Goal: Task Accomplishment & Management: Use online tool/utility

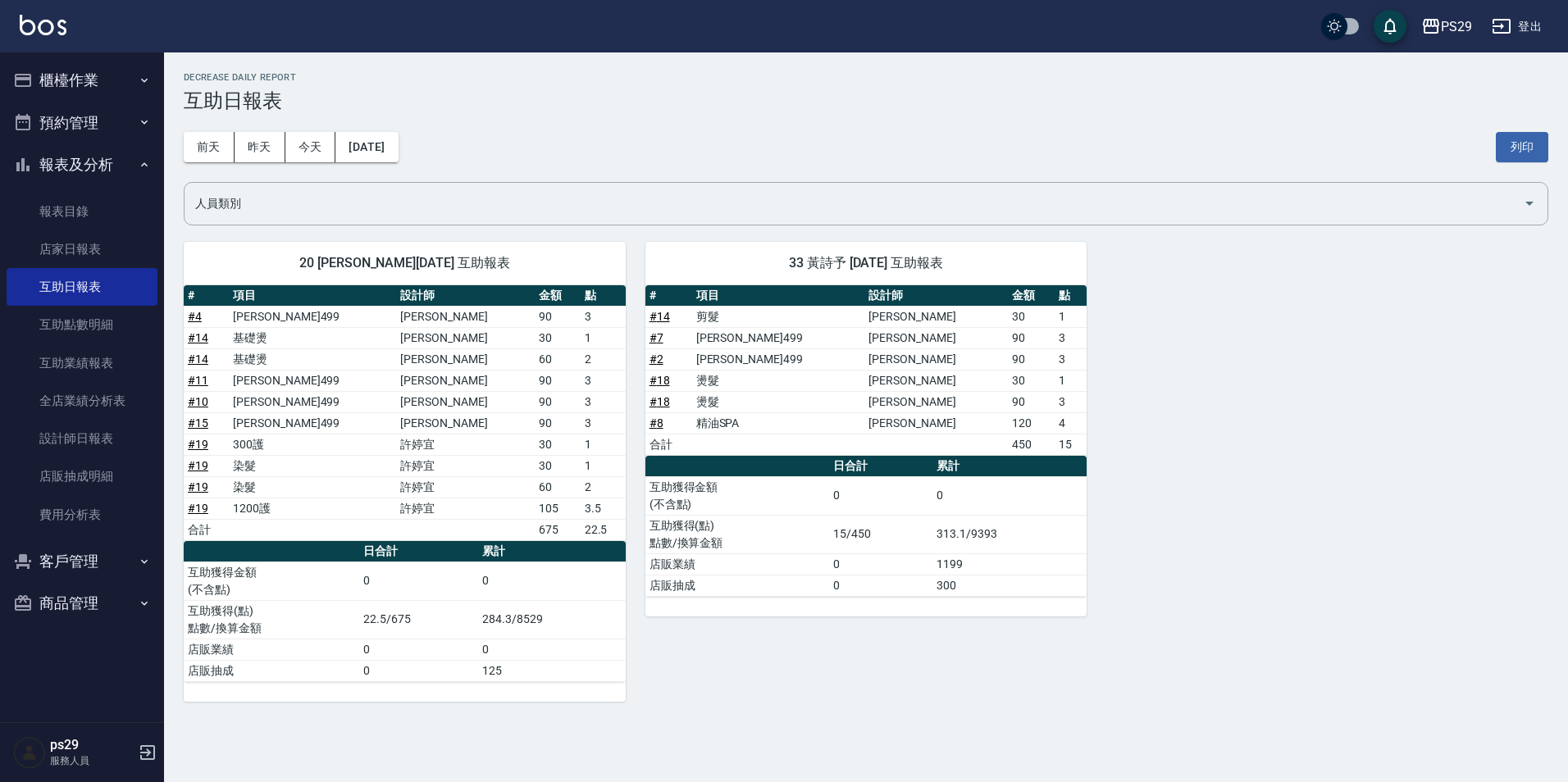
click at [75, 72] on button "櫃檯作業" at bounding box center [82, 80] width 151 height 42
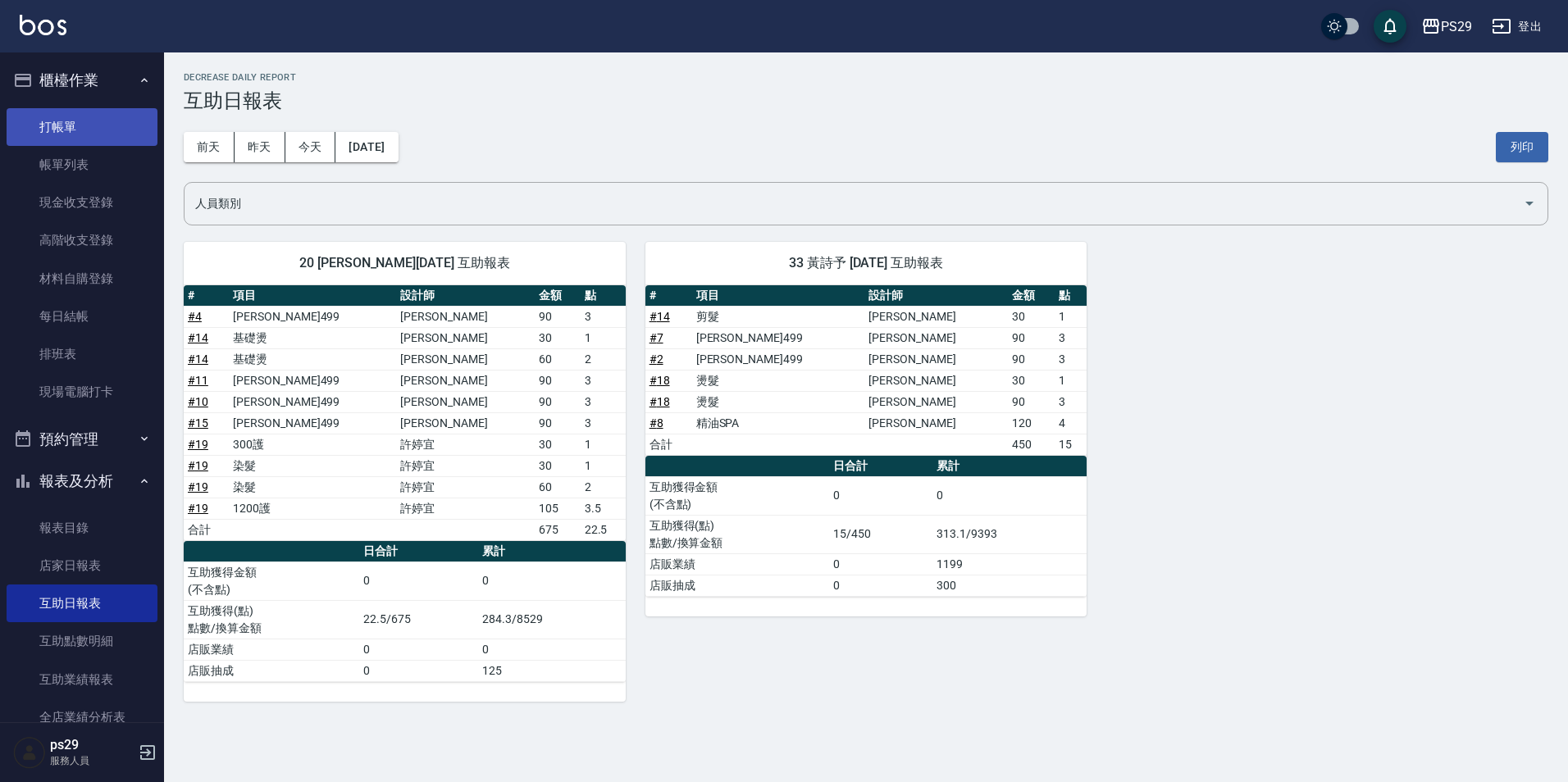
click at [100, 113] on link "打帳單" at bounding box center [82, 127] width 151 height 38
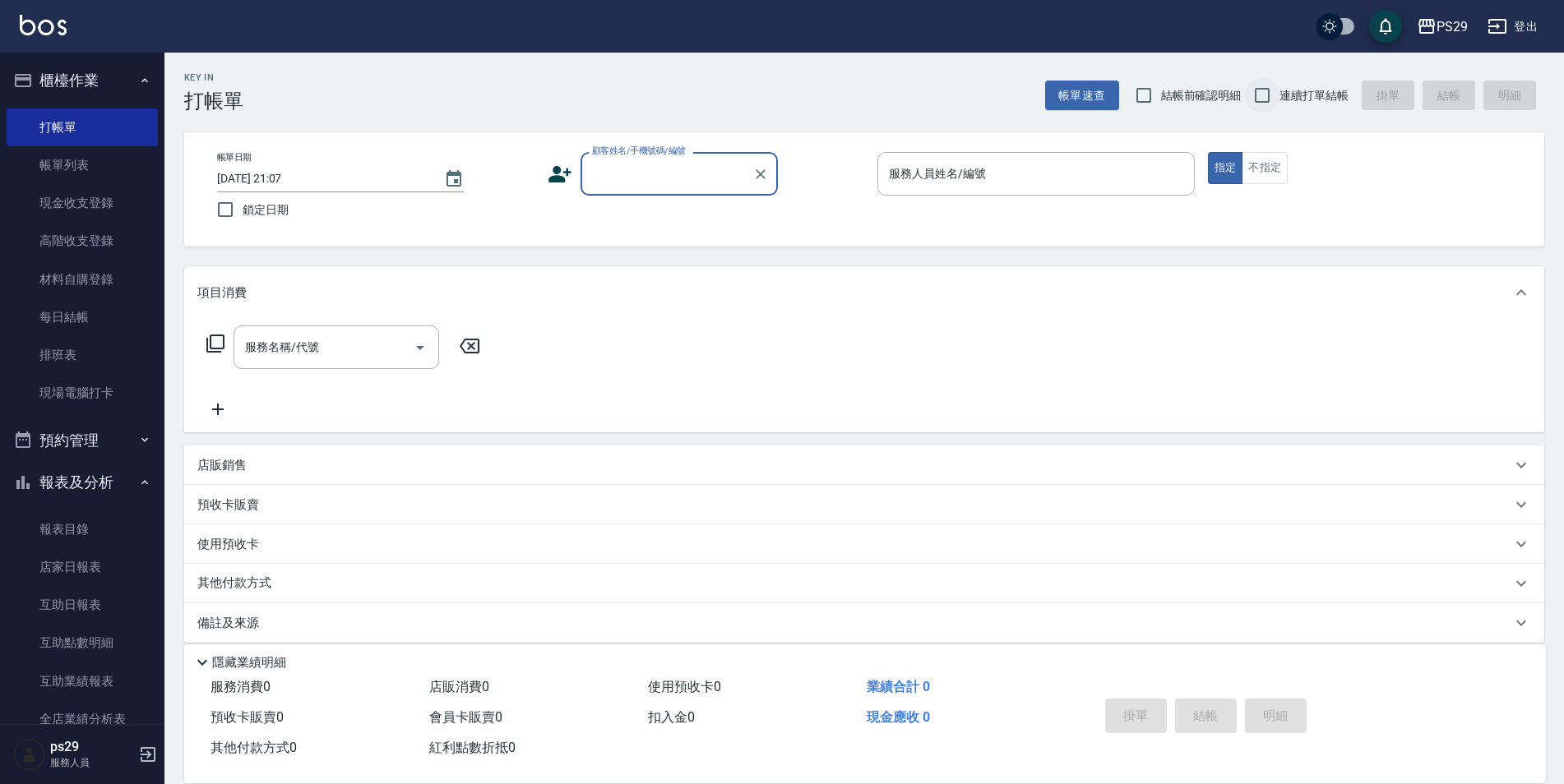
click at [1254, 87] on input "連續打單結帳" at bounding box center [1262, 96] width 34 height 34
checkbox input "true"
click at [233, 210] on input "鎖定日期" at bounding box center [225, 209] width 34 height 34
checkbox input "true"
click at [679, 174] on input "顧客姓名/手機號碼/編號" at bounding box center [666, 174] width 158 height 29
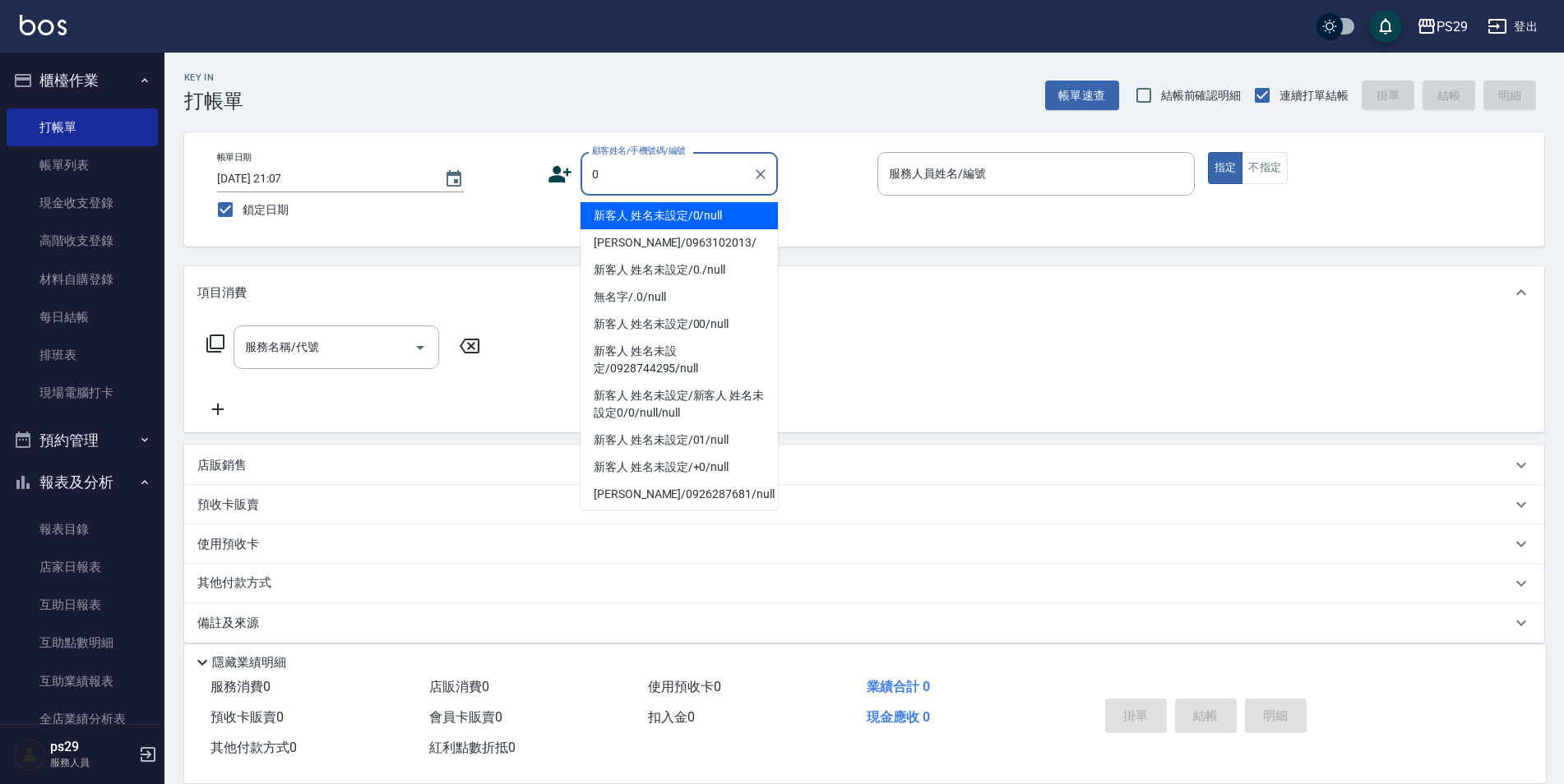
type input "新客人 姓名未設定/0/null"
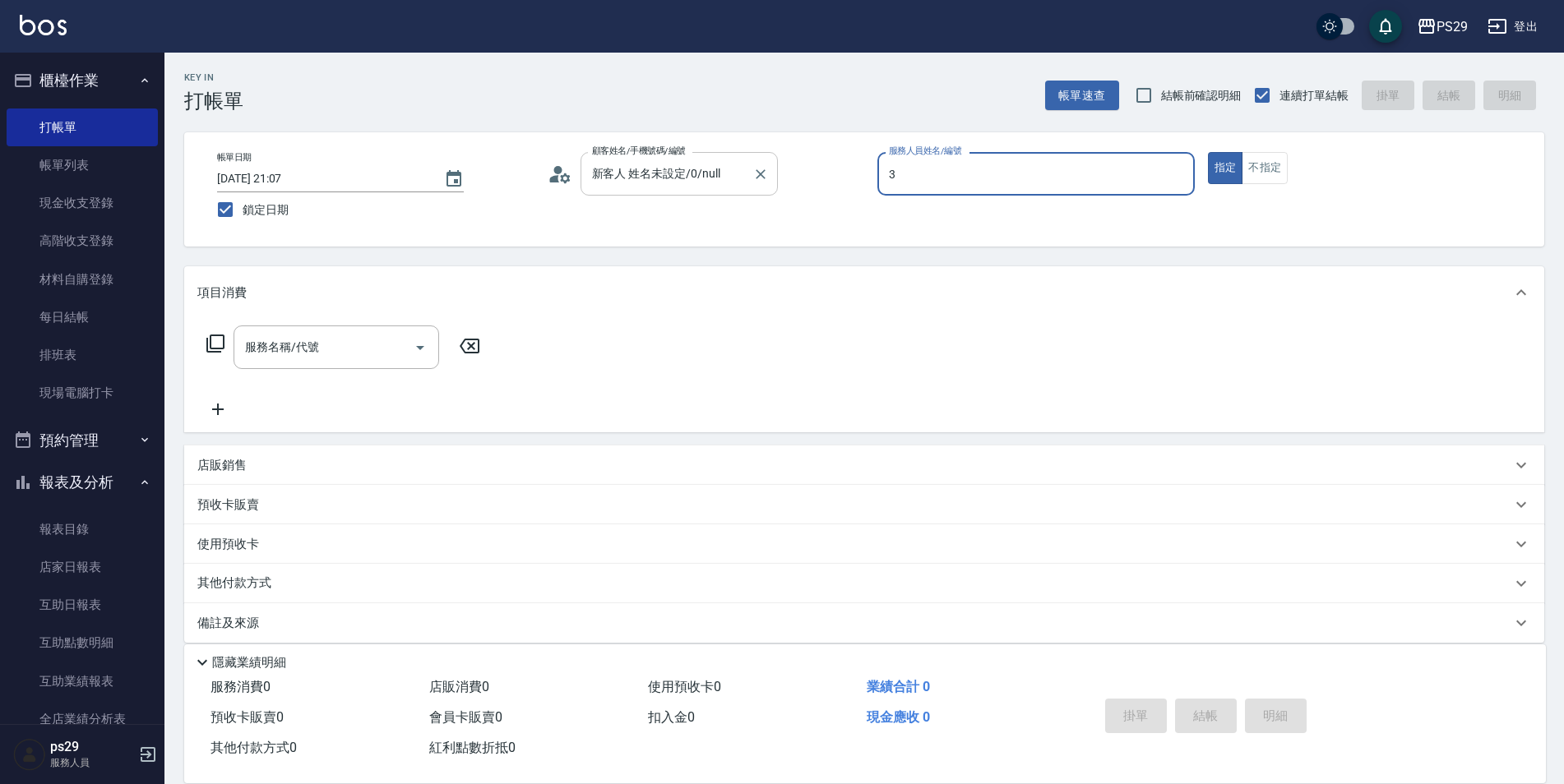
type input "[PERSON_NAME]-3"
type button "true"
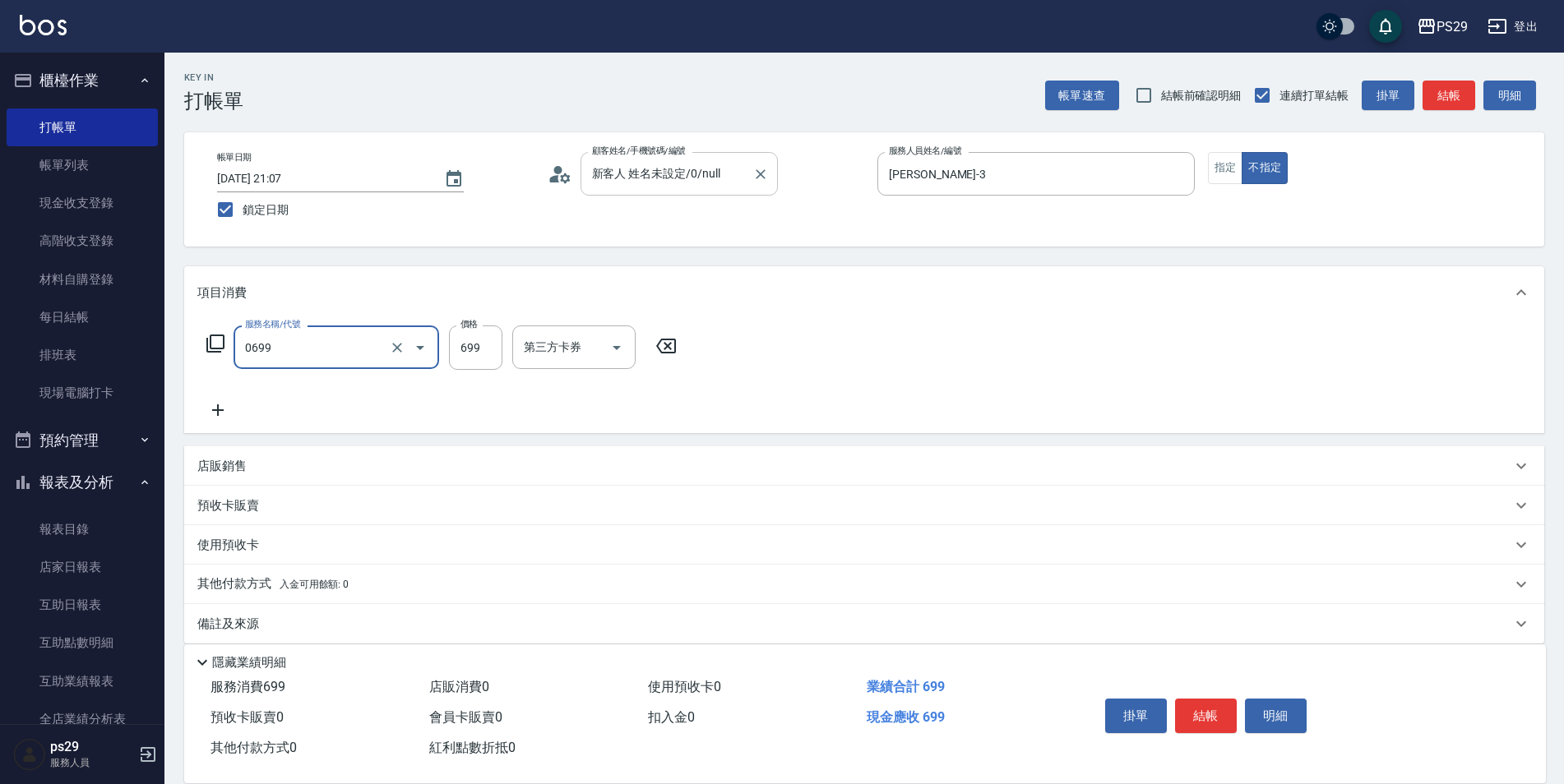
type input "精油SPA(0699)"
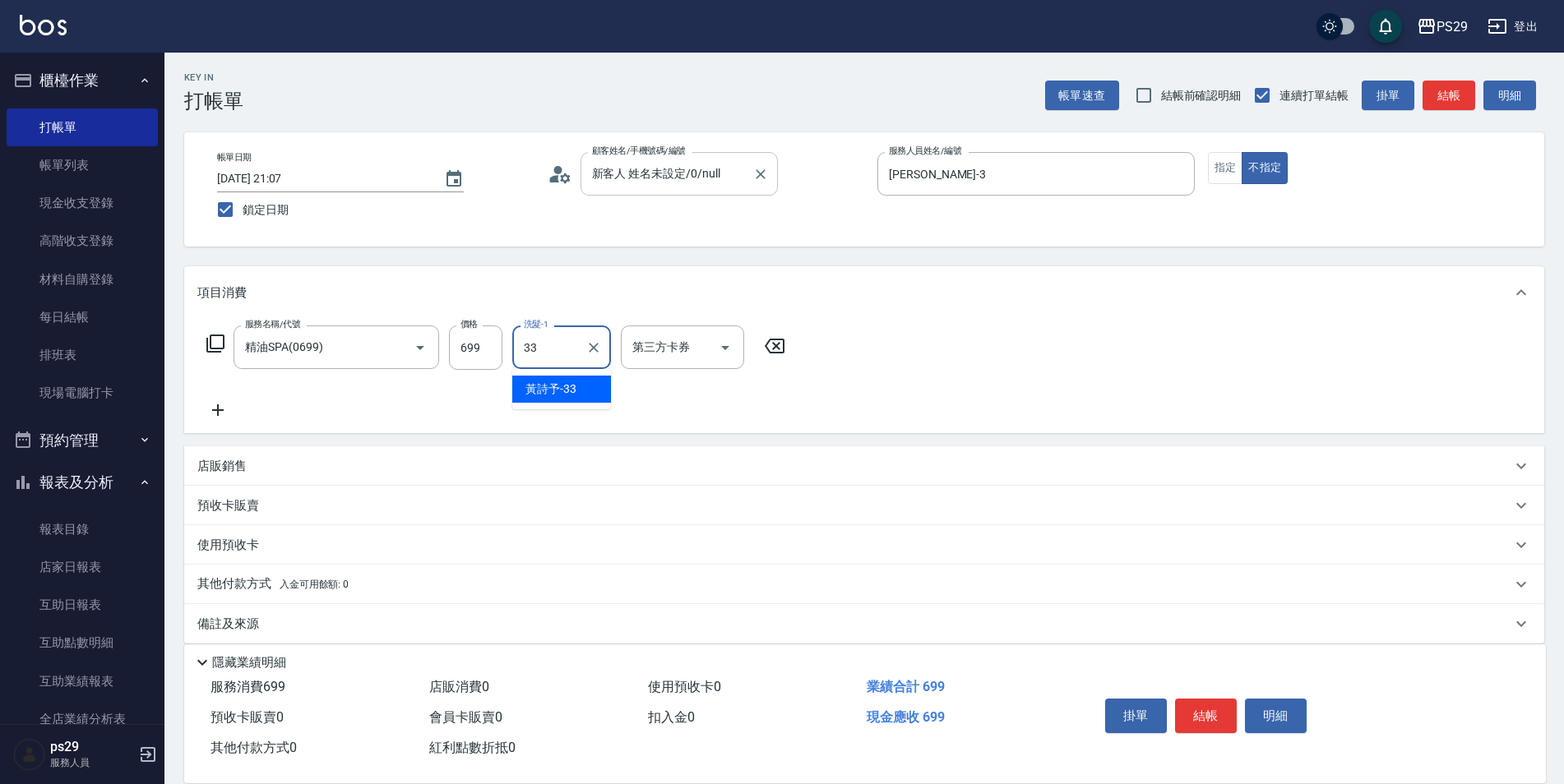
type input "黃詩予-33"
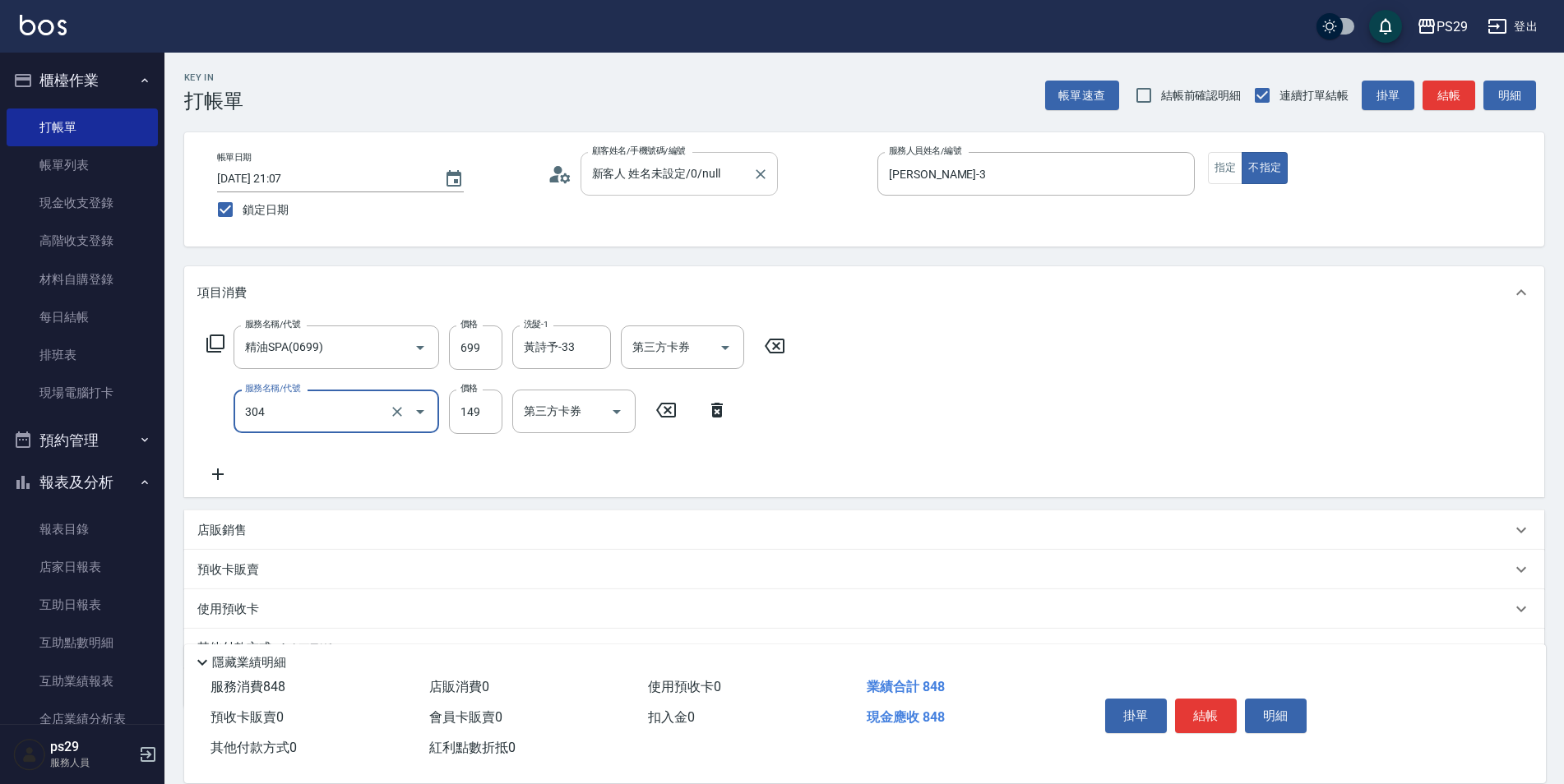
type input "剪髮(304)"
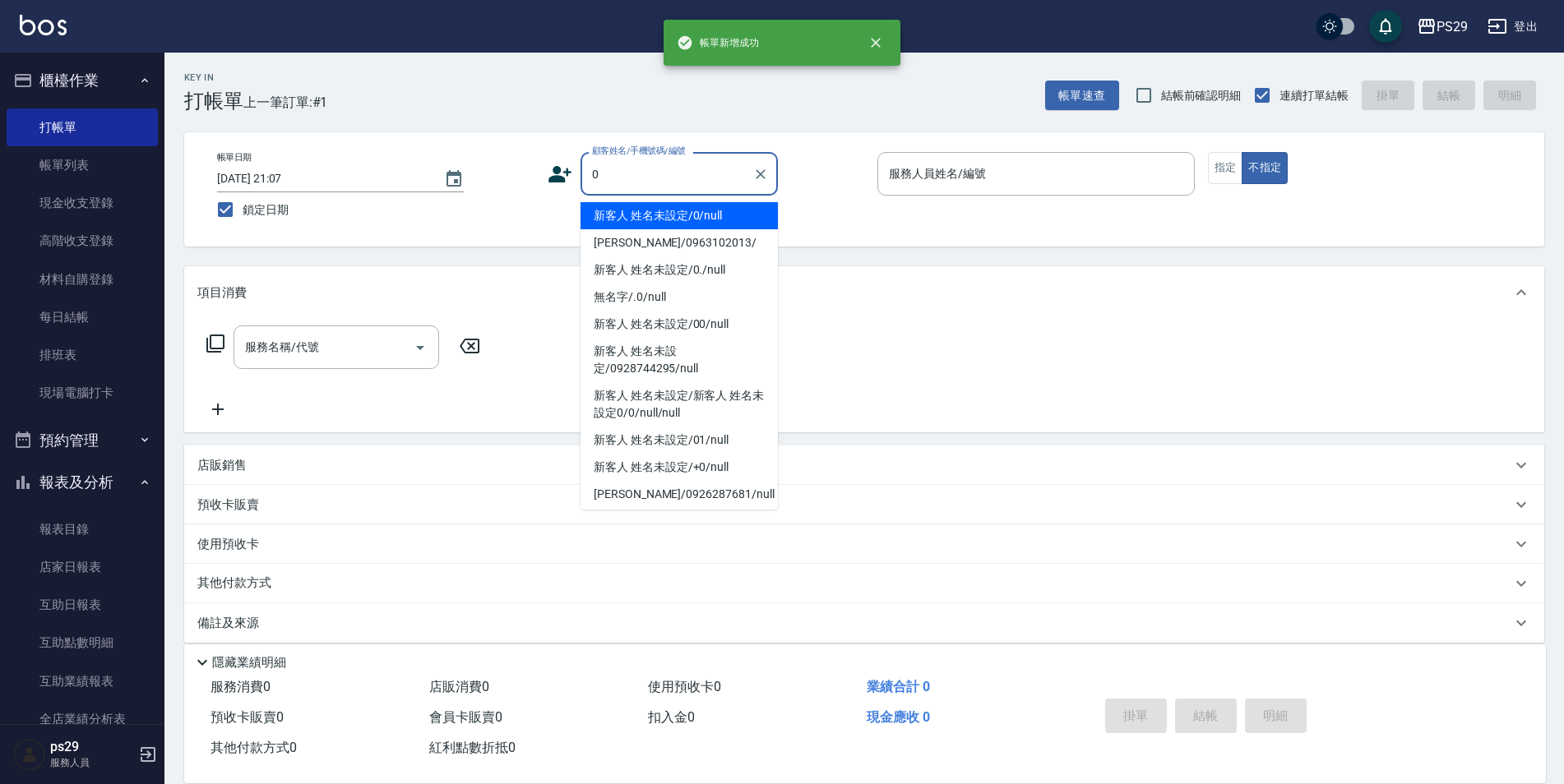
type input "新客人 姓名未設定/0/null"
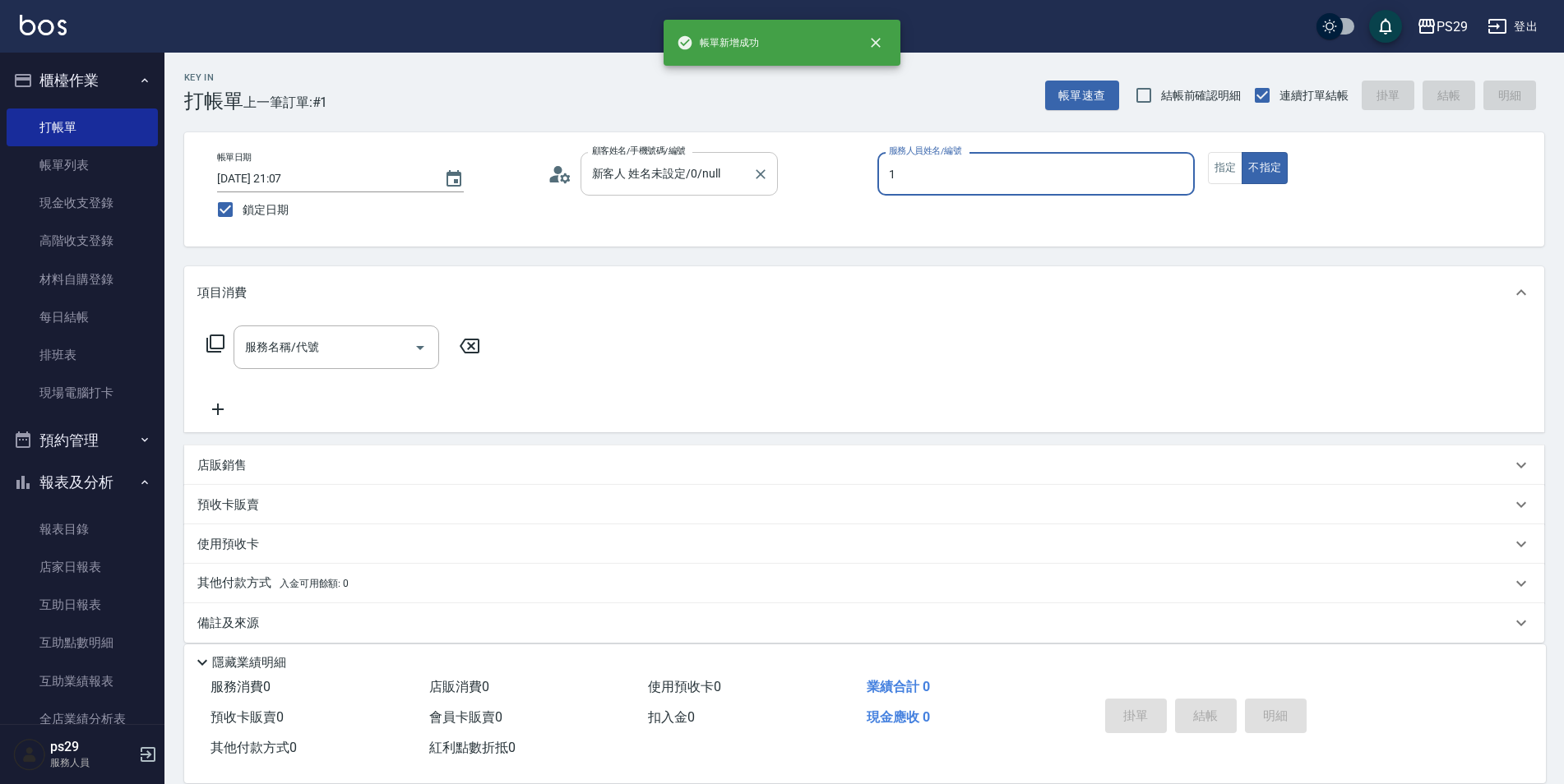
type input "[PERSON_NAME]-1"
type button "false"
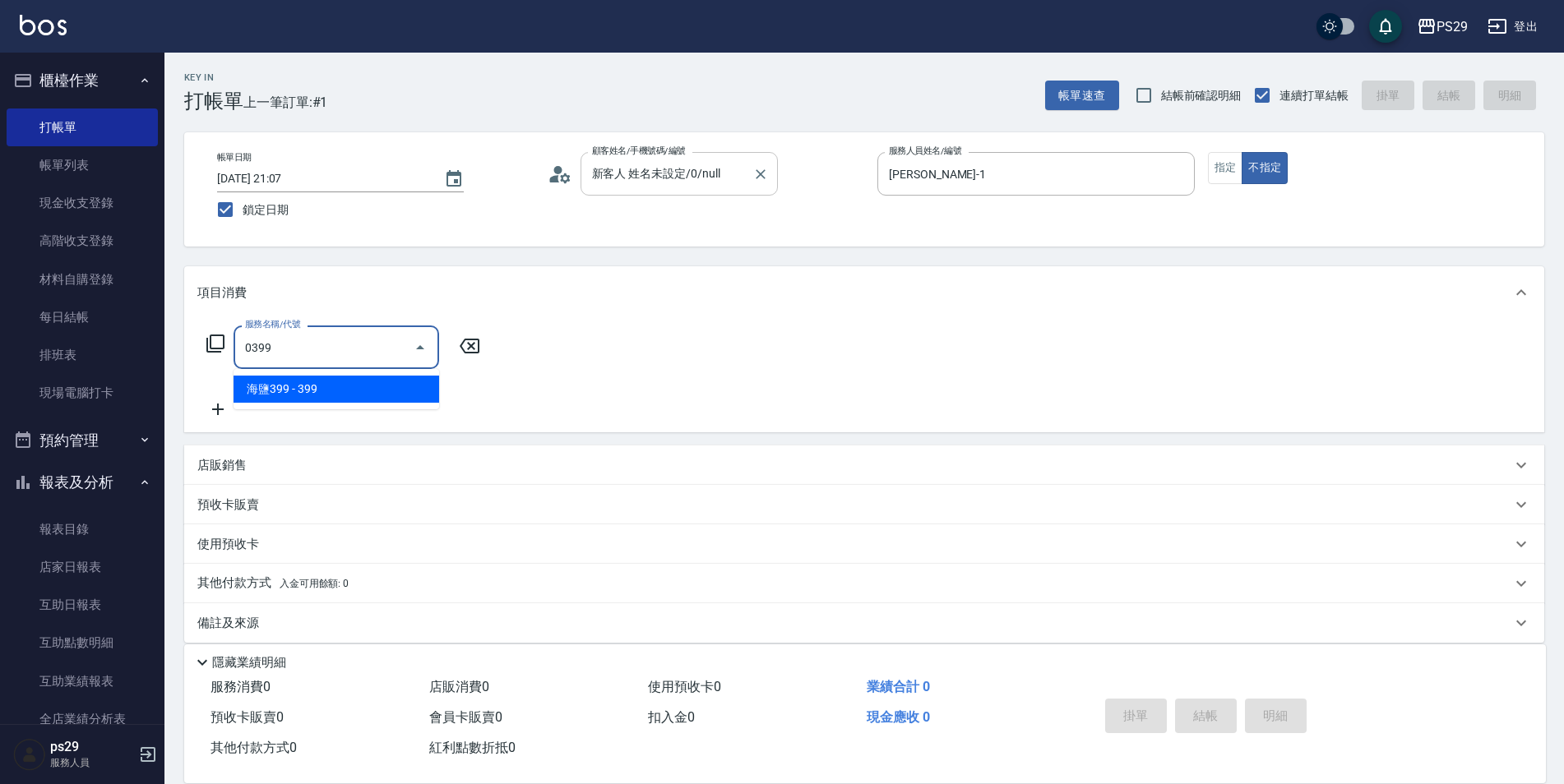
type input "海鹽399(0399)"
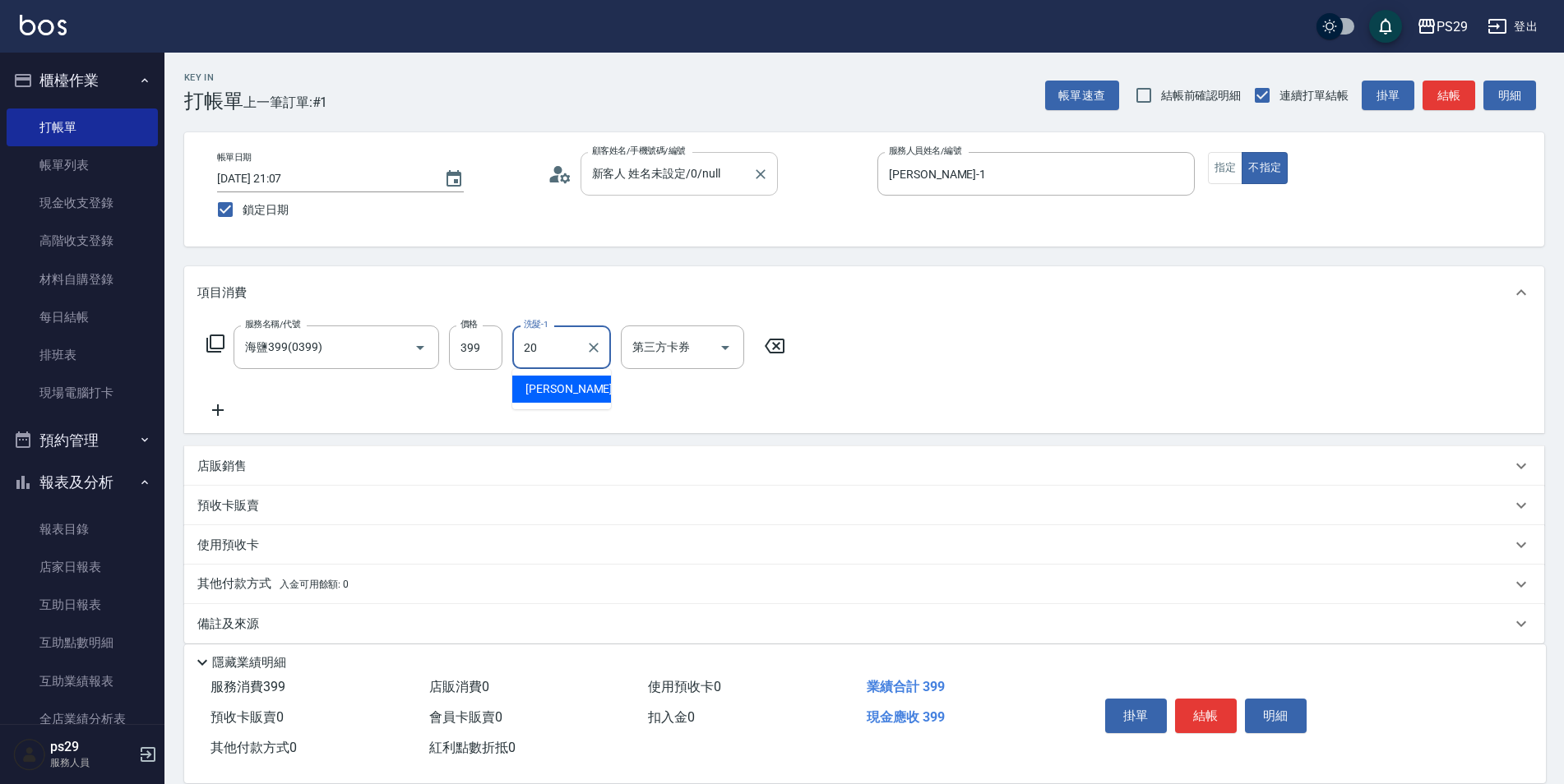
type input "[PERSON_NAME]-20"
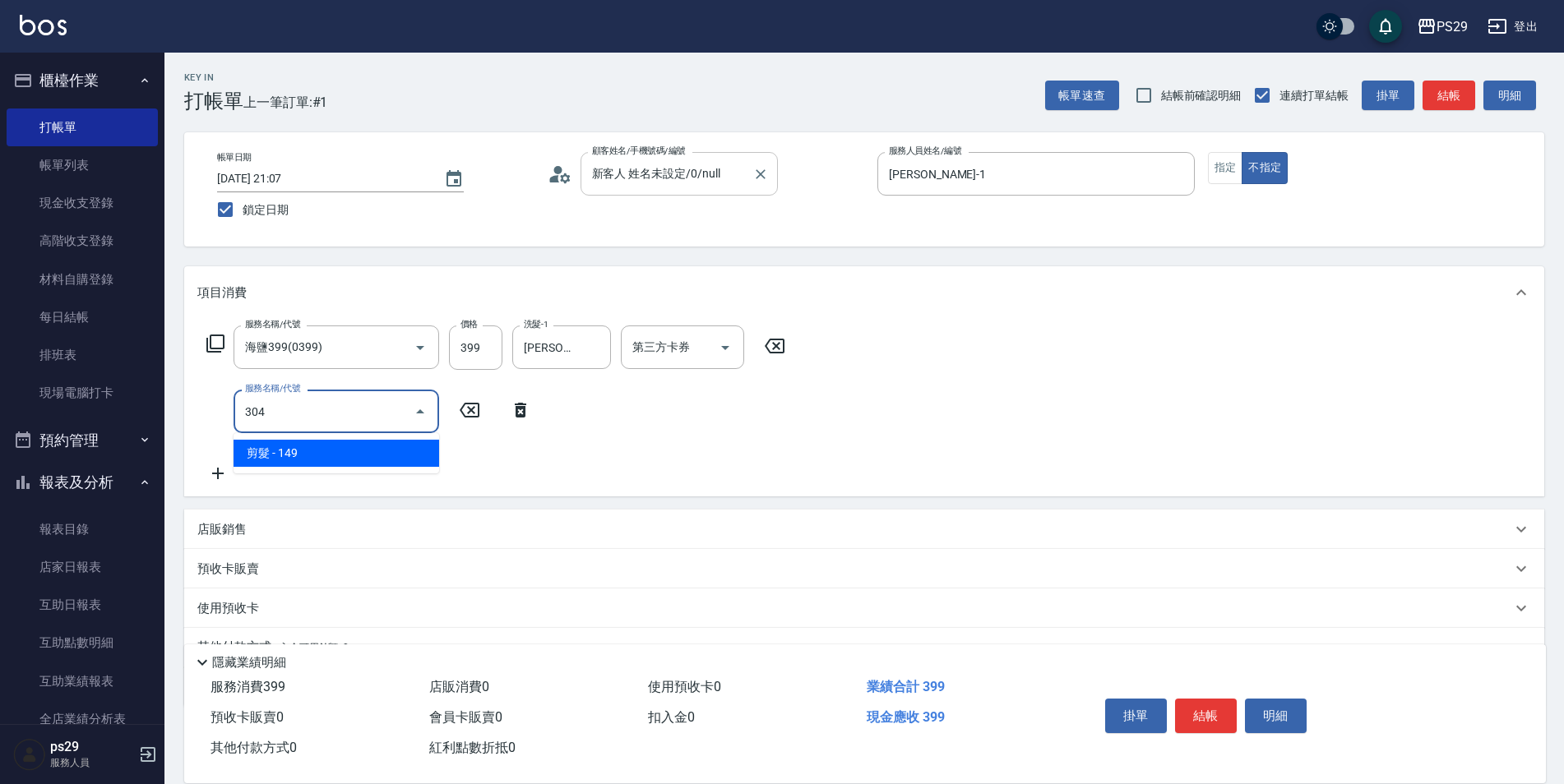
type input "剪髮(304)"
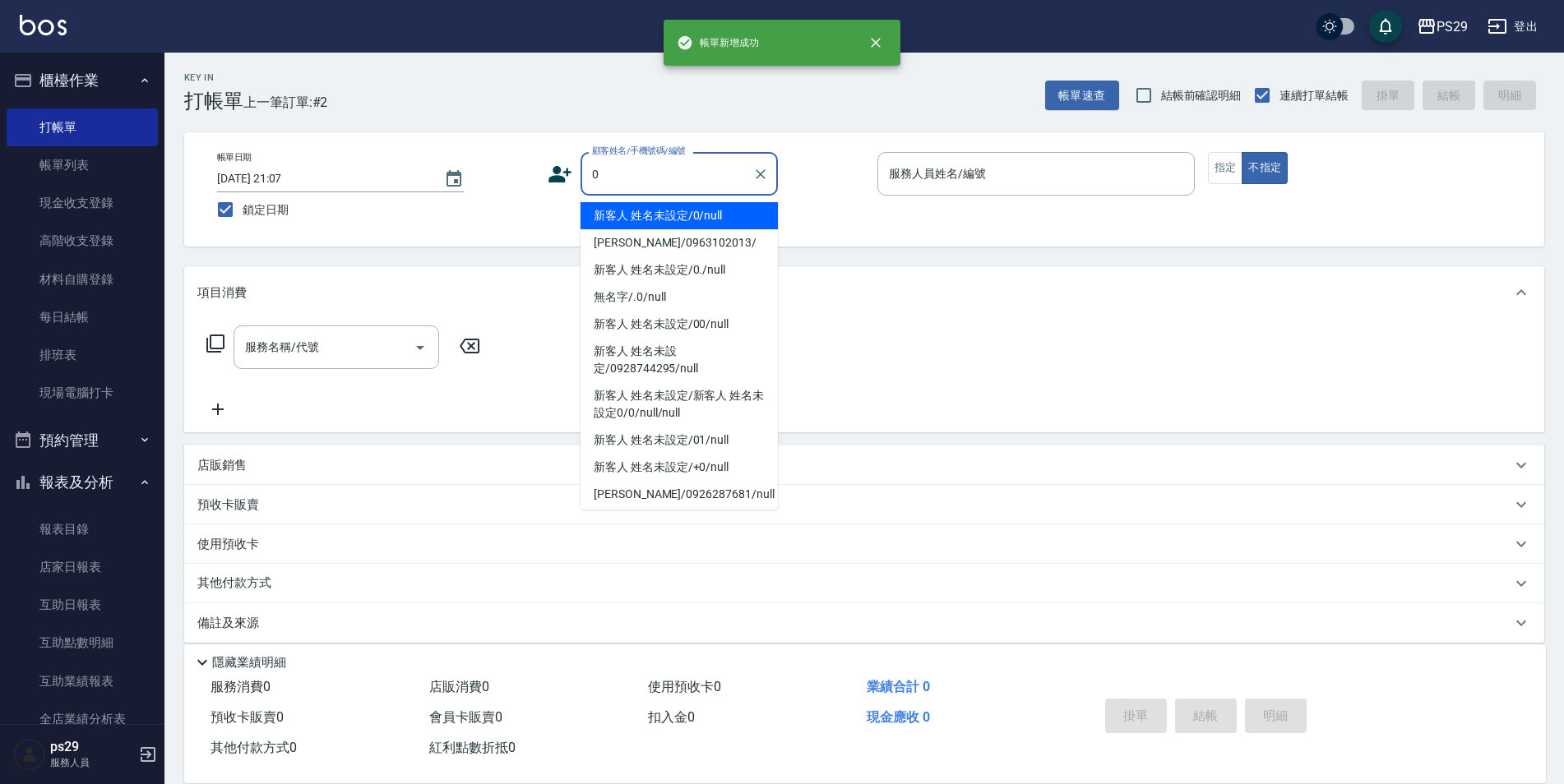
type input "新客人 姓名未設定/0/null"
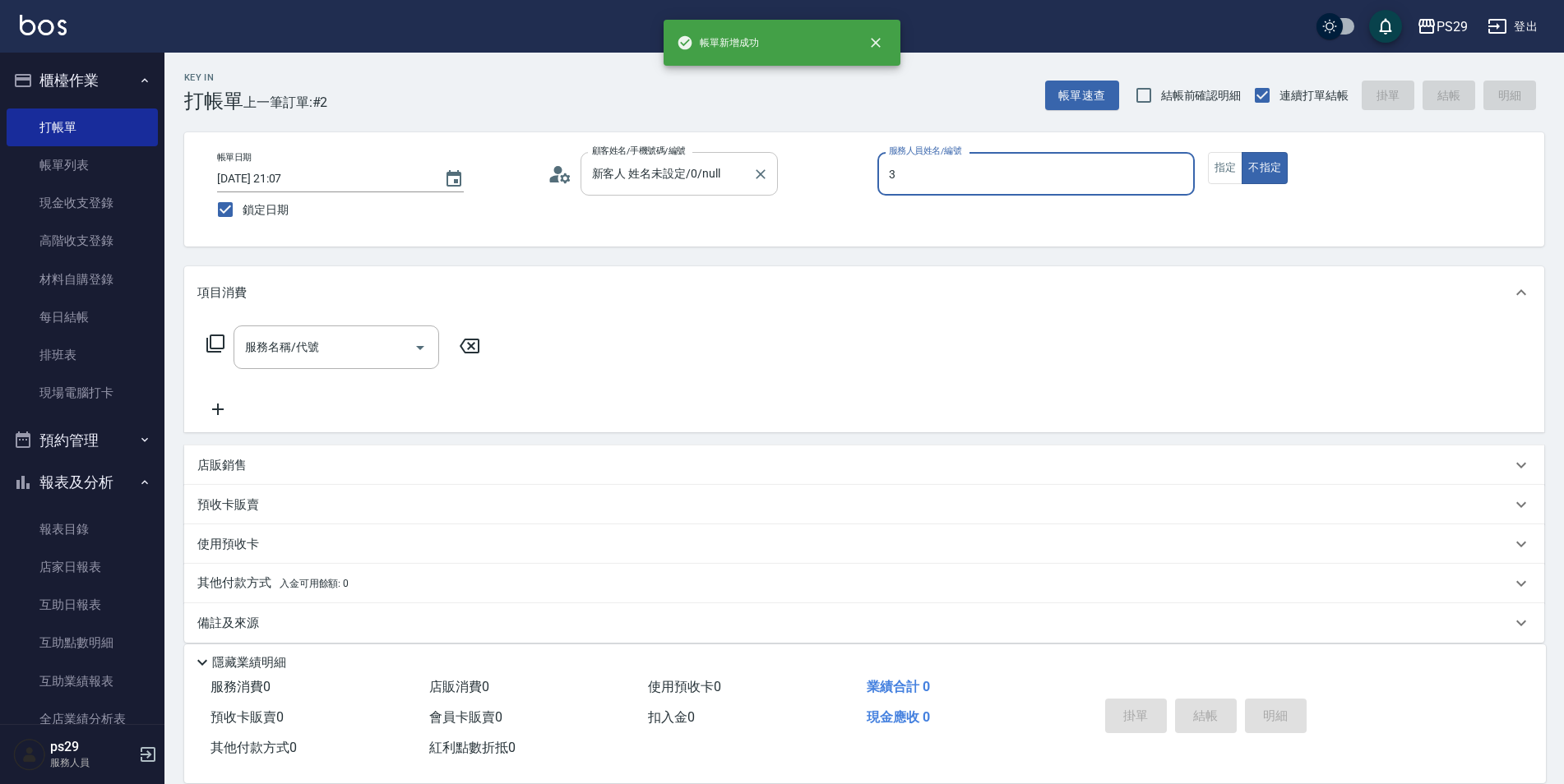
type input "[PERSON_NAME]-3"
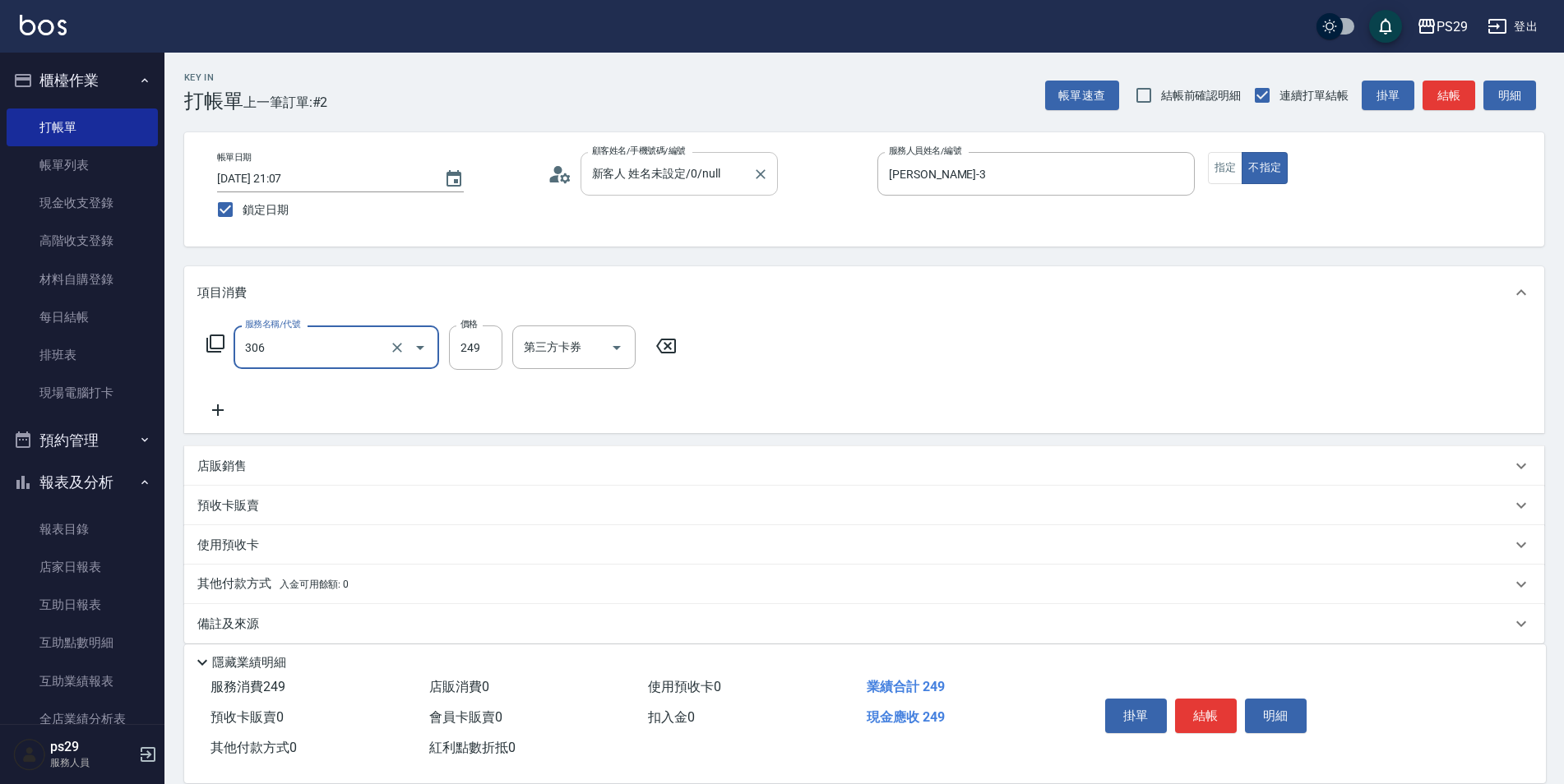
type input "剪髮(306)"
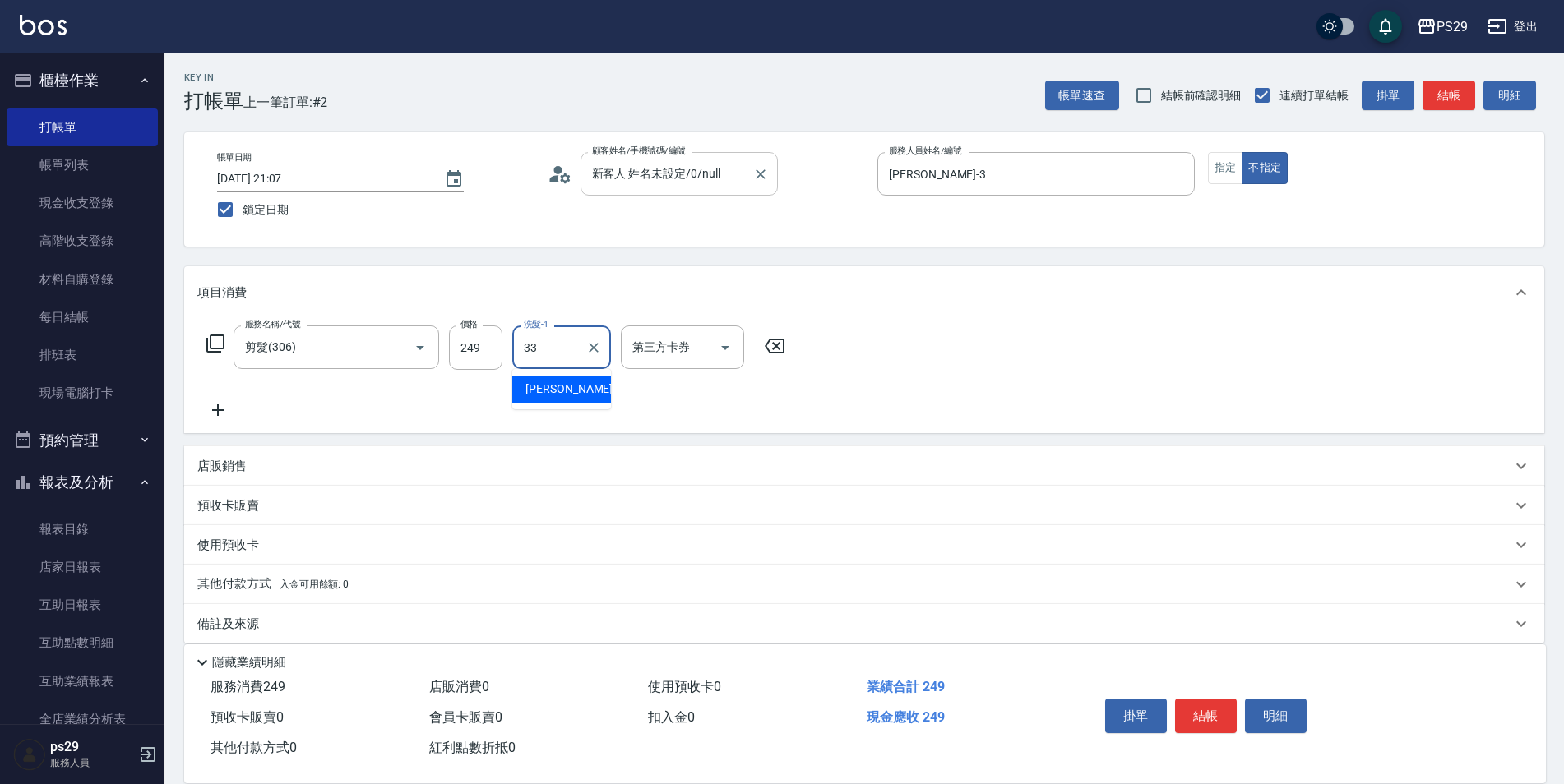
type input "黃詩予-33"
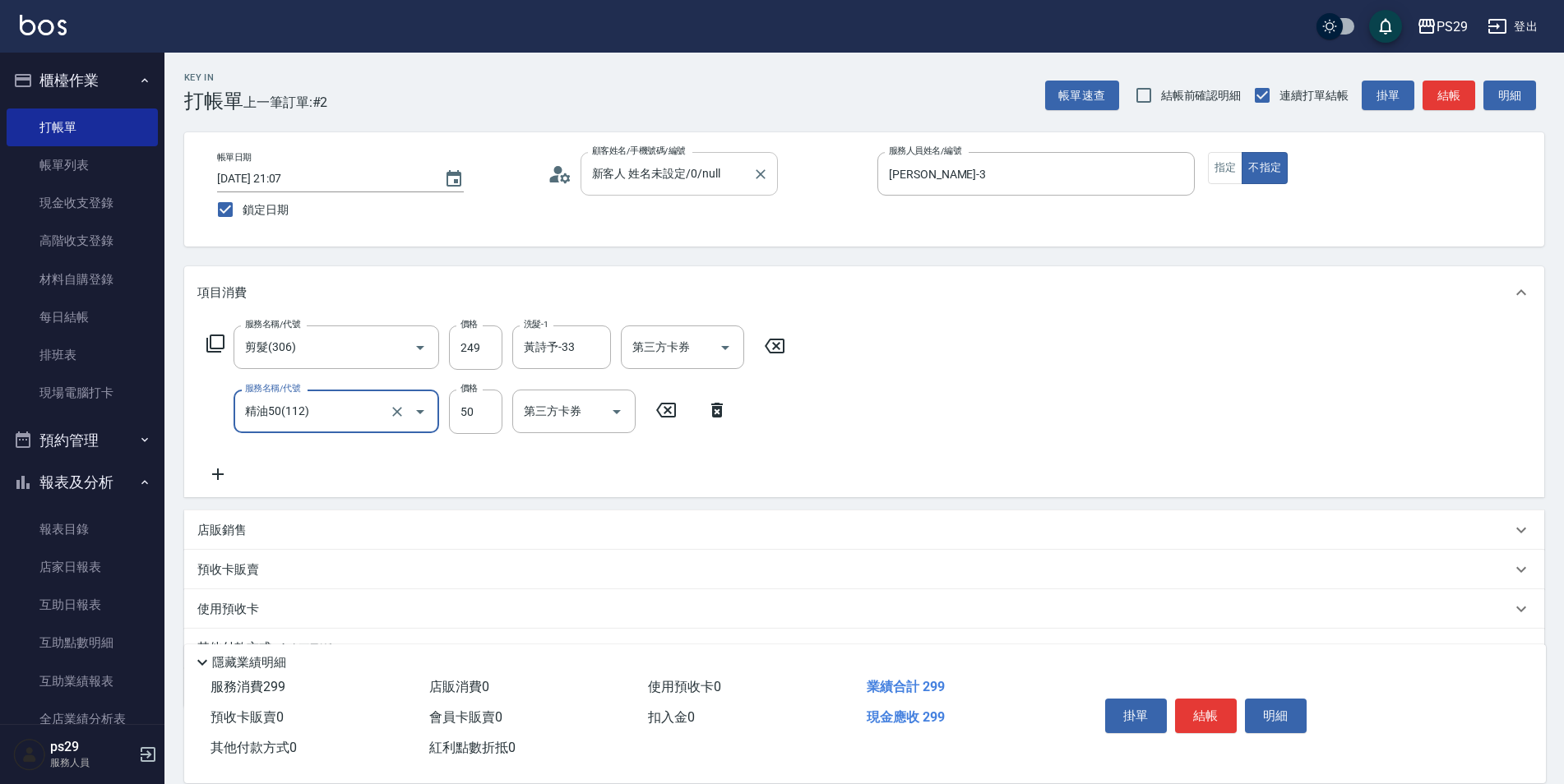
type input "精油50(112)"
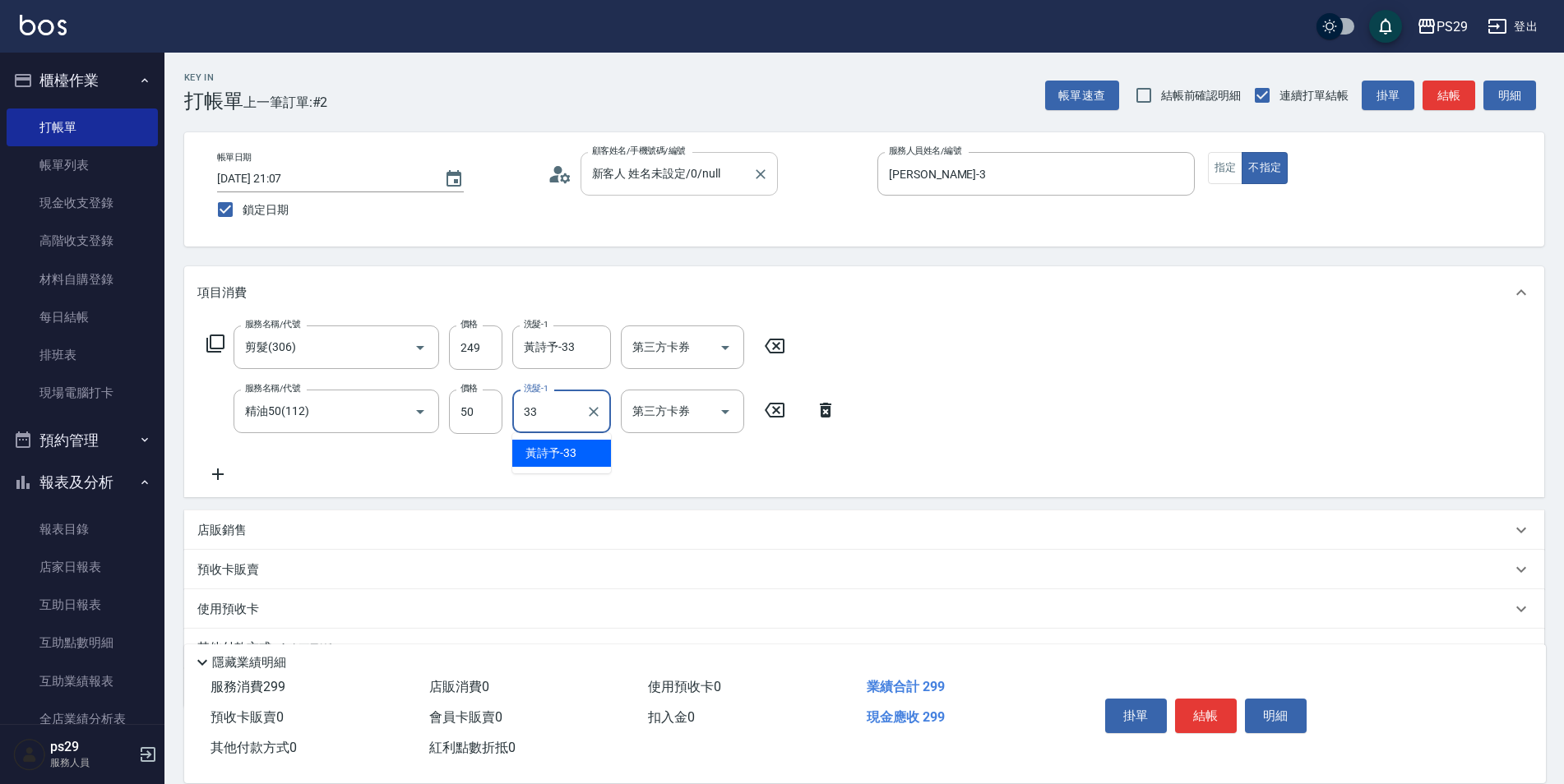
type input "黃詩予-33"
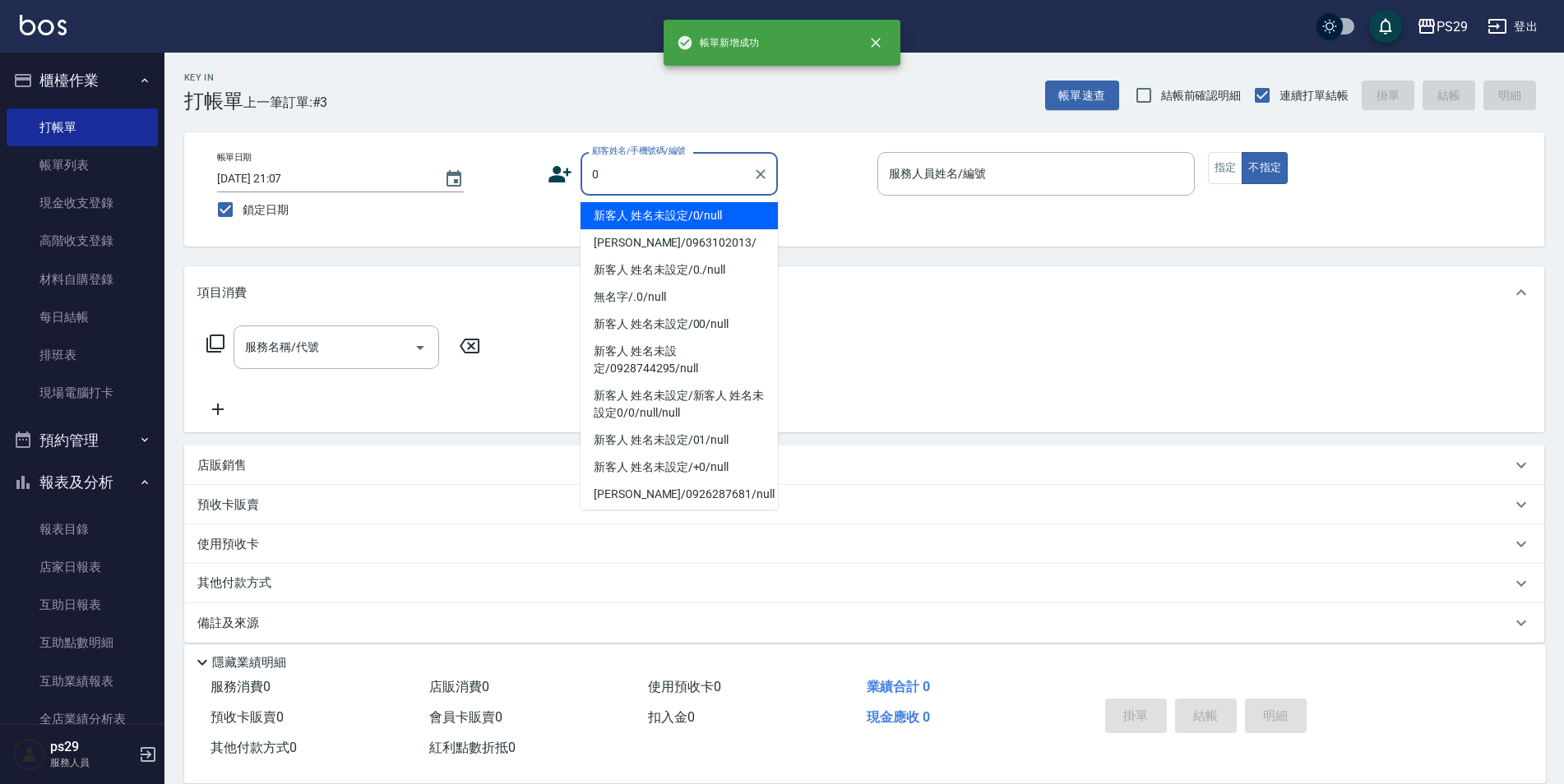
type input "新客人 姓名未設定/0/null"
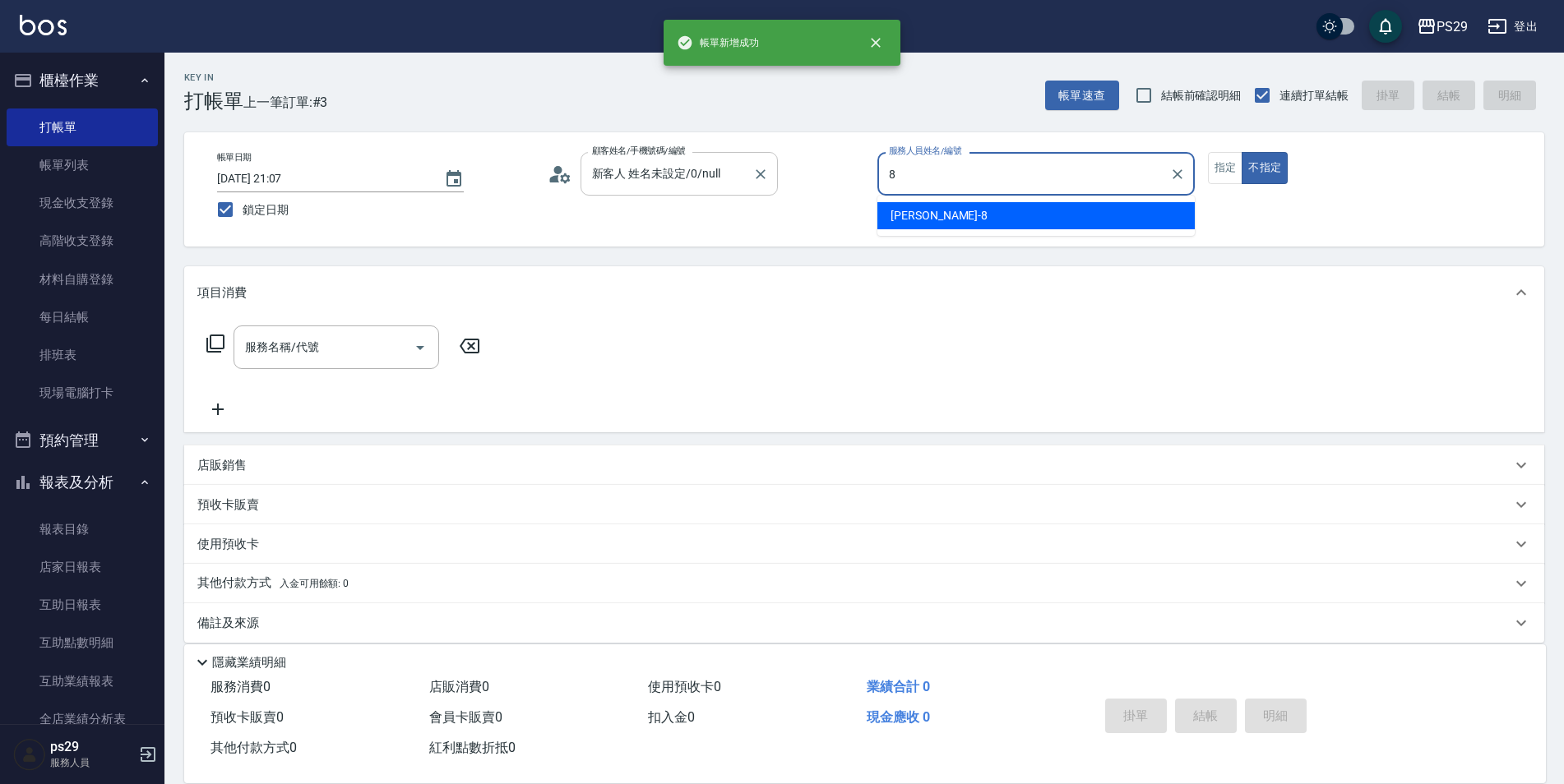
type input "[PERSON_NAME]-8"
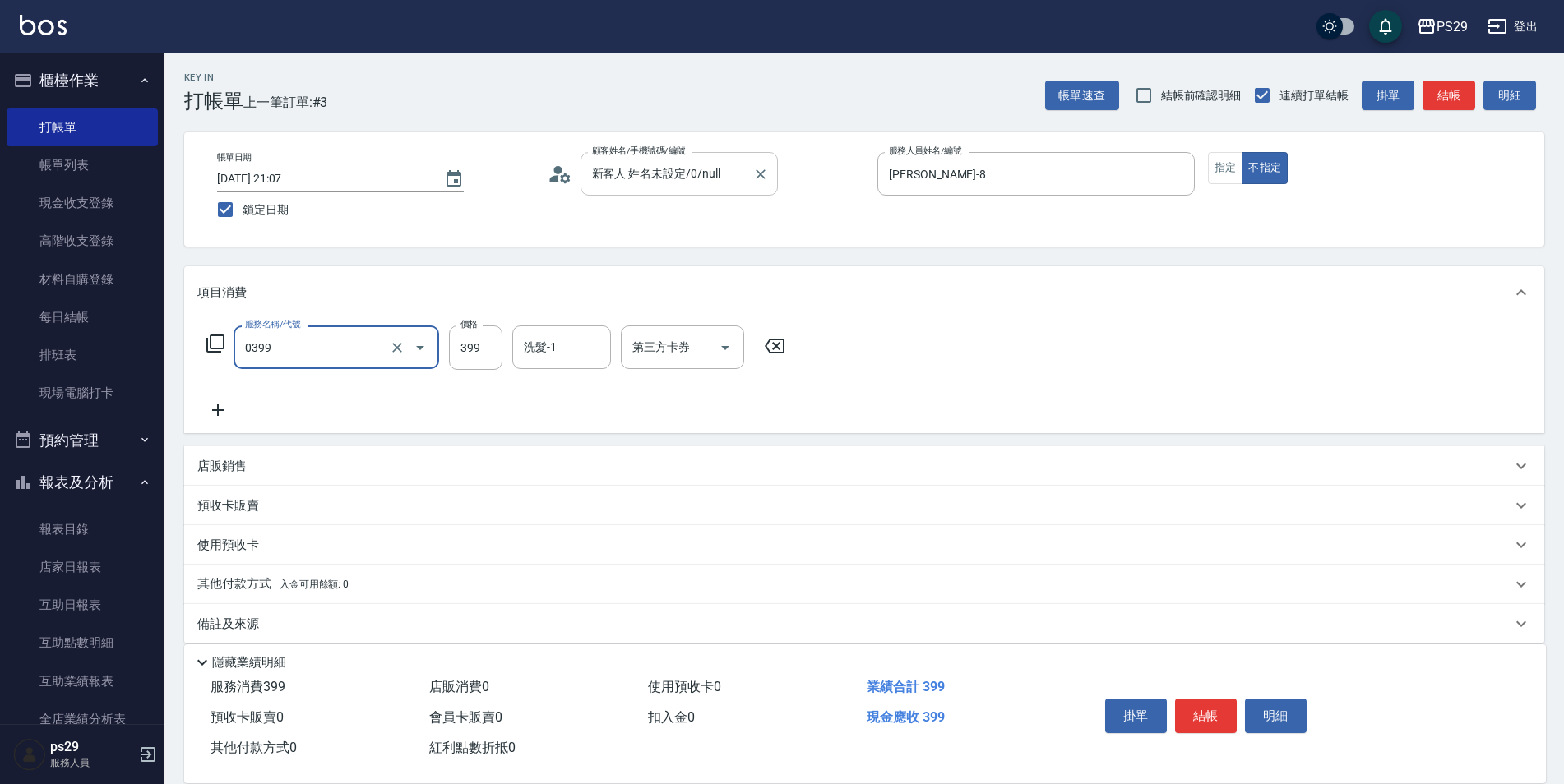
type input "海鹽399(0399)"
type input "3"
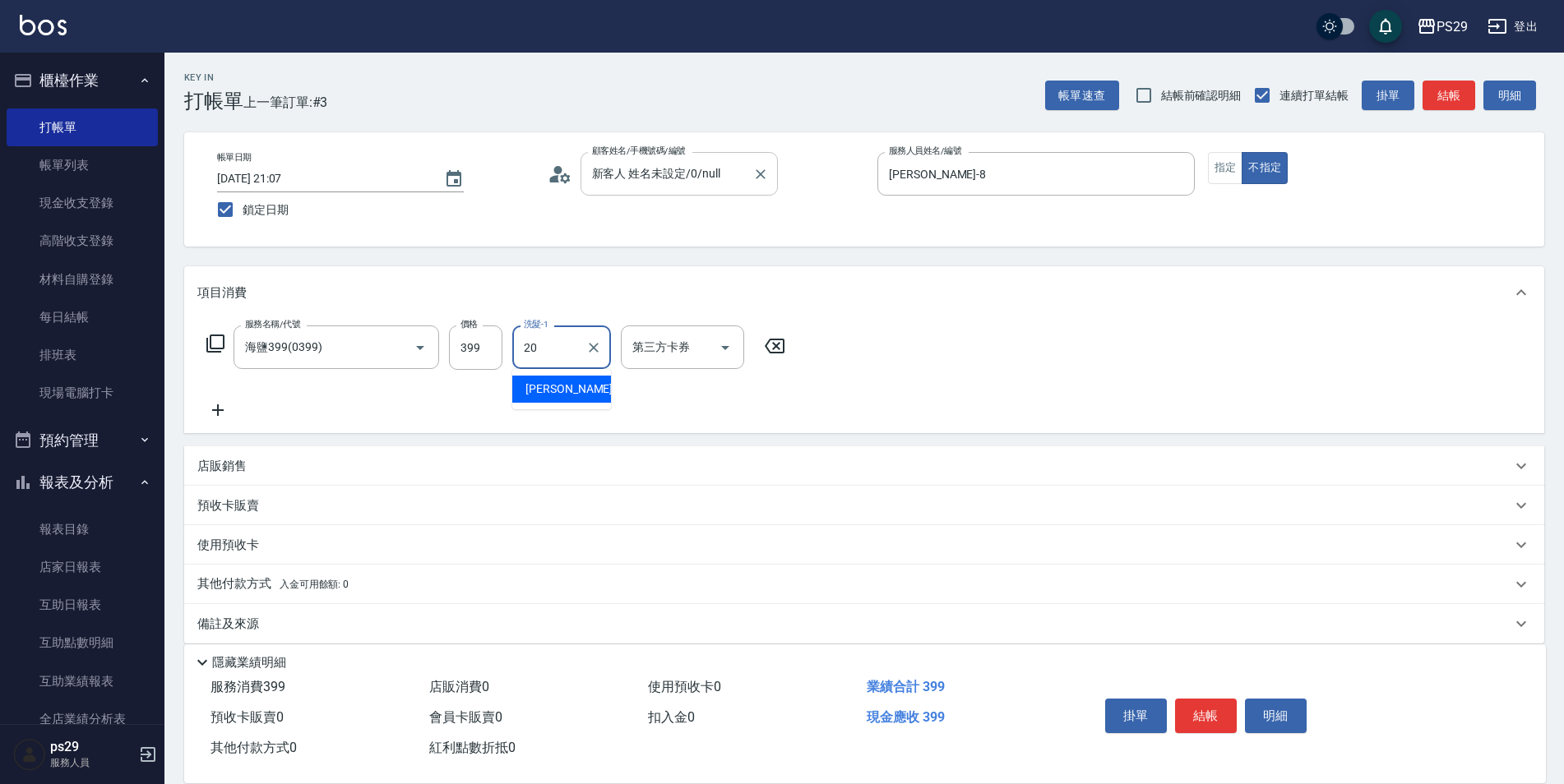
type input "[PERSON_NAME]-20"
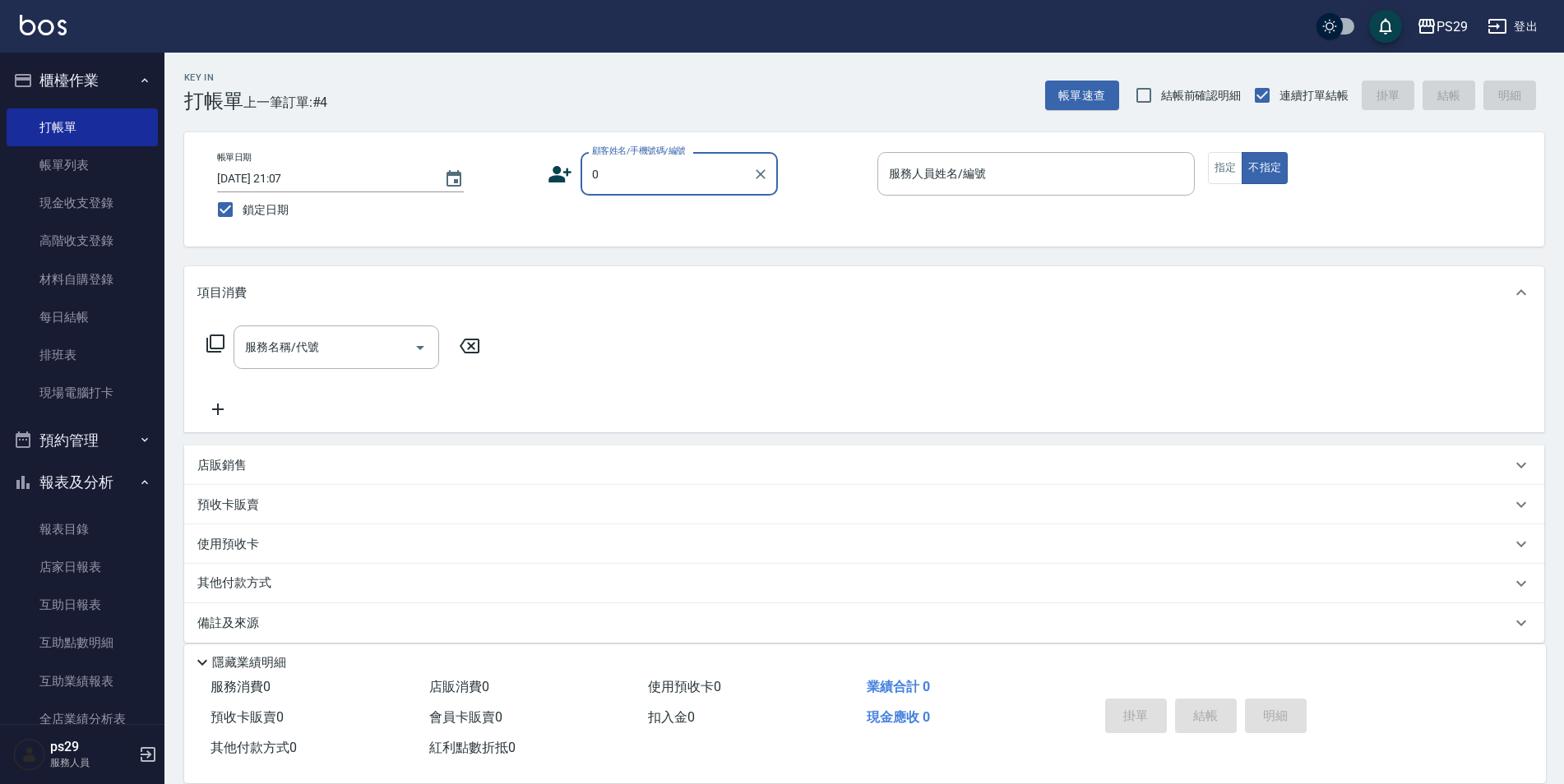
type input "新客人 姓名未設定/0/null"
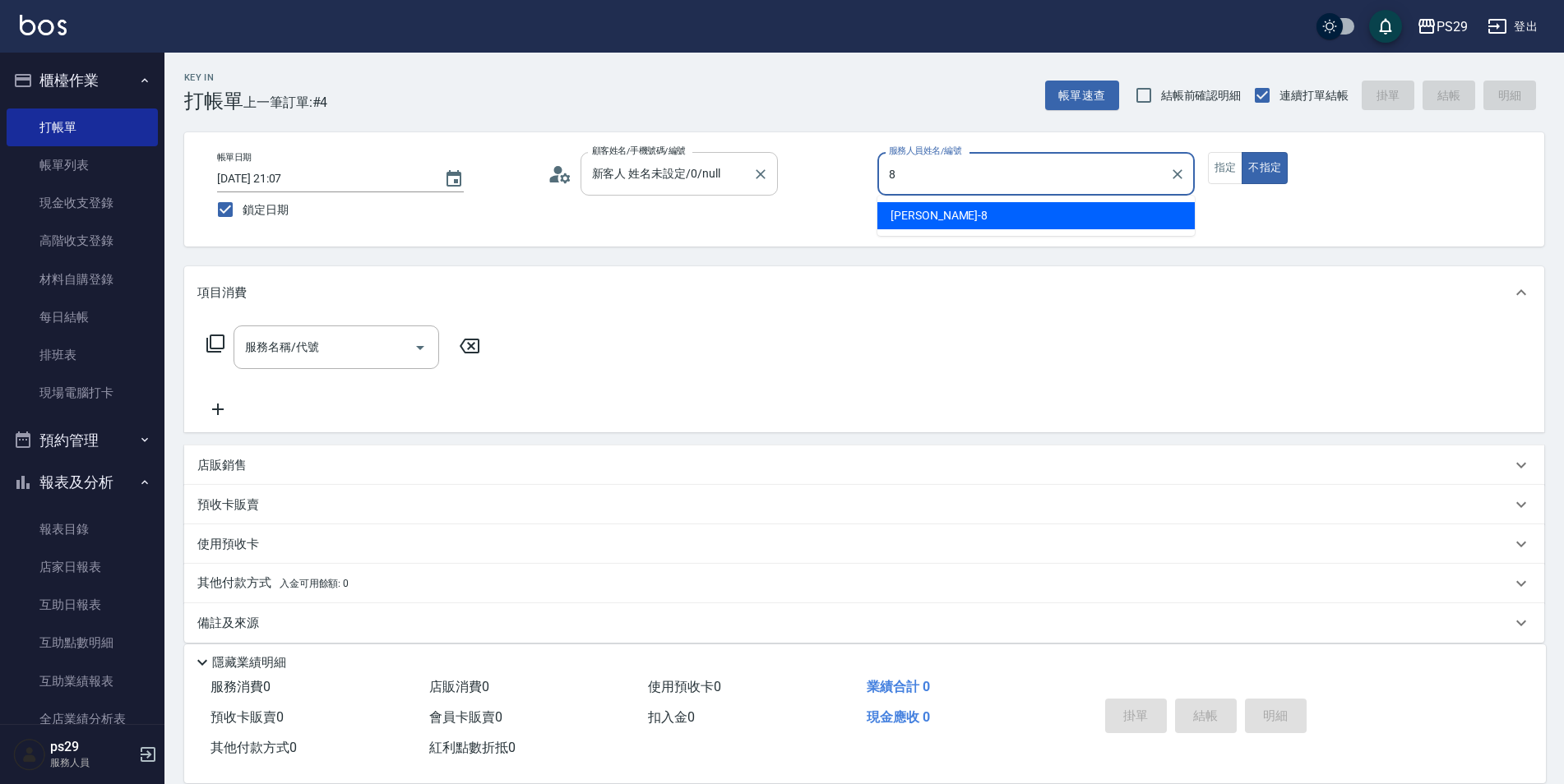
type input "[PERSON_NAME]-8"
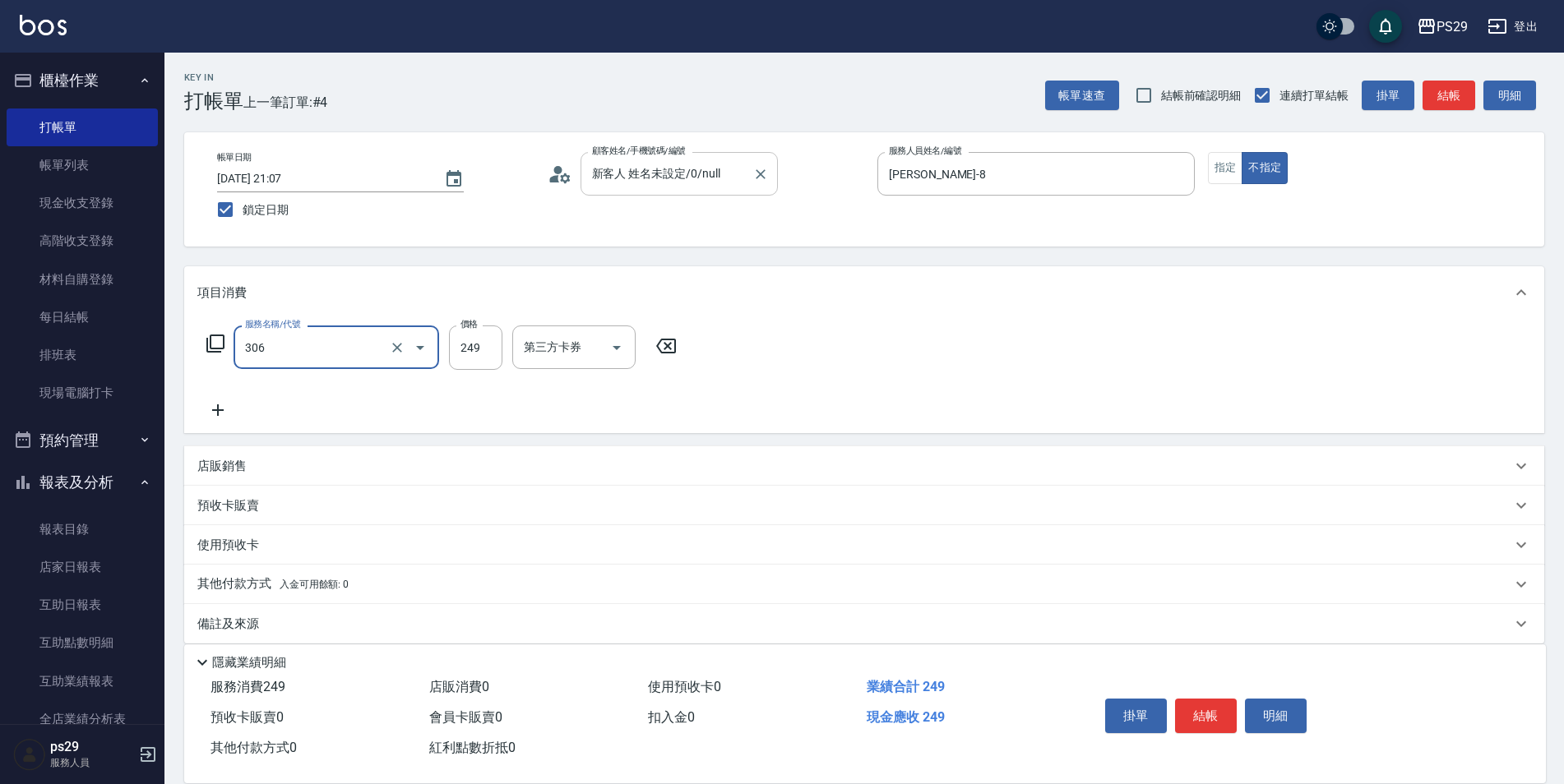
type input "剪髮(306)"
type input "2"
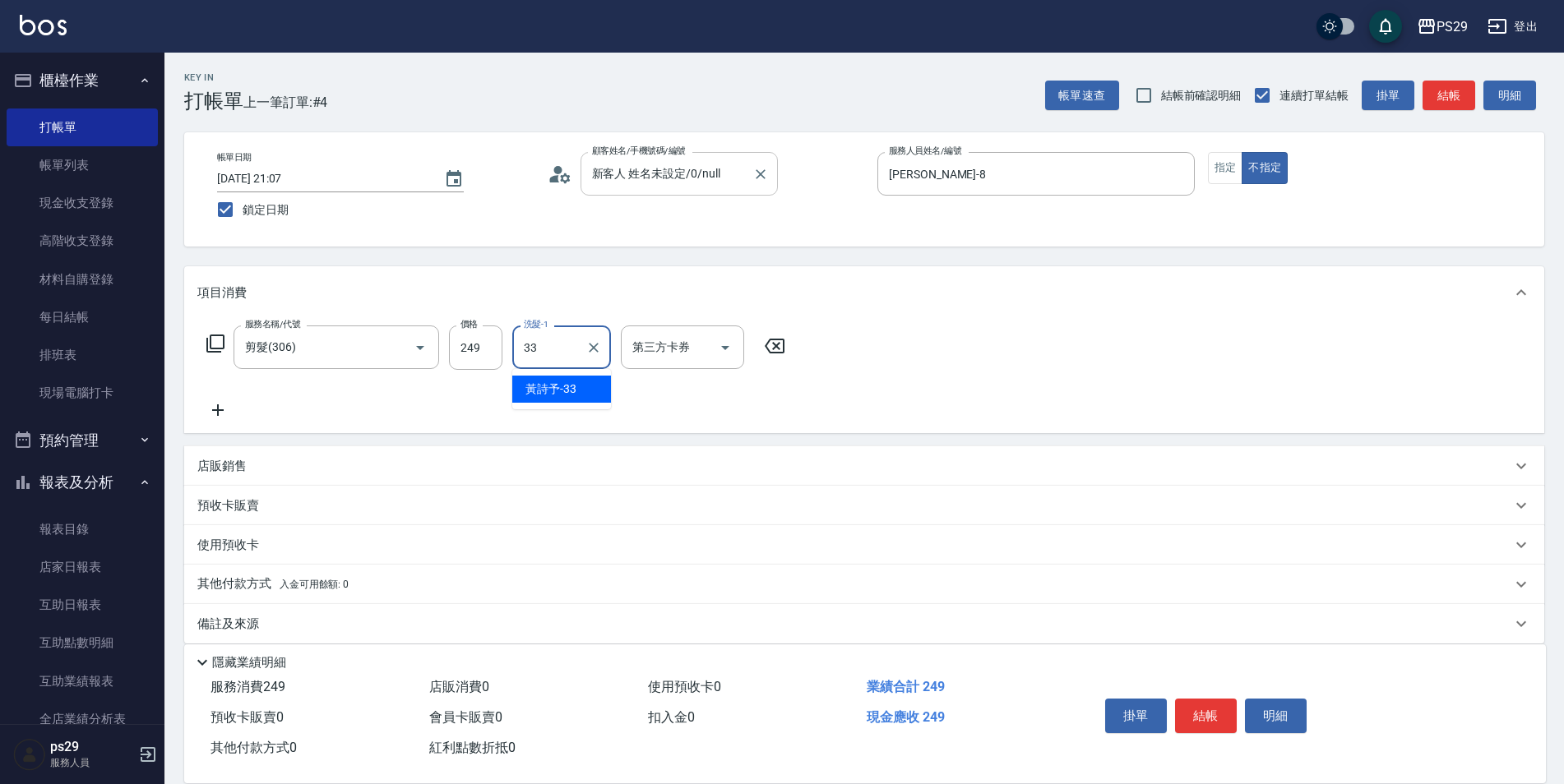
type input "黃詩予-33"
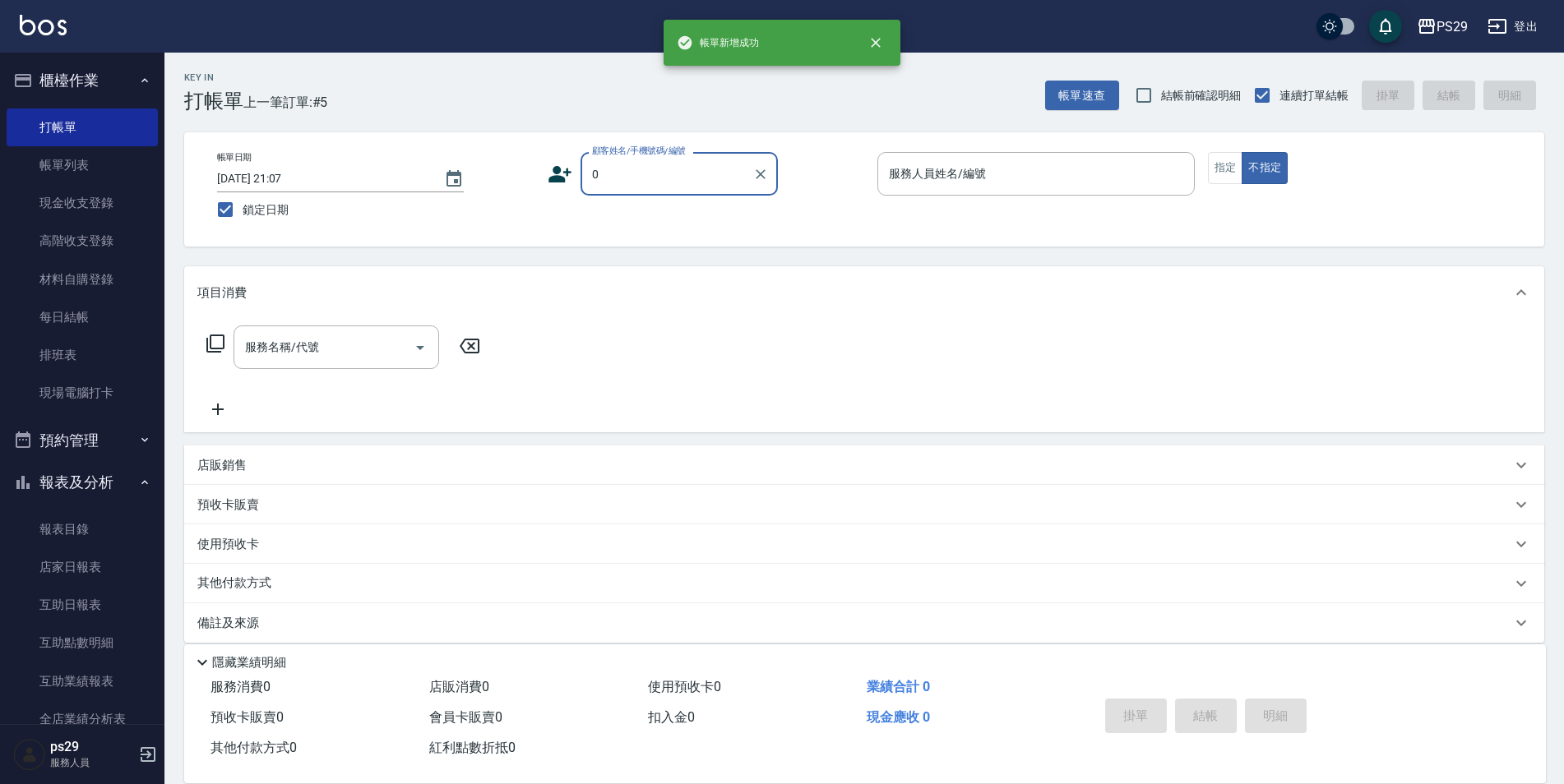
type input "新客人 姓名未設定/0/null"
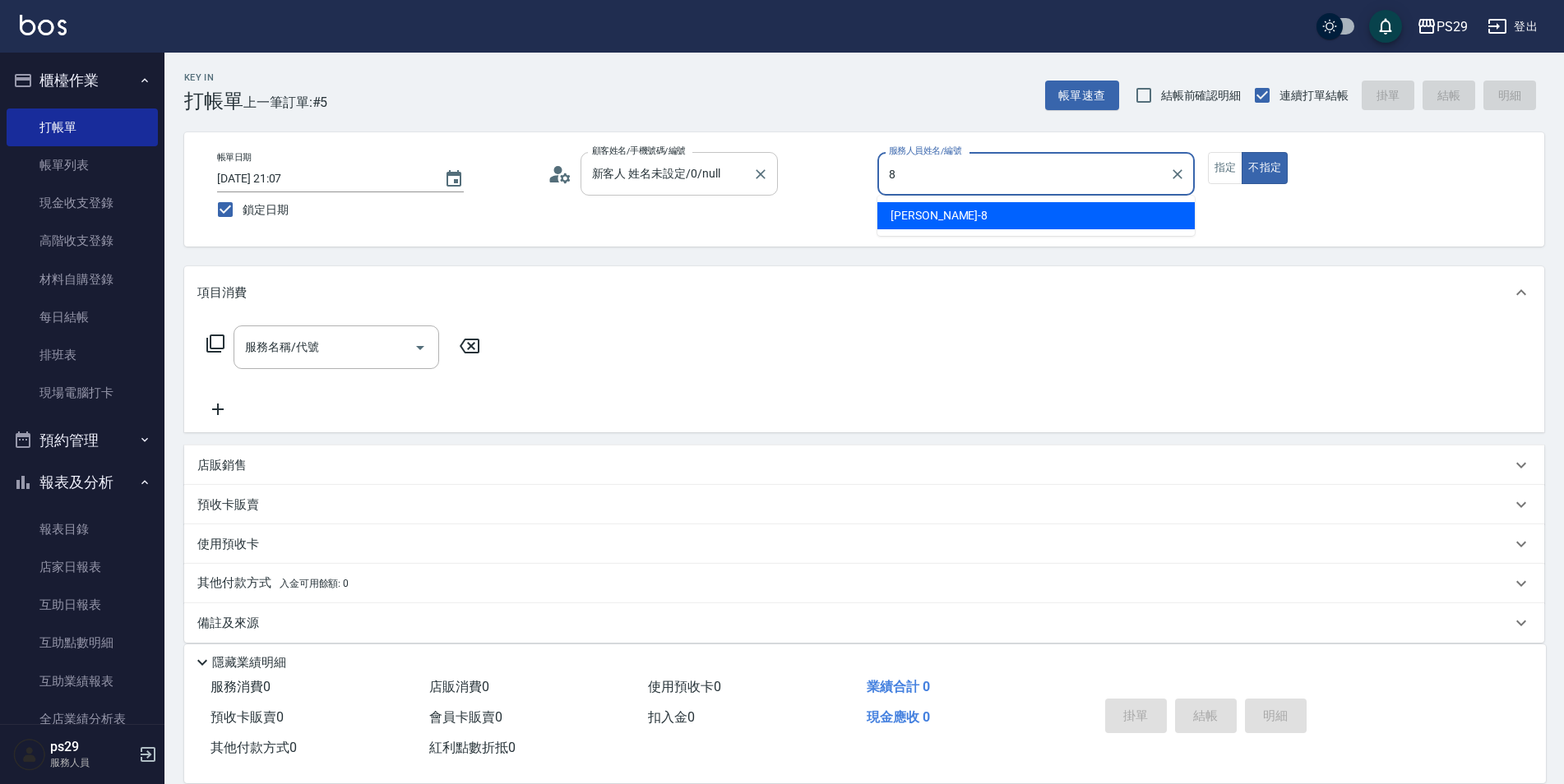
type input "[PERSON_NAME]-8"
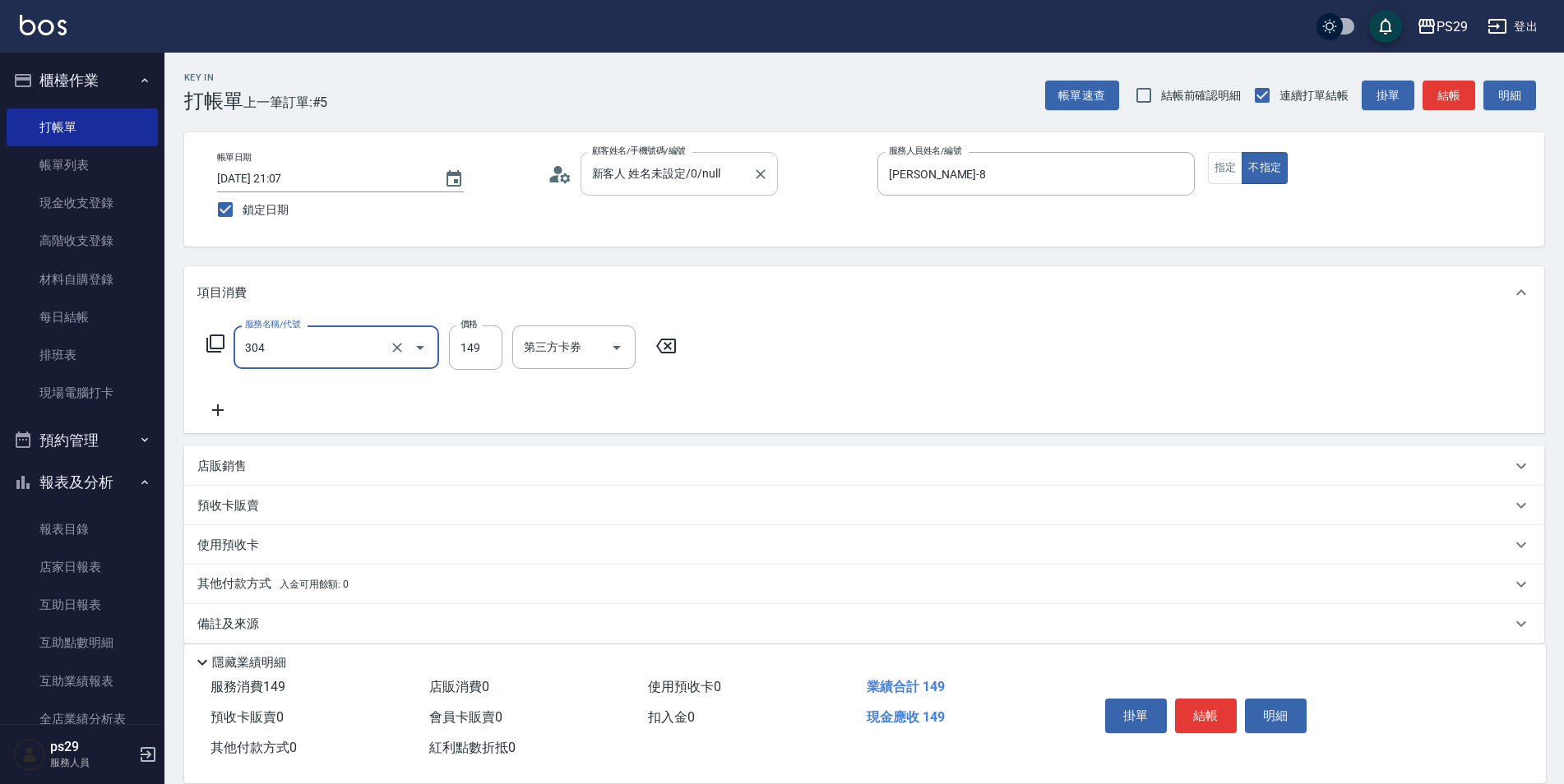
type input "剪髮(304)"
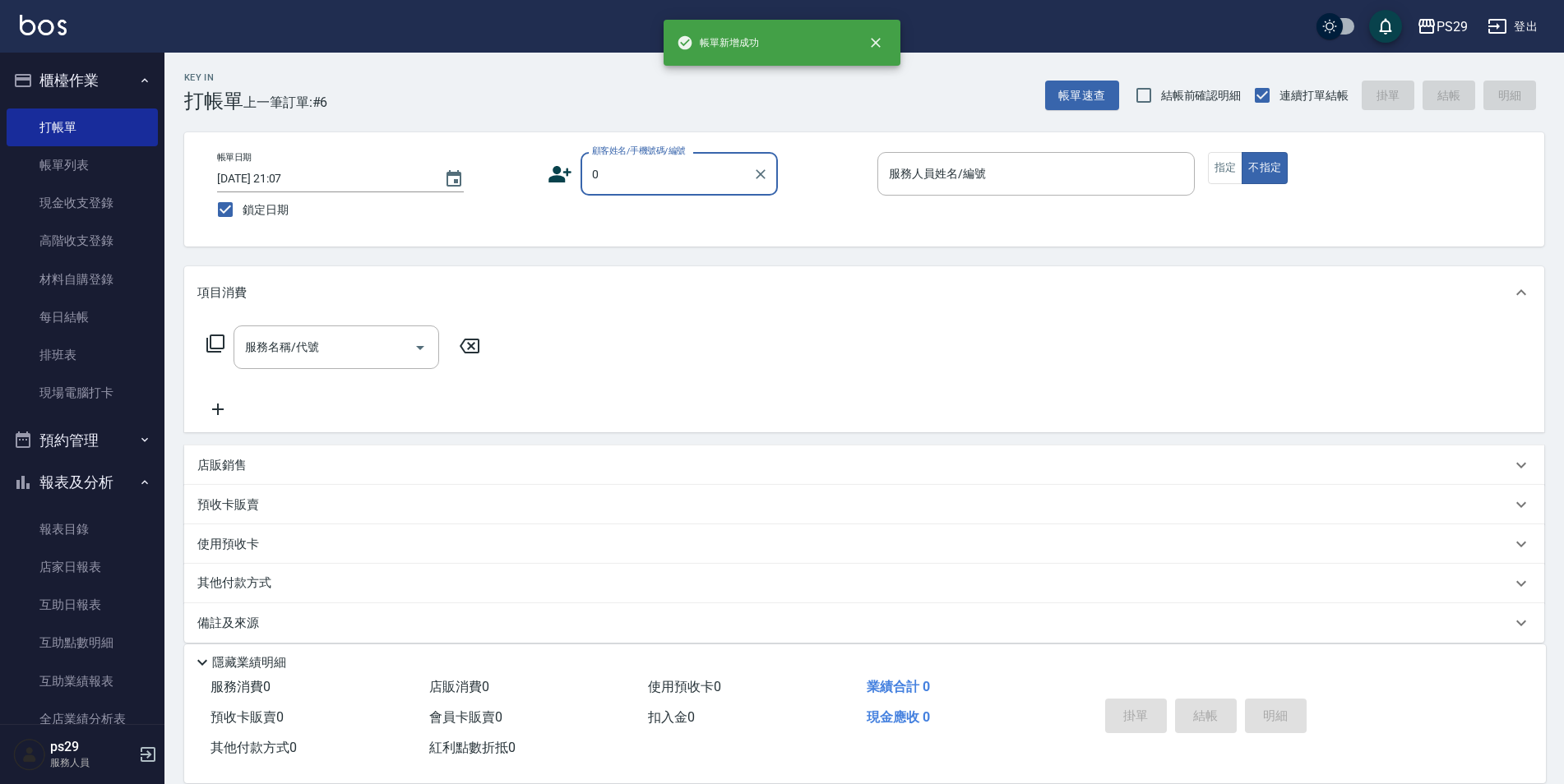
type input "新客人 姓名未設定/0/null"
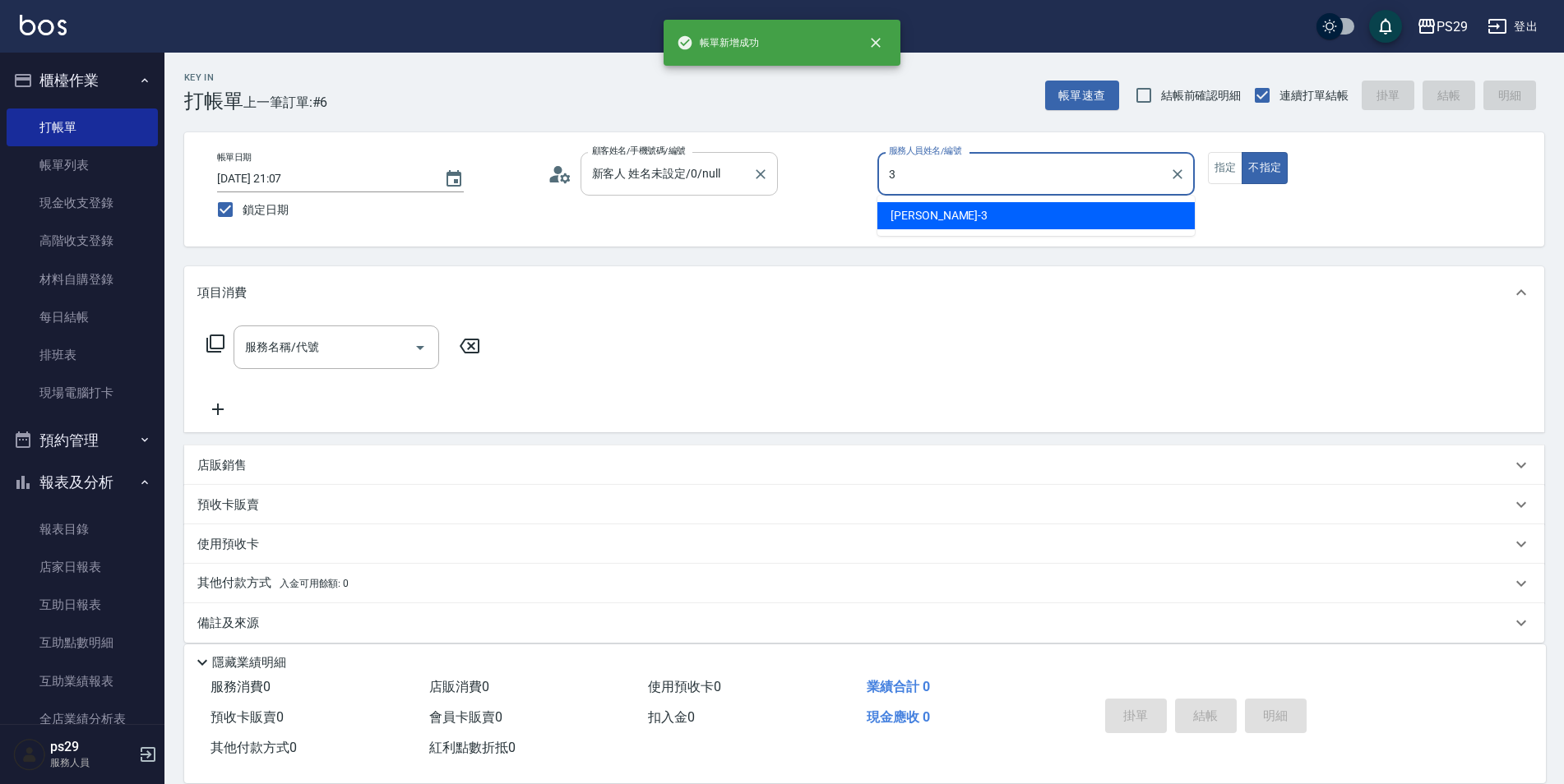
type input "[PERSON_NAME]-3"
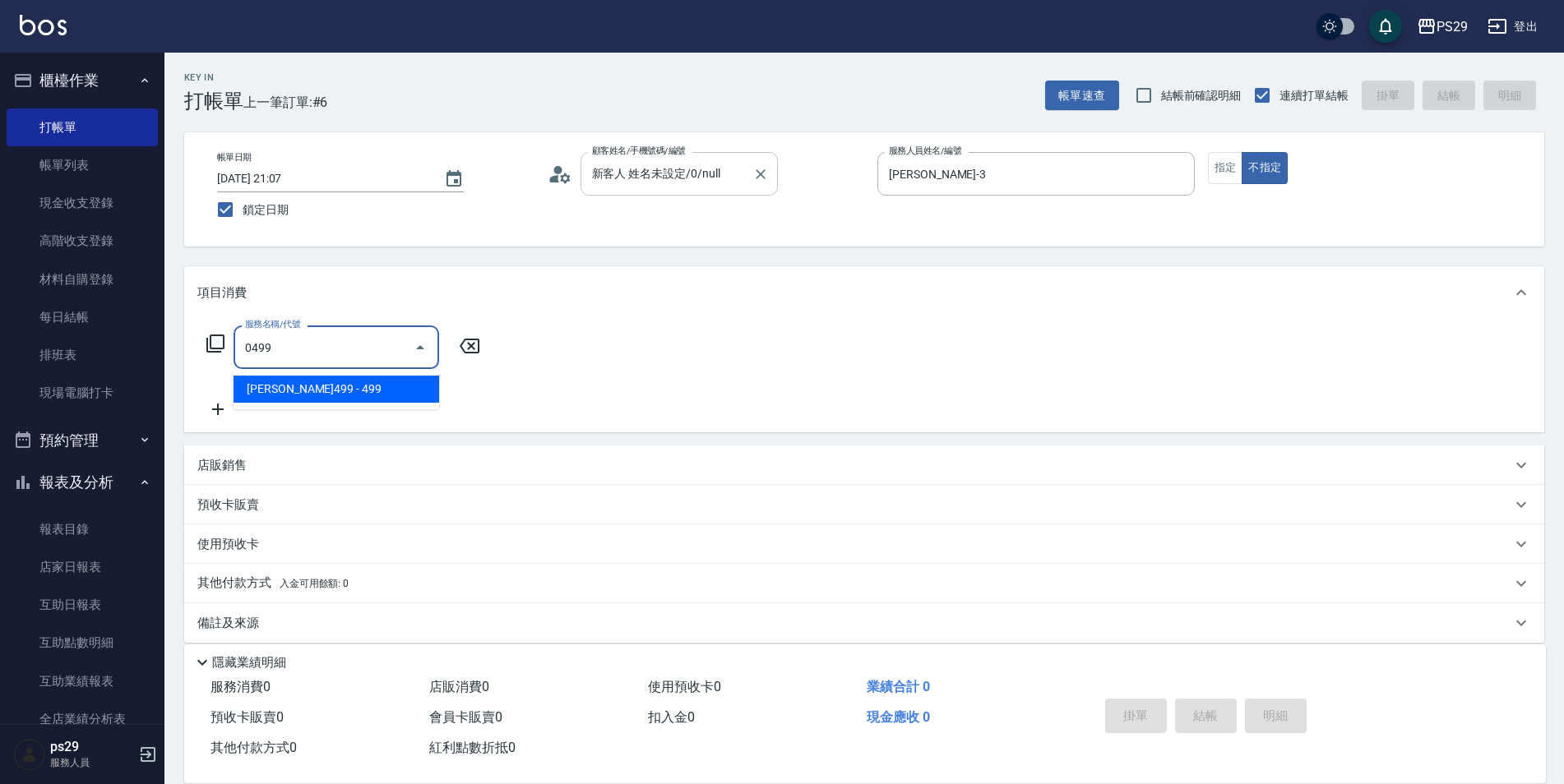
type input "[PERSON_NAME]499(0499)"
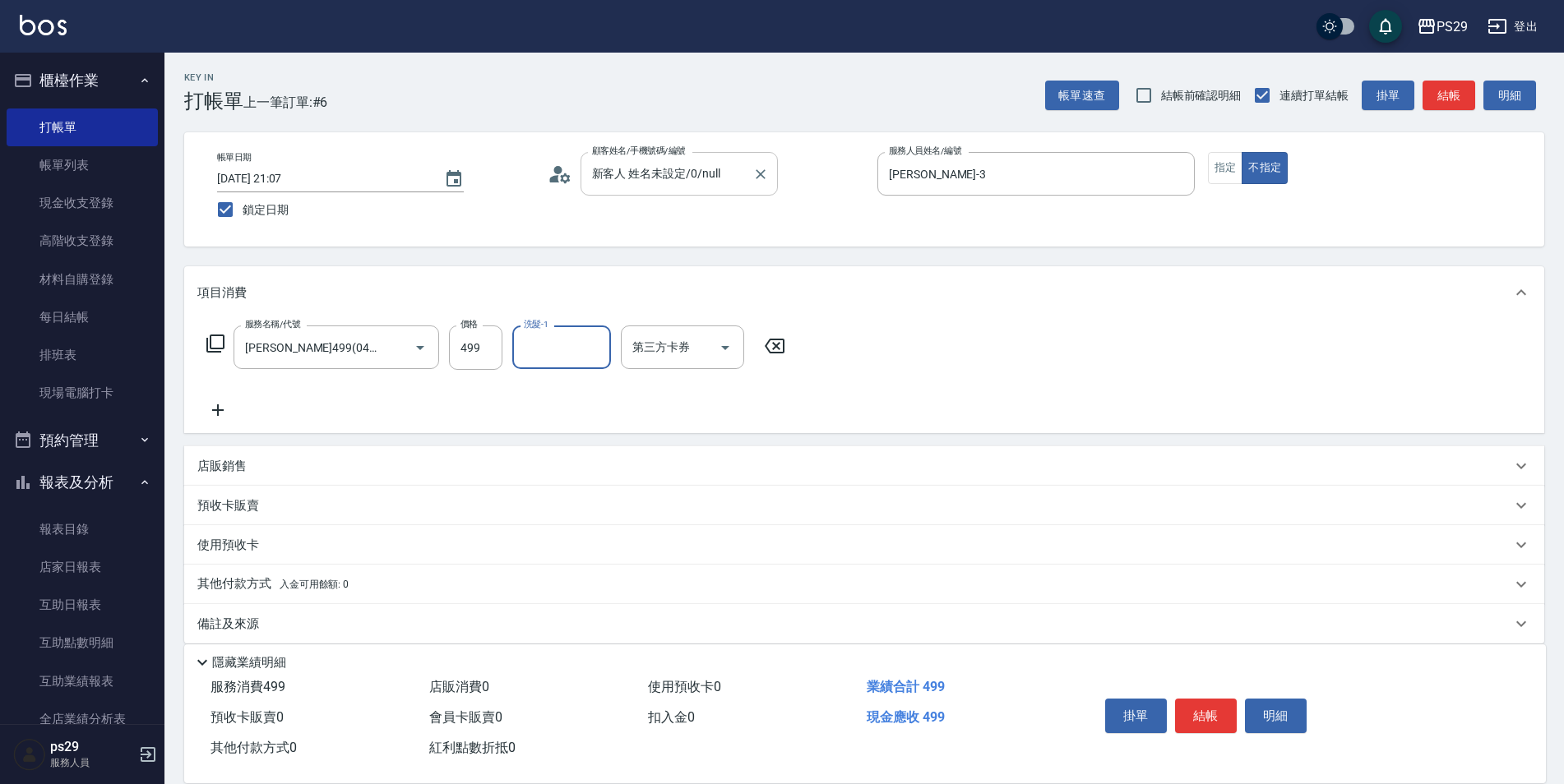
type input "3"
type input "[PERSON_NAME]-20"
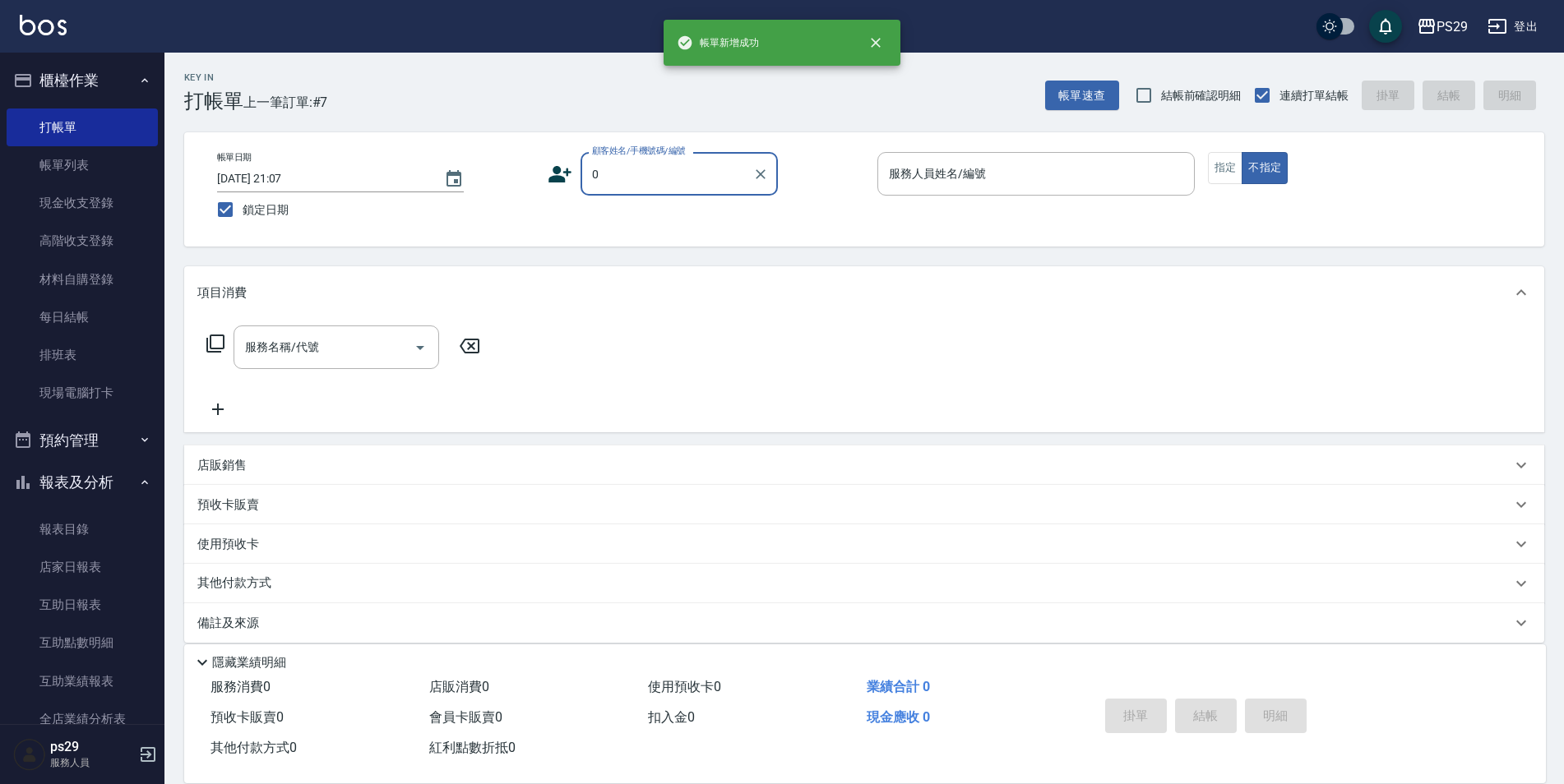
type input "新客人 姓名未設定/0/null"
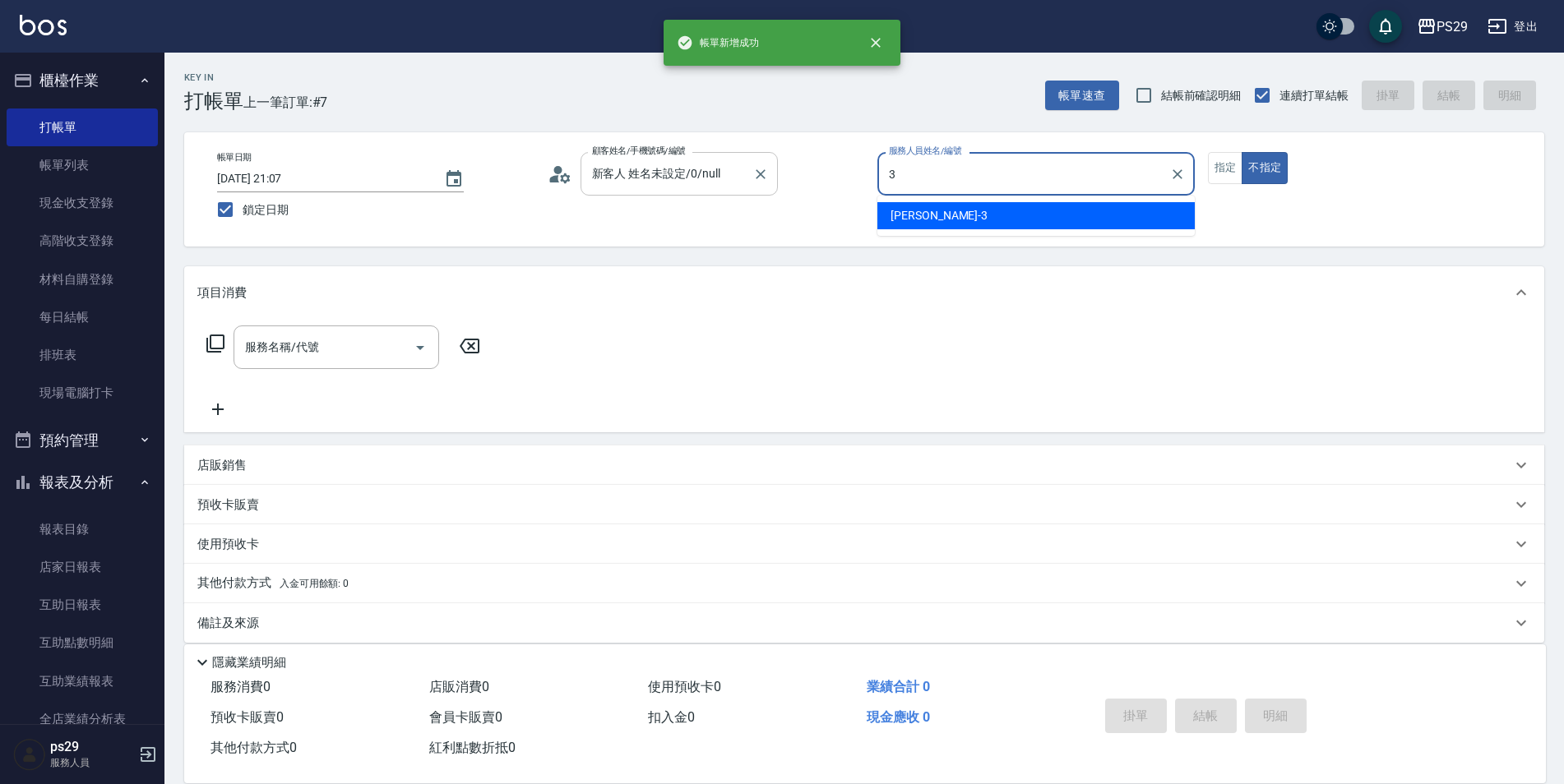
type input "[PERSON_NAME]-3"
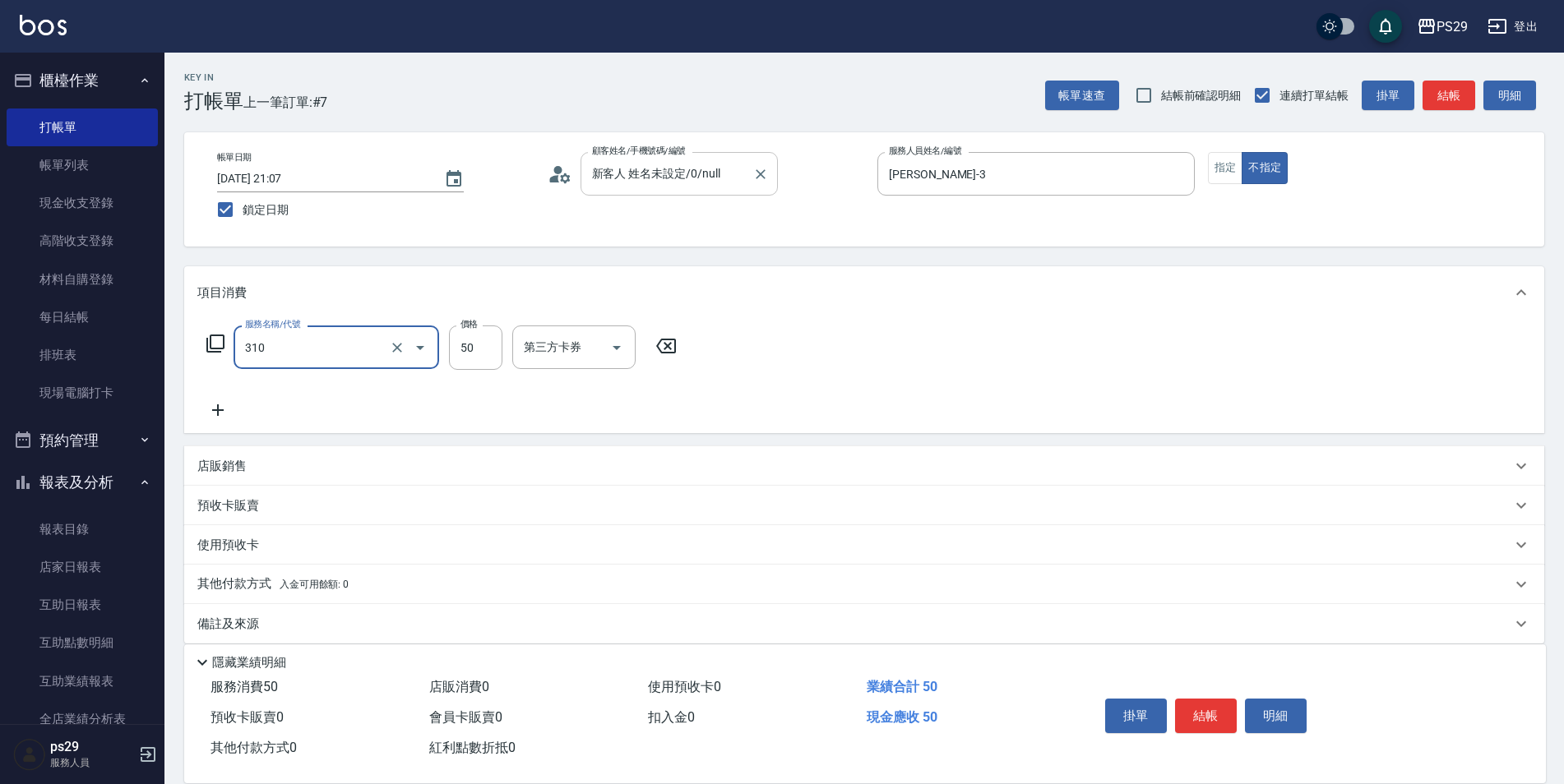
type input "剪瀏海(310)"
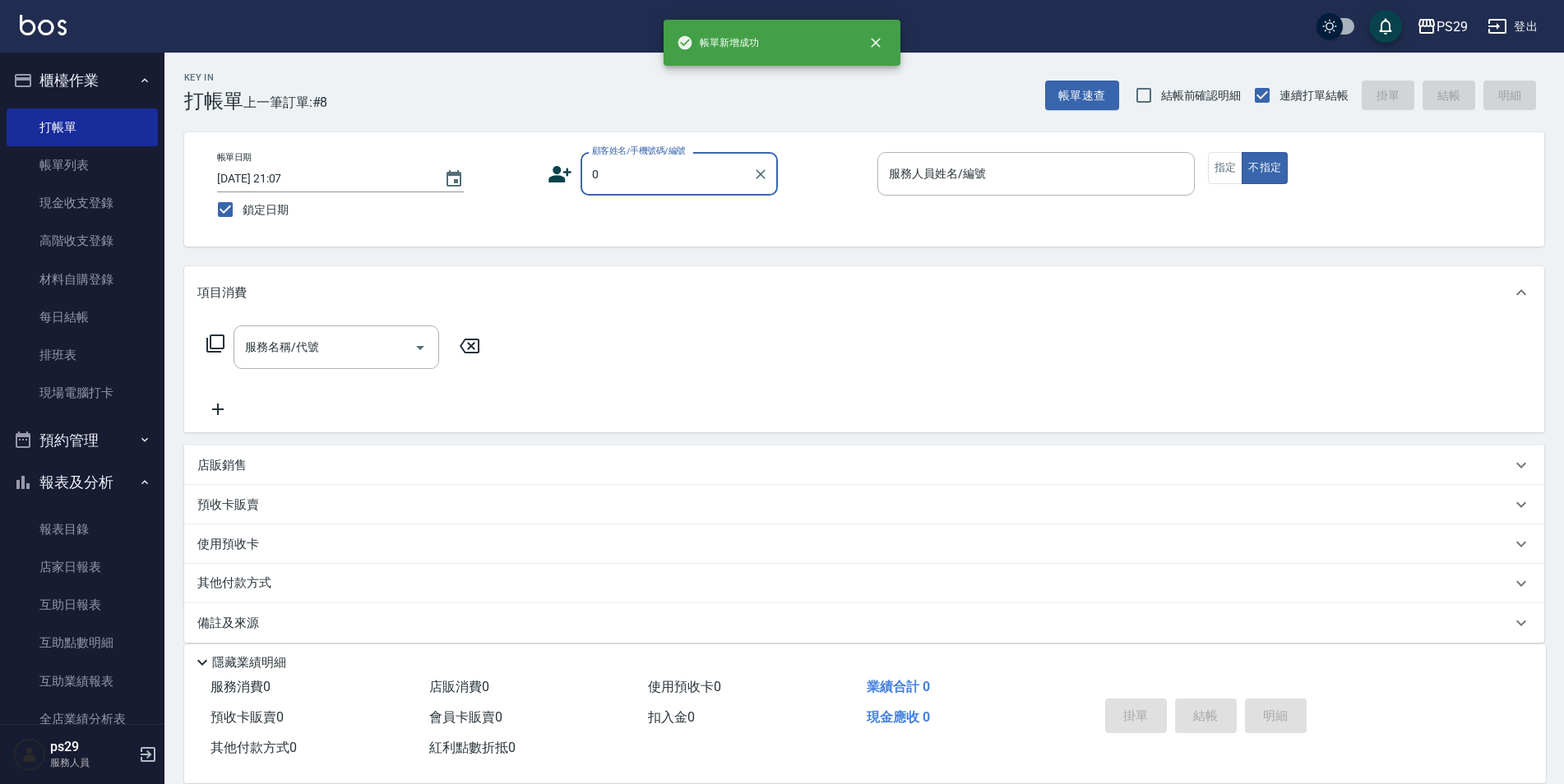
type input "新客人 姓名未設定/0/null"
type input "[PERSON_NAME]-1"
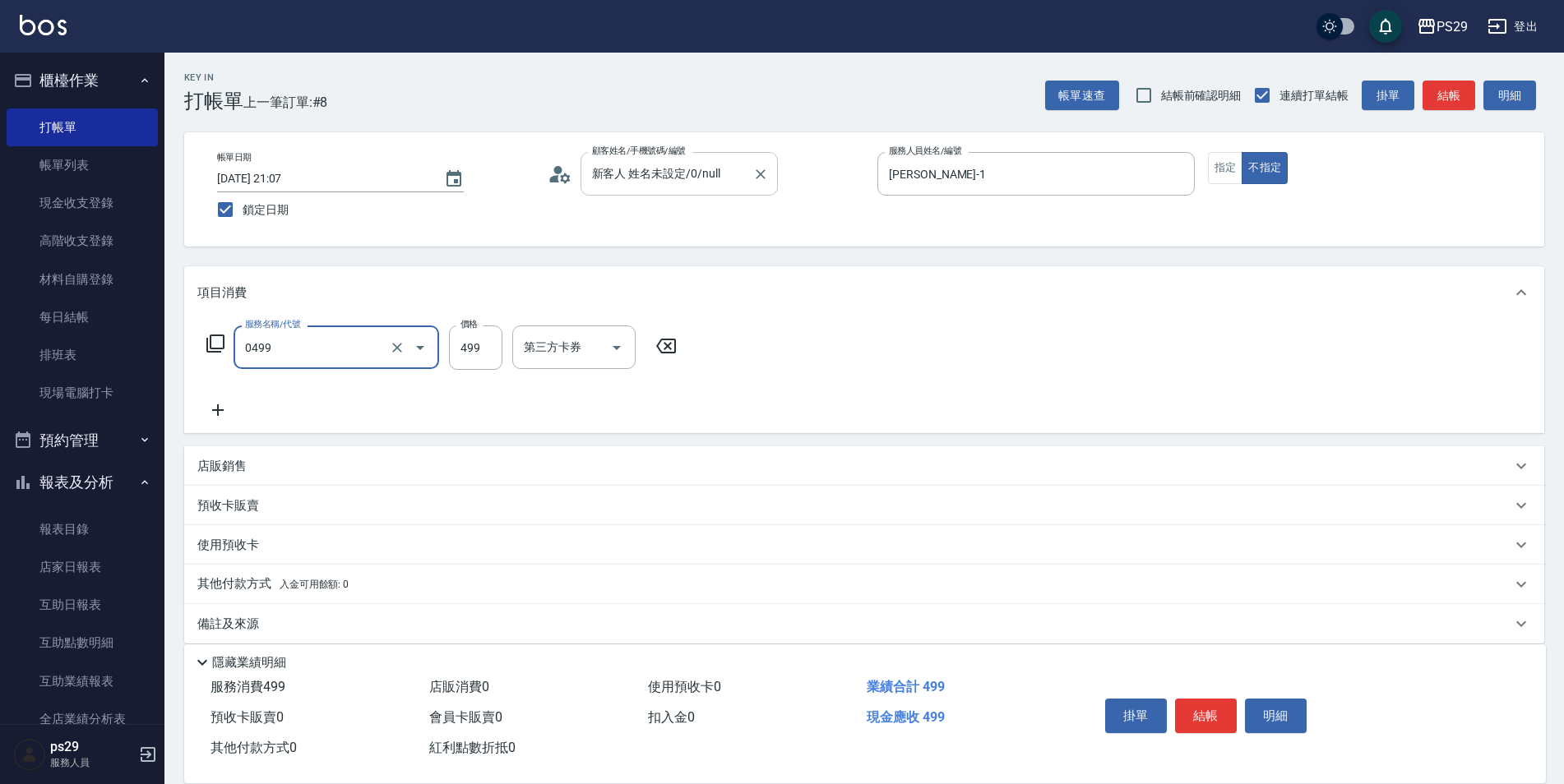
type input "[PERSON_NAME]499(0499)"
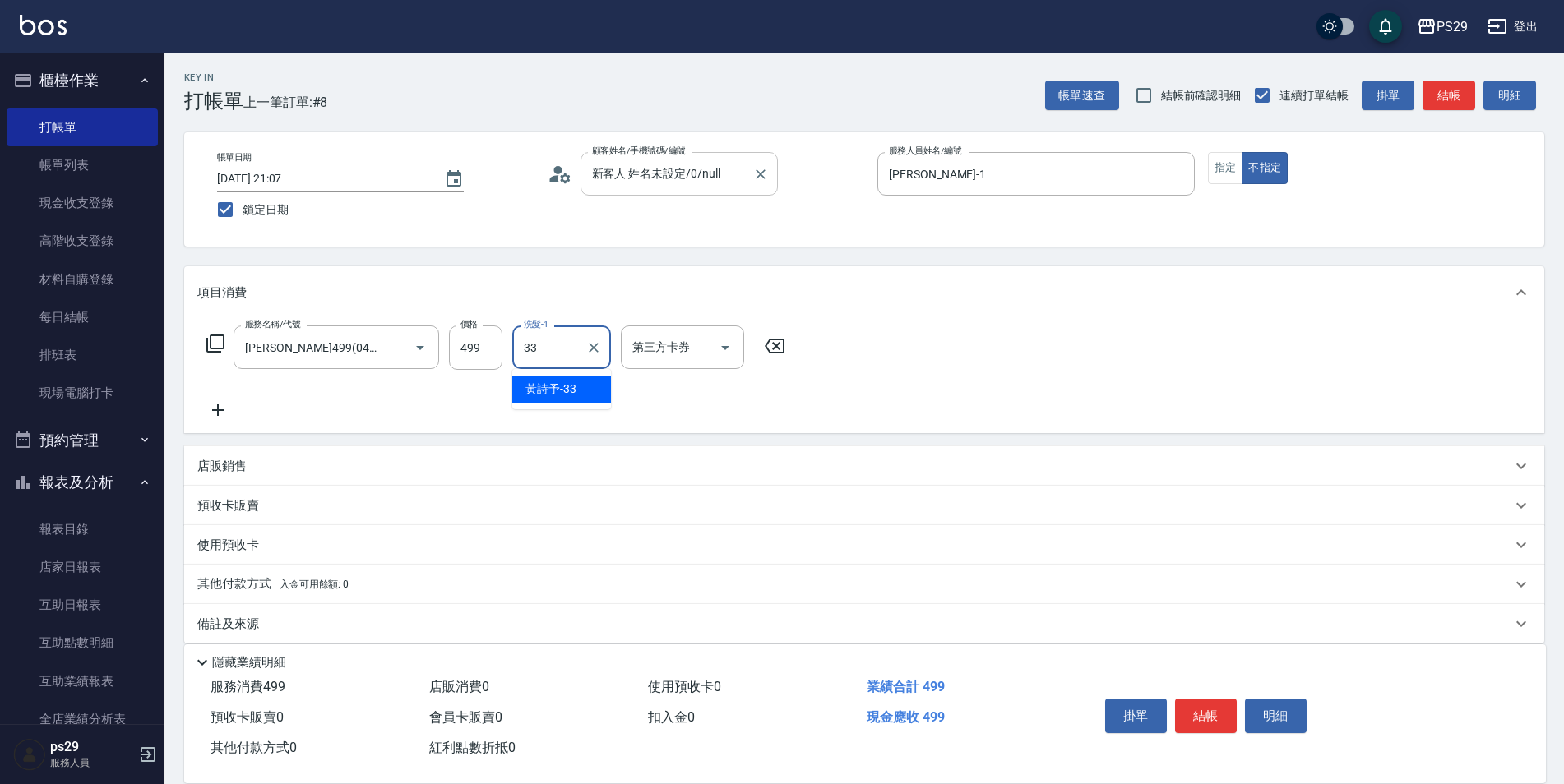
type input "黃詩予-33"
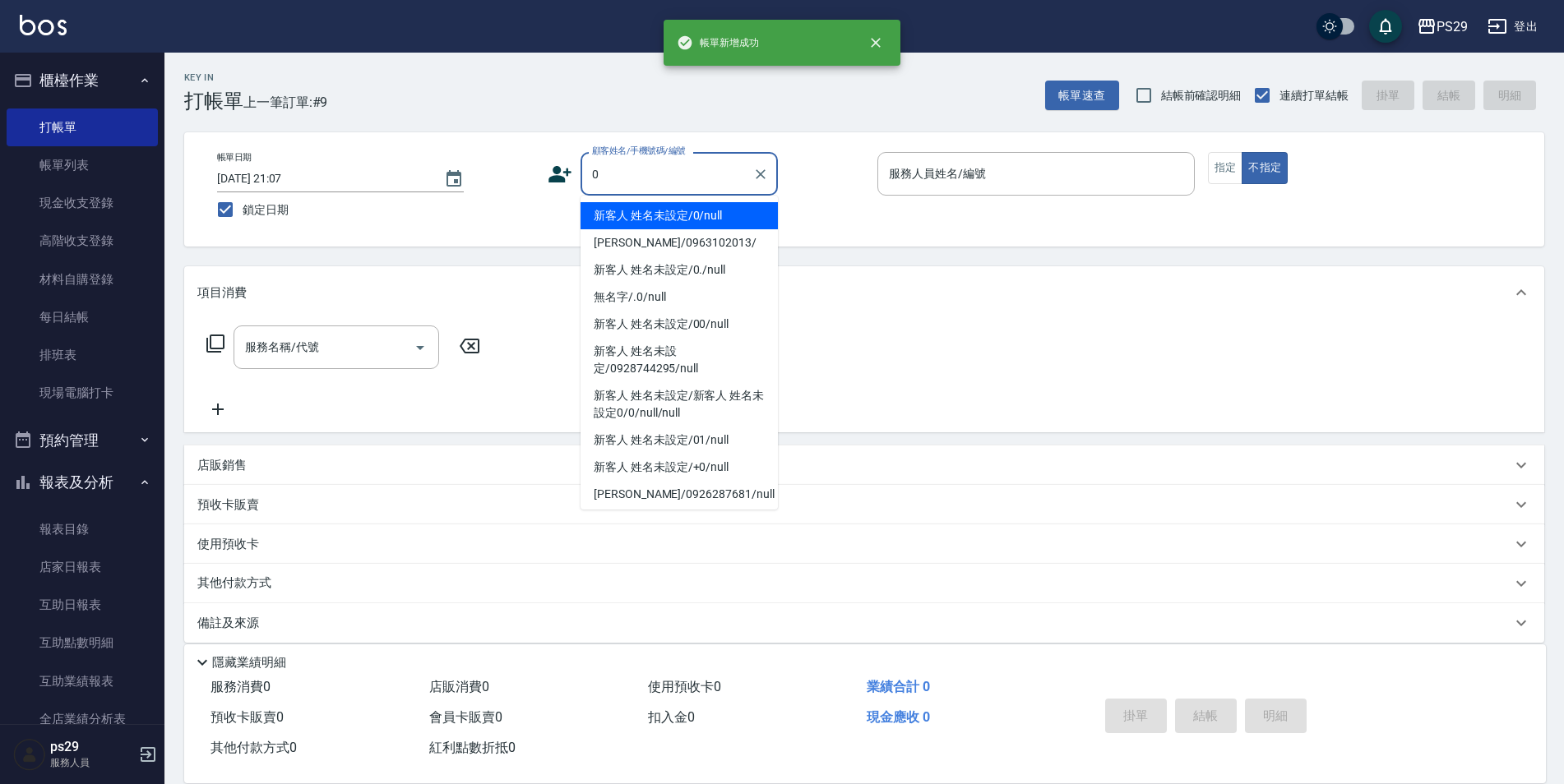
type input "新客人 姓名未設定/0/null"
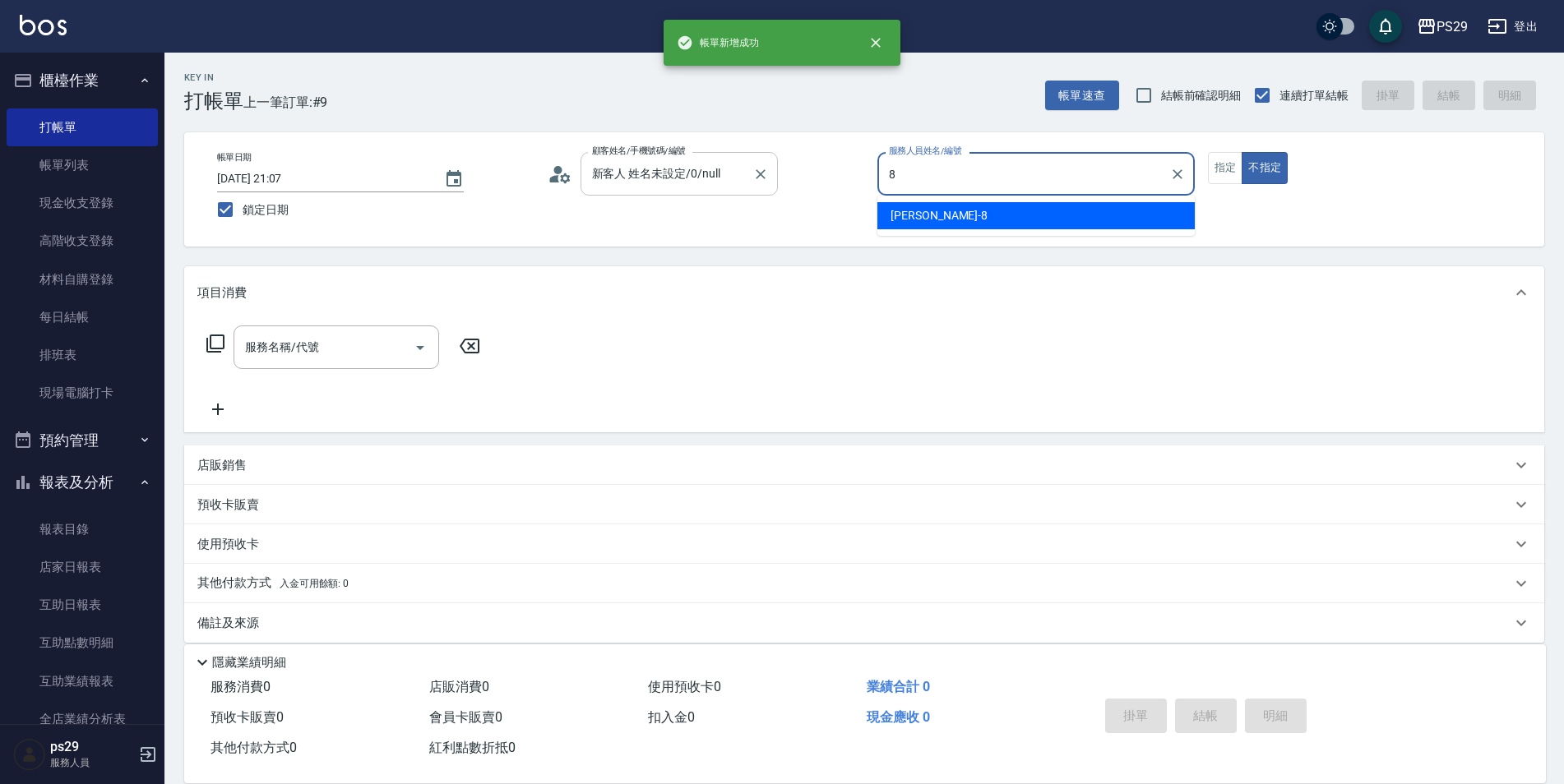
type input "[PERSON_NAME]-8"
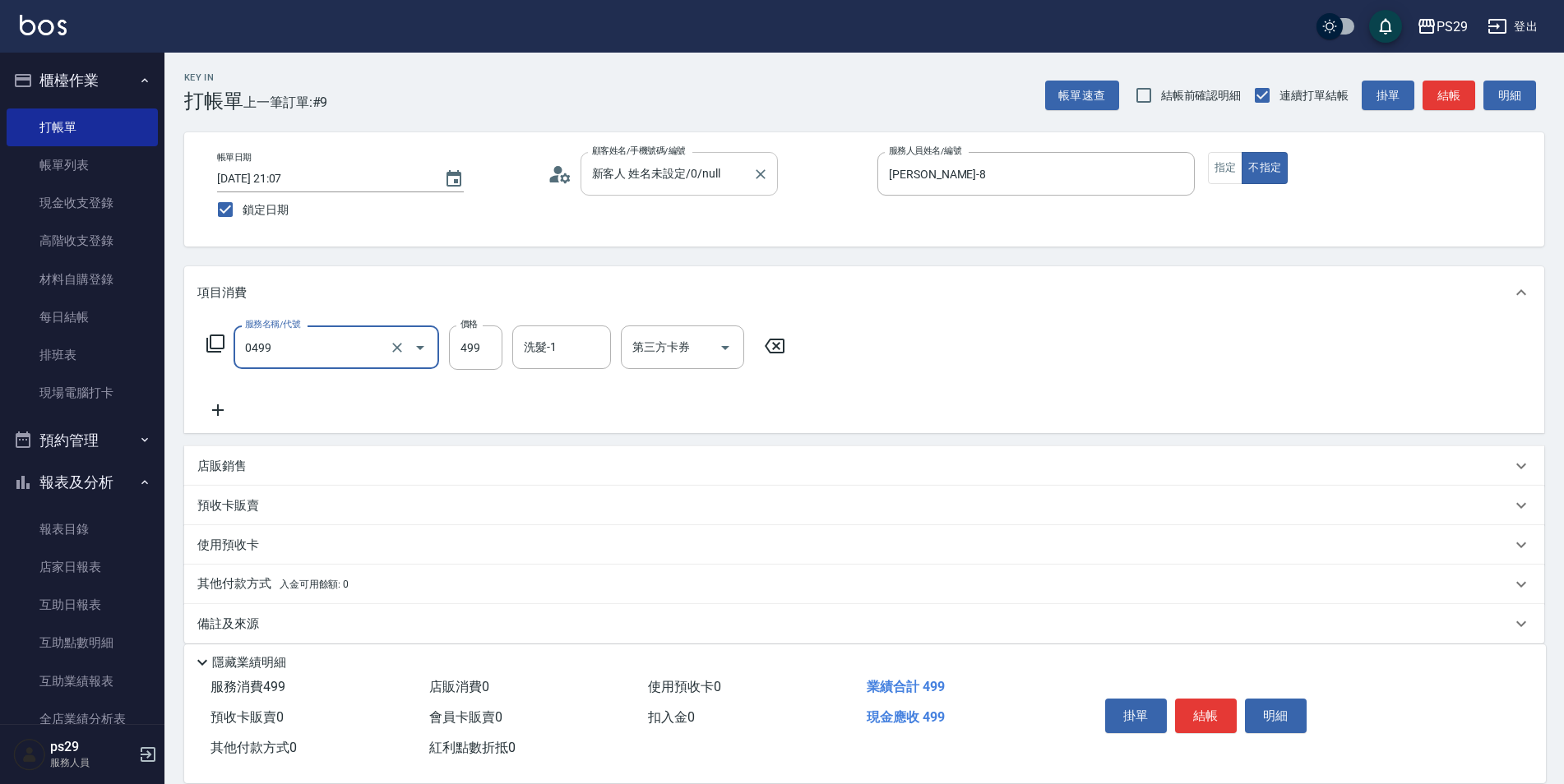
type input "[PERSON_NAME]499(0499)"
type input "[PERSON_NAME]-20"
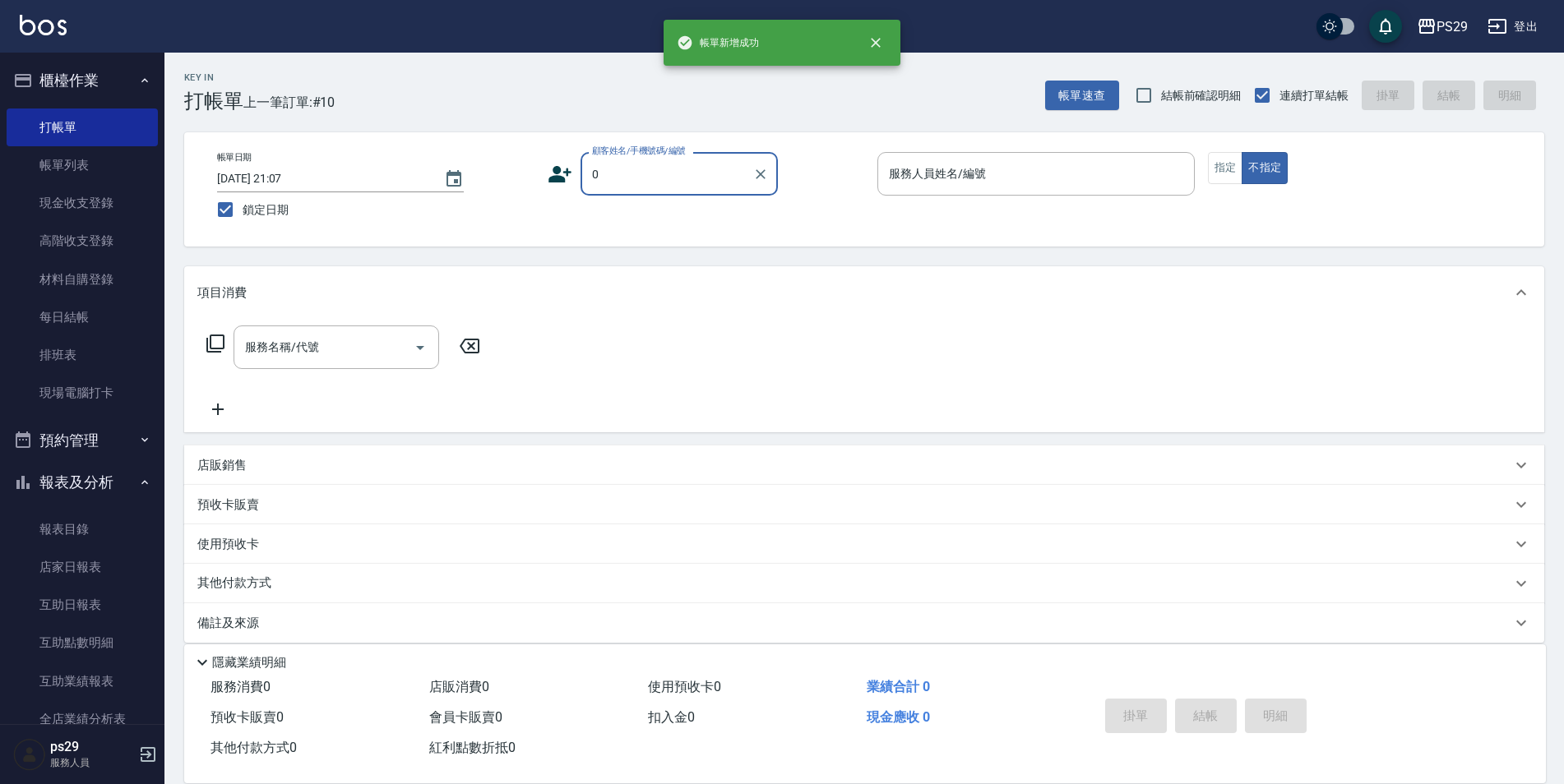
type input "新客人 姓名未設定/0/null"
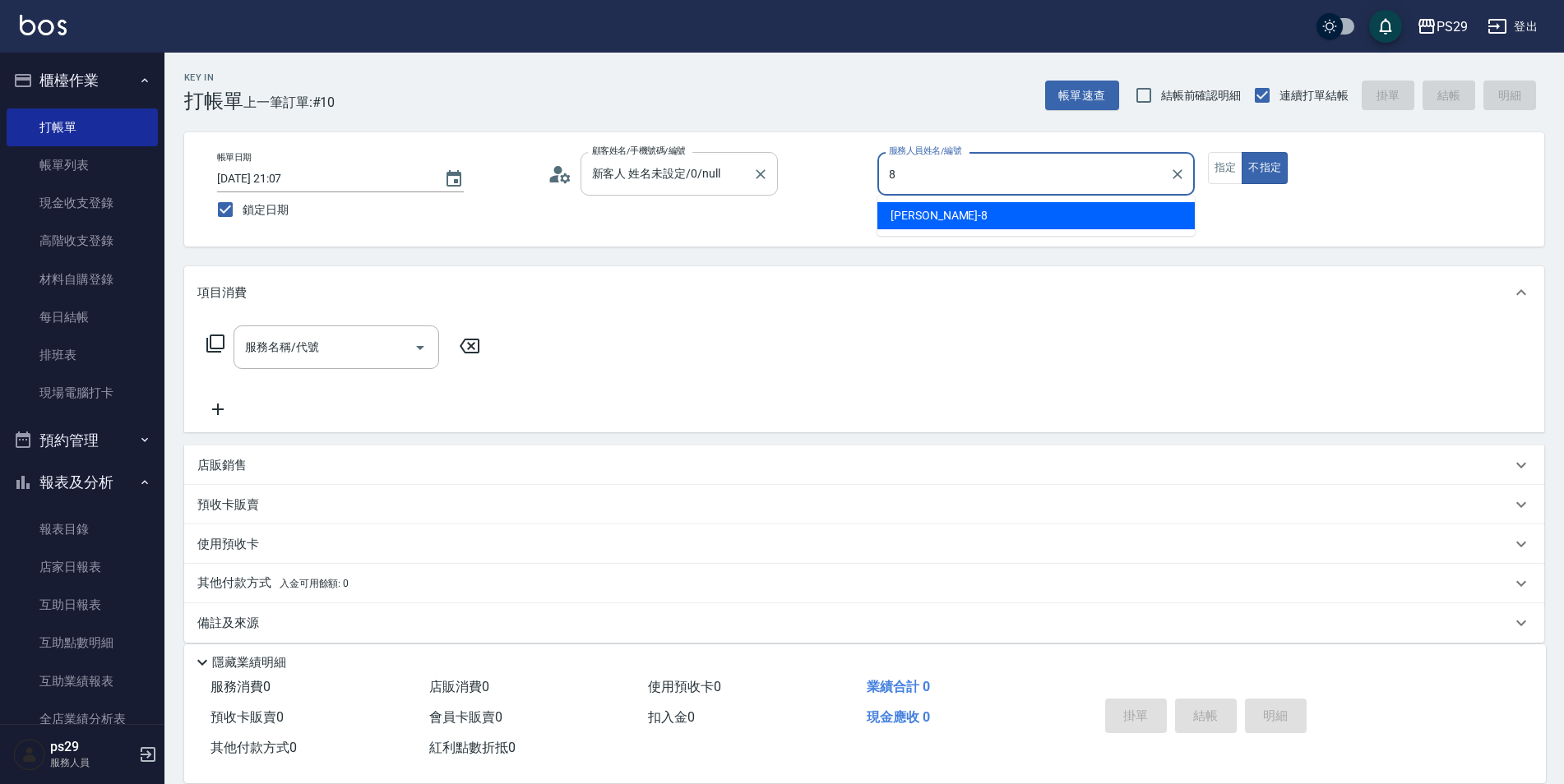
type input "[PERSON_NAME]-8"
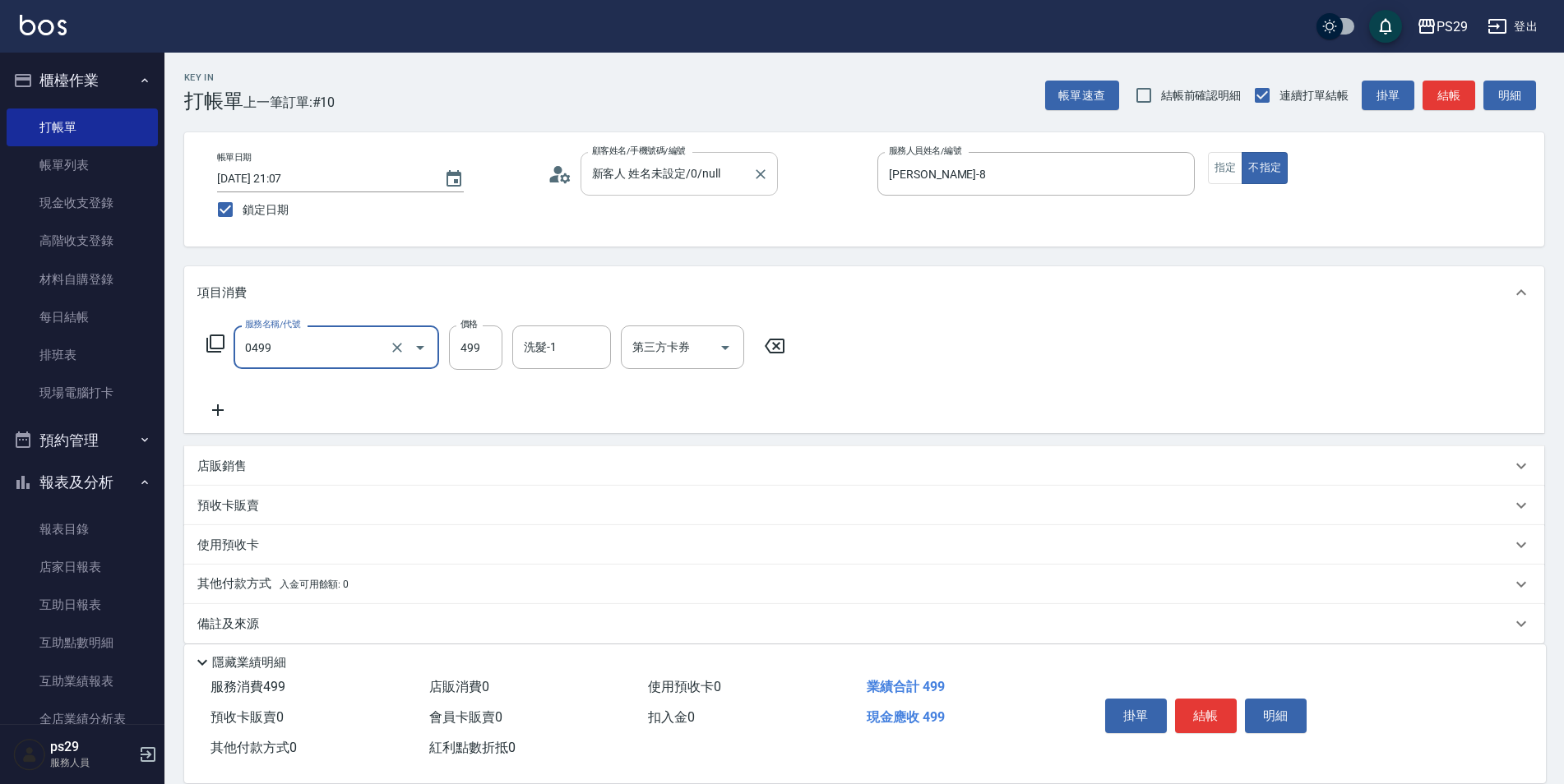
type input "[PERSON_NAME]499(0499)"
type input "[PERSON_NAME]-20"
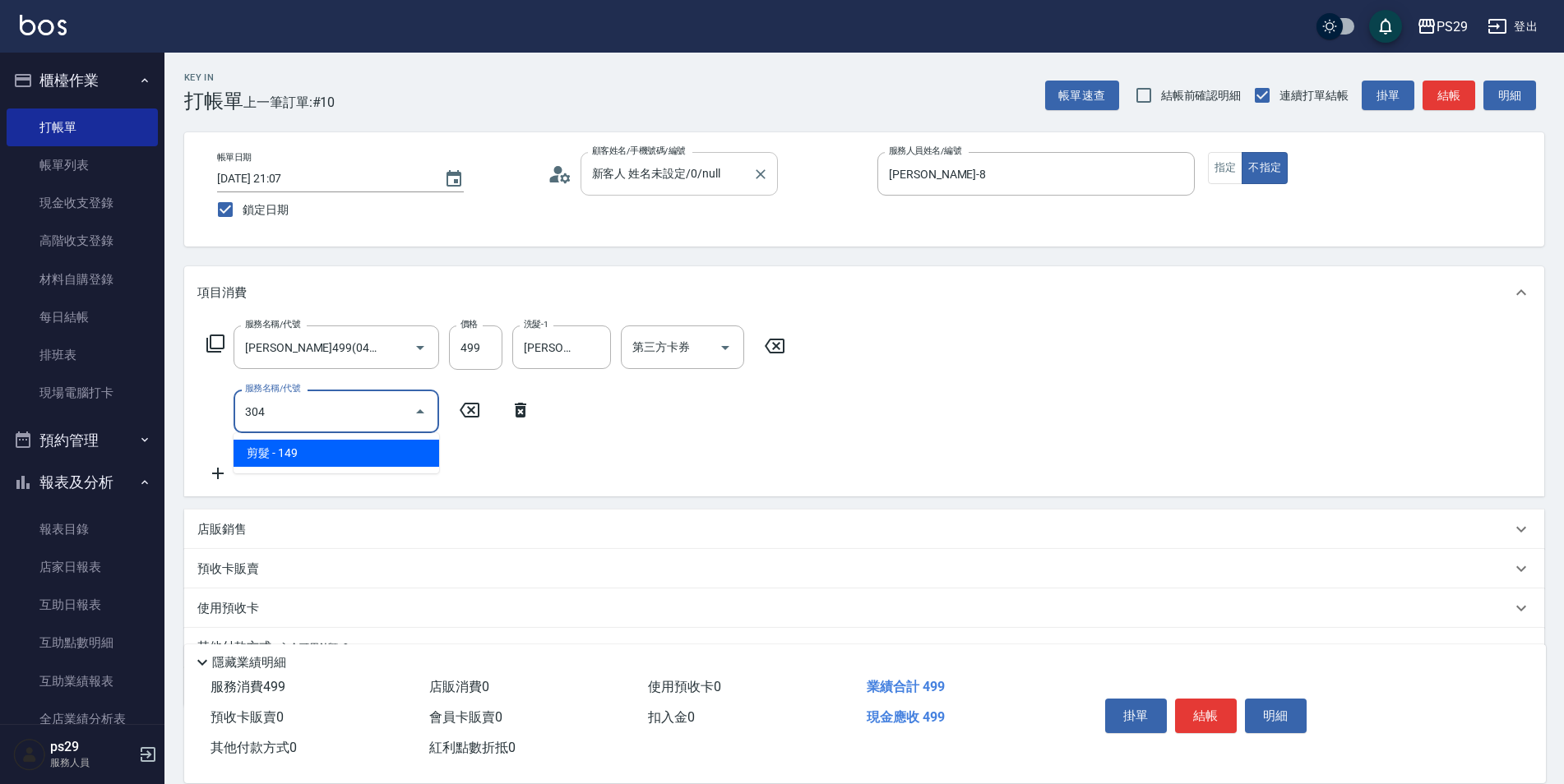
type input "剪髮(304)"
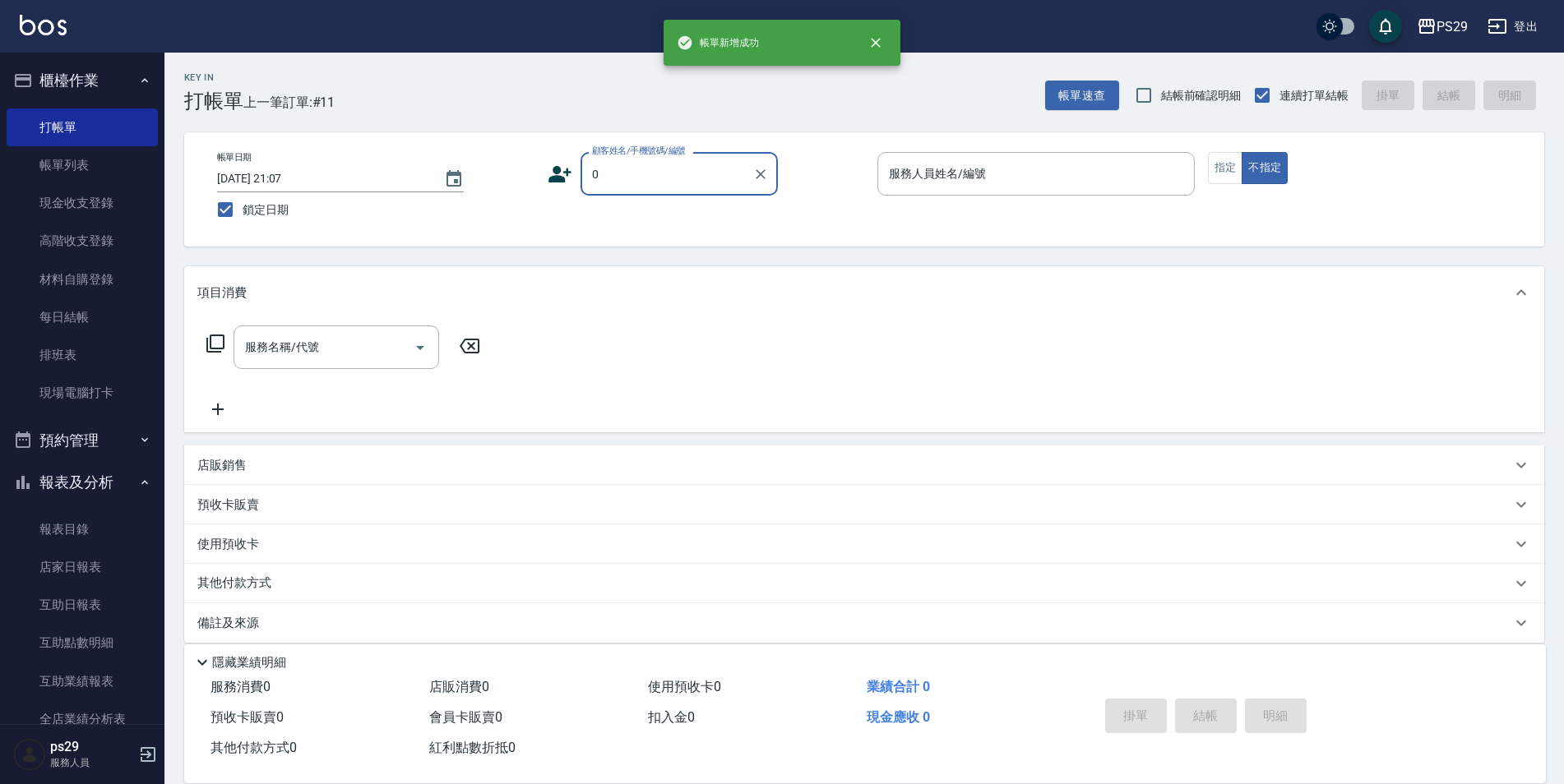
type input "新客人 姓名未設定/0/null"
type input "[PERSON_NAME]-3"
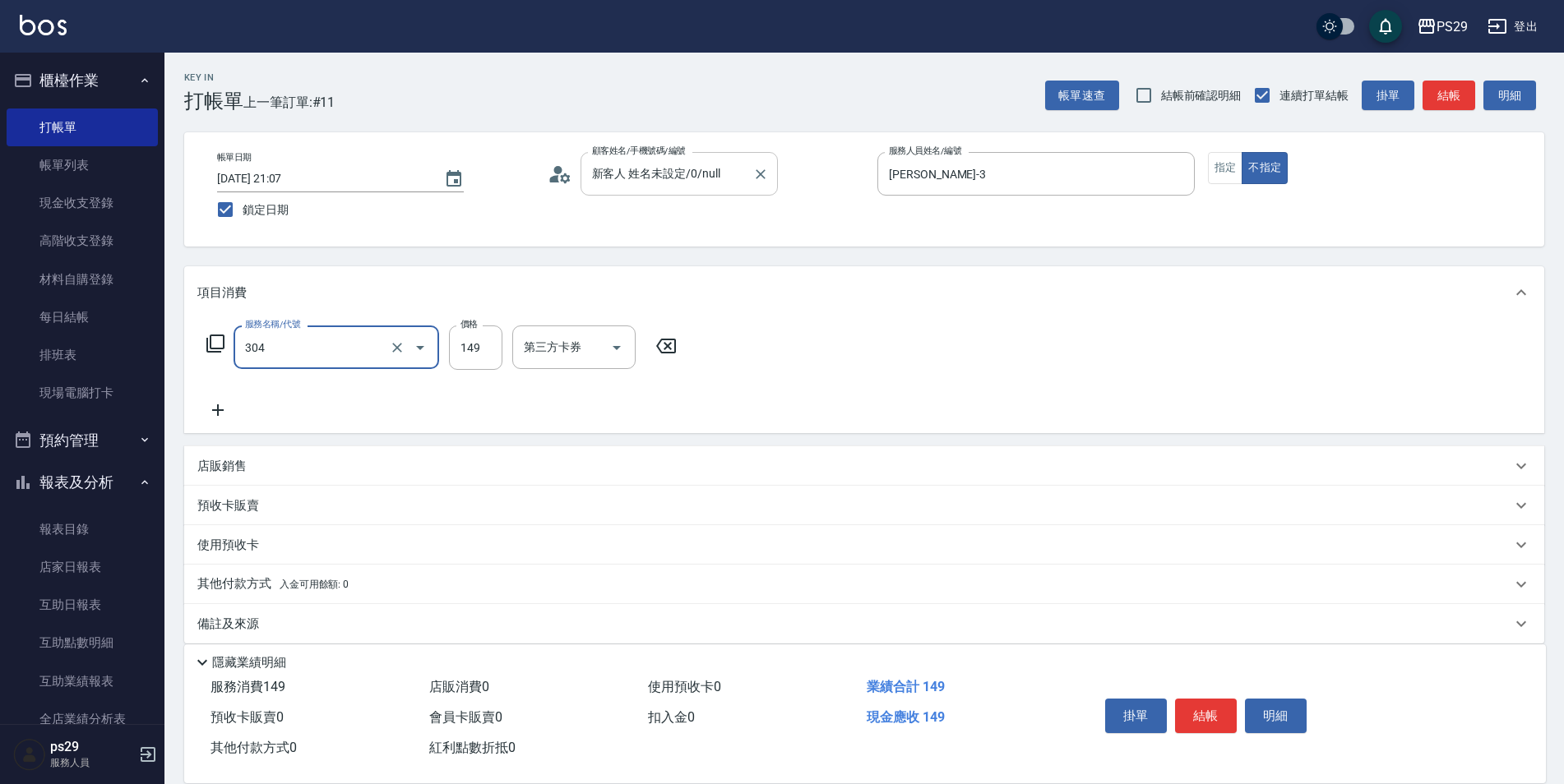
type input "剪髮(304)"
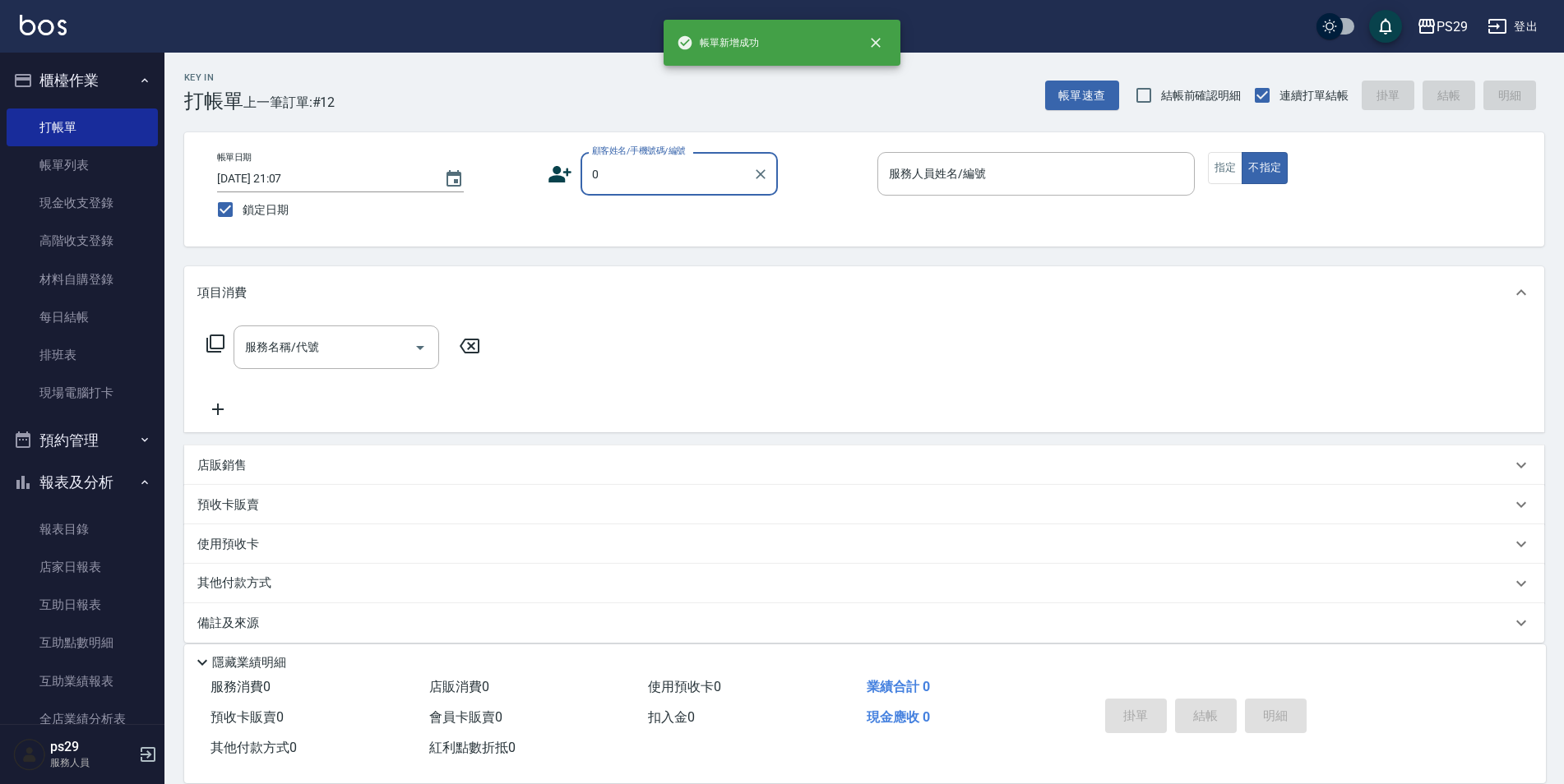
type input "新客人 姓名未設定/0/null"
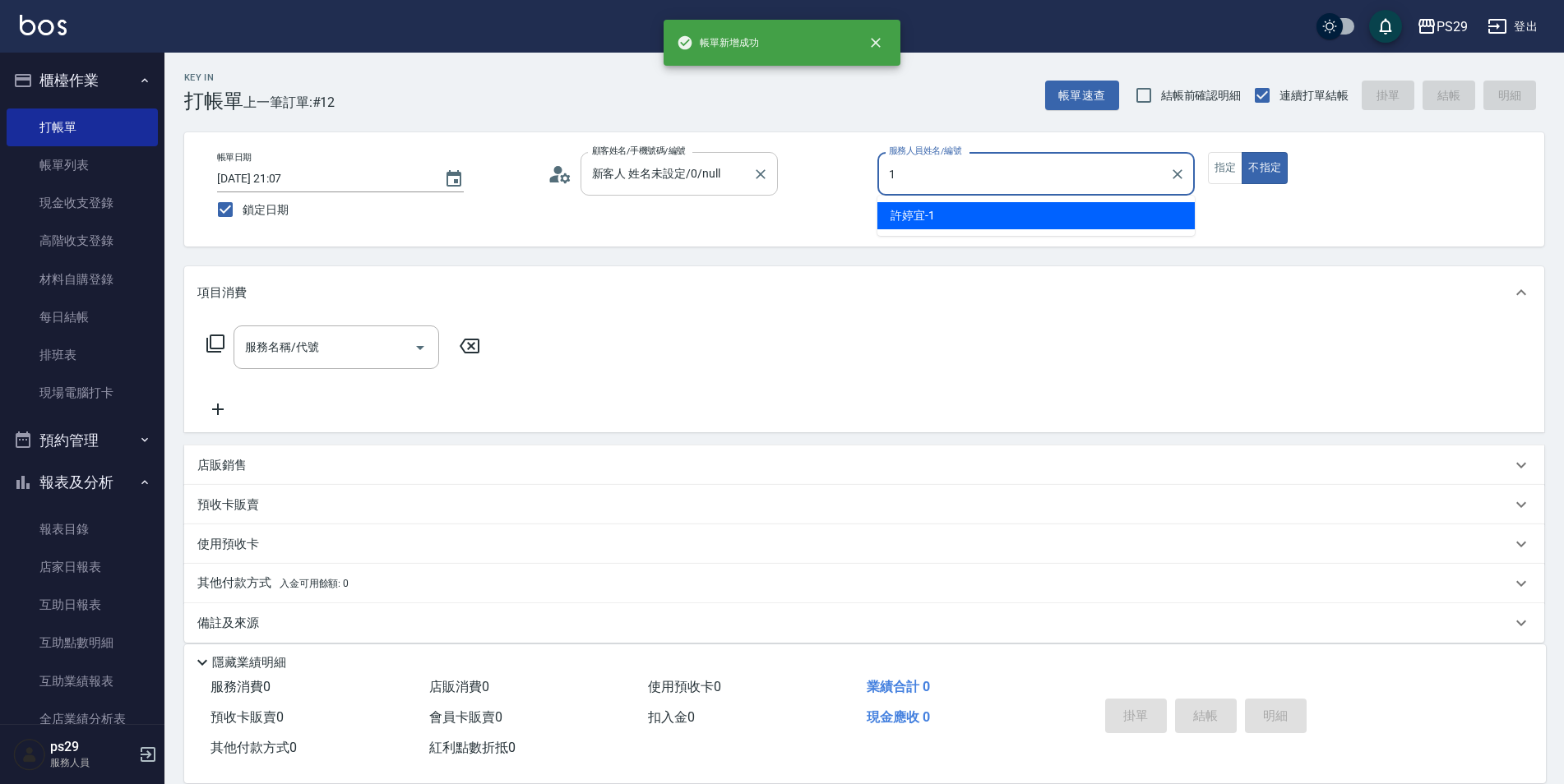
type input "[PERSON_NAME]-1"
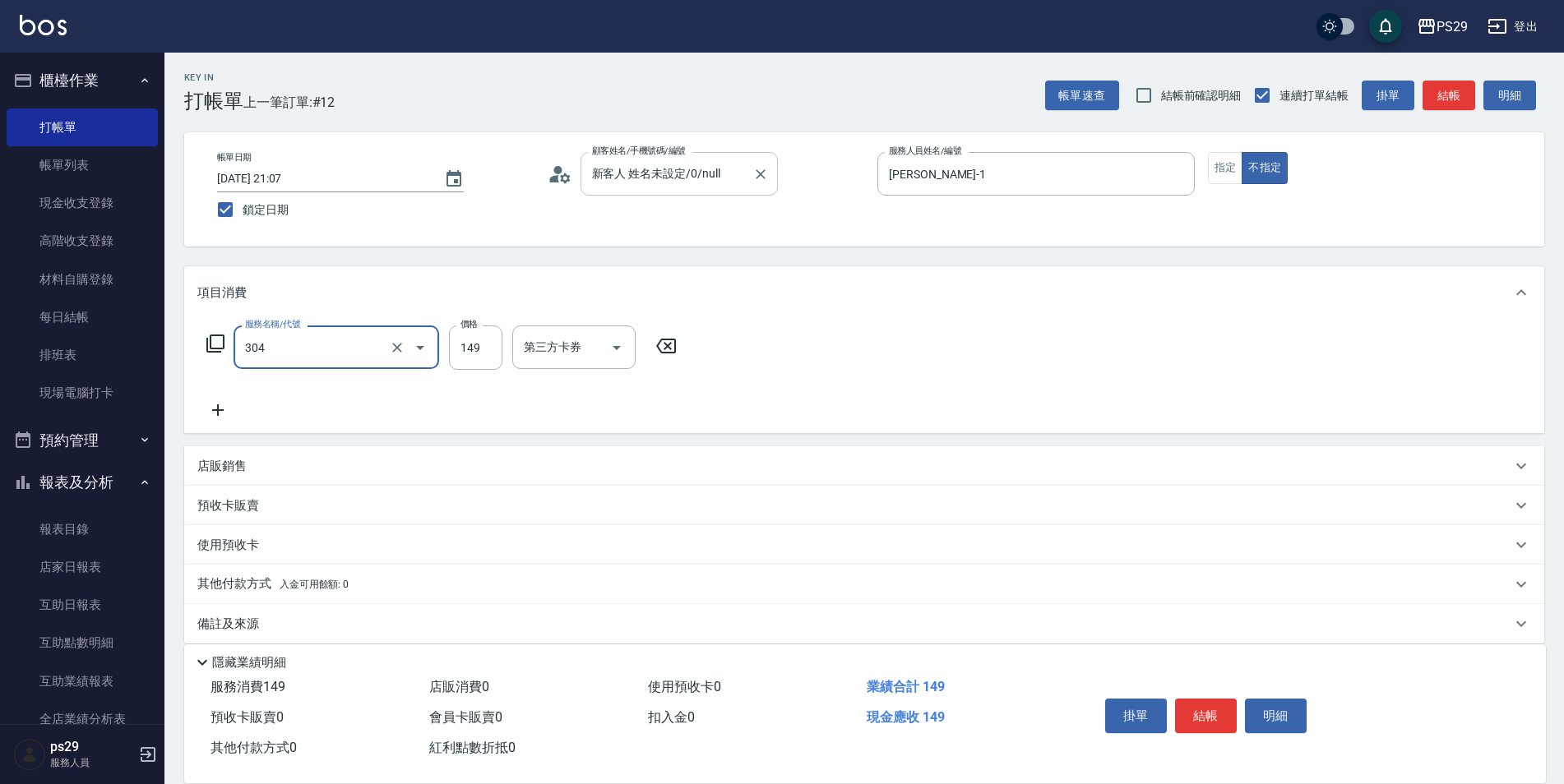
type input "剪髮(304)"
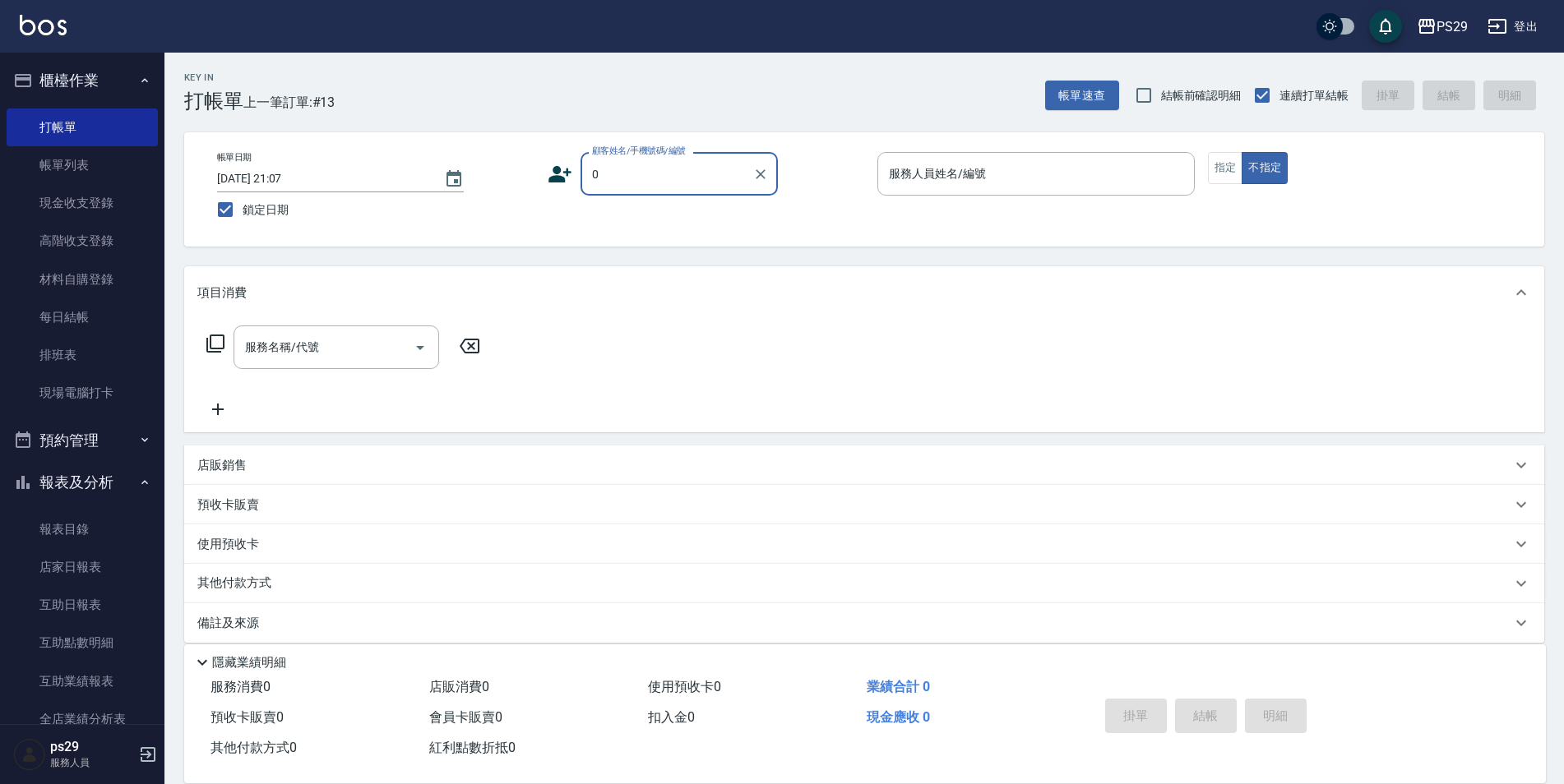
type input "新客人 姓名未設定/0/null"
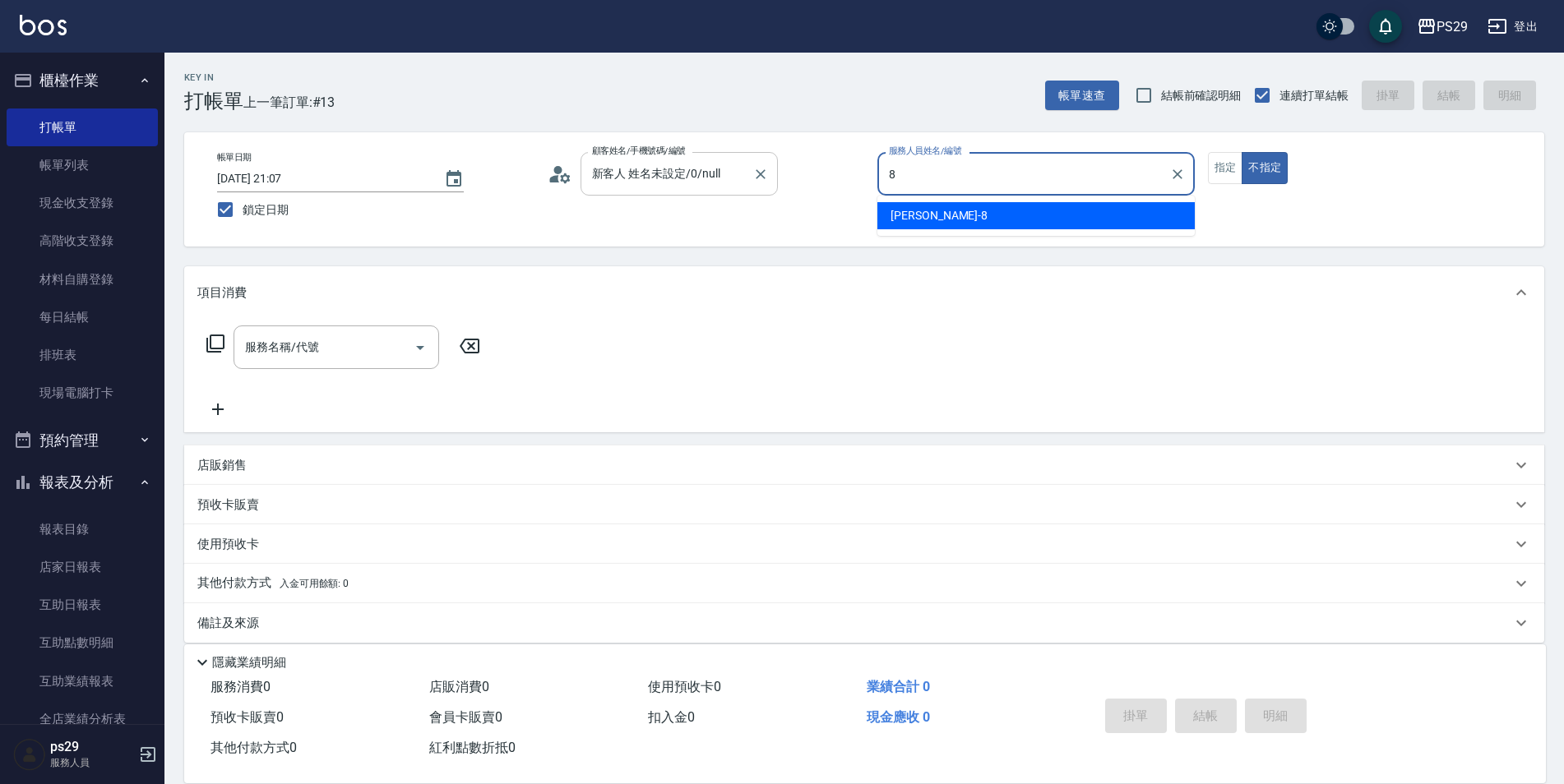
type input "[PERSON_NAME]-8"
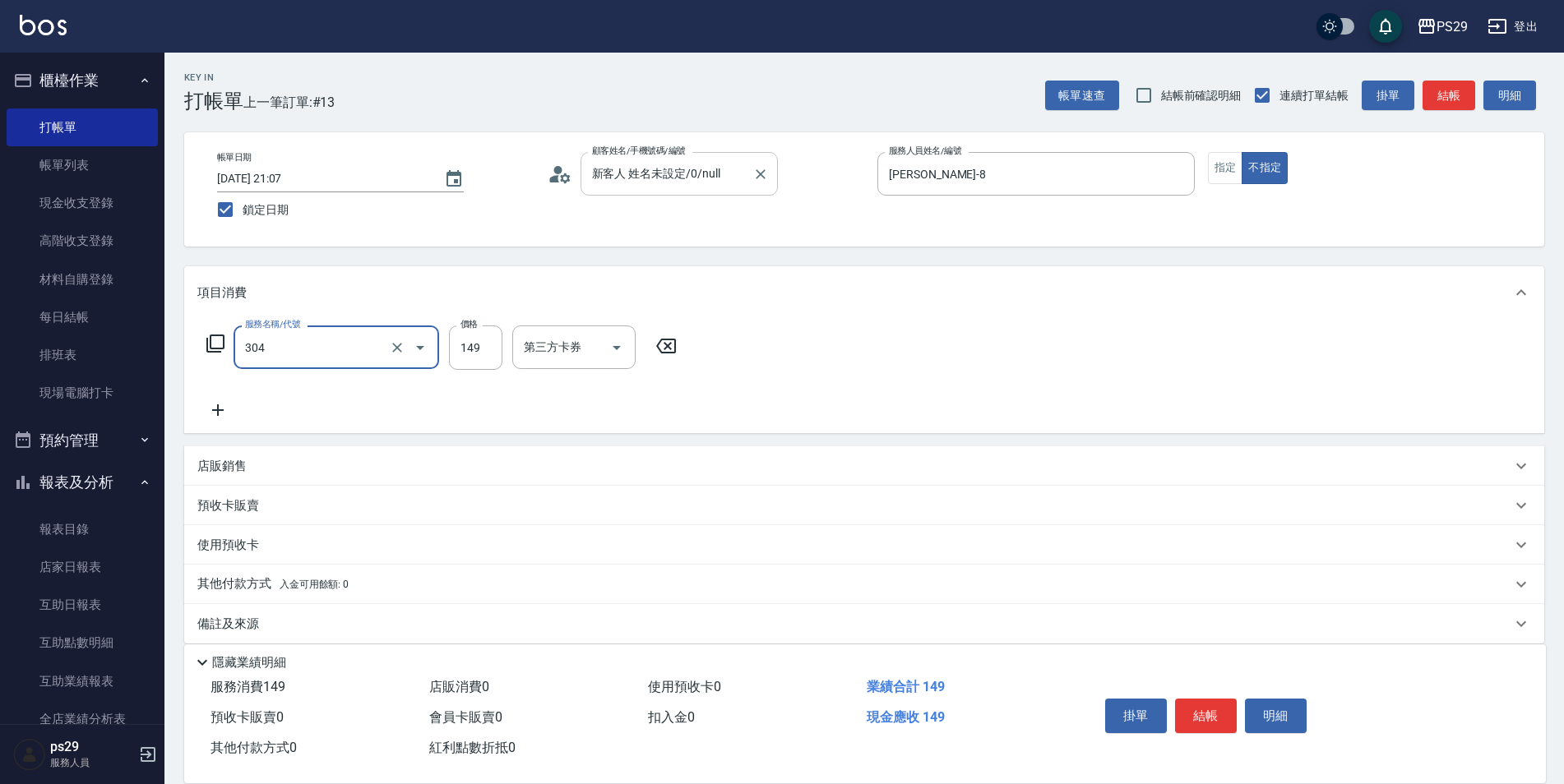
type input "剪髮(304)"
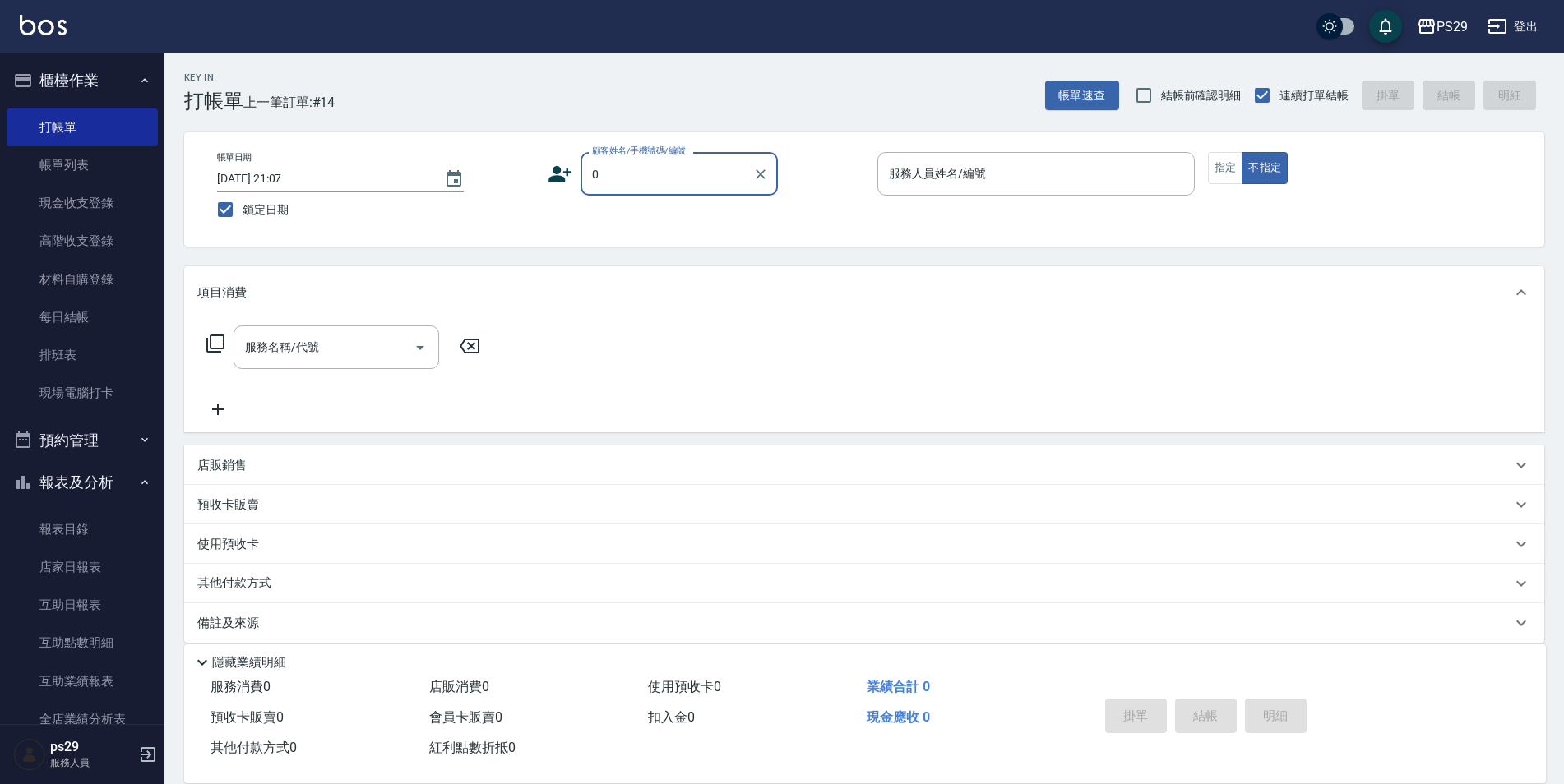
type input "新客人 姓名未設定/0/null"
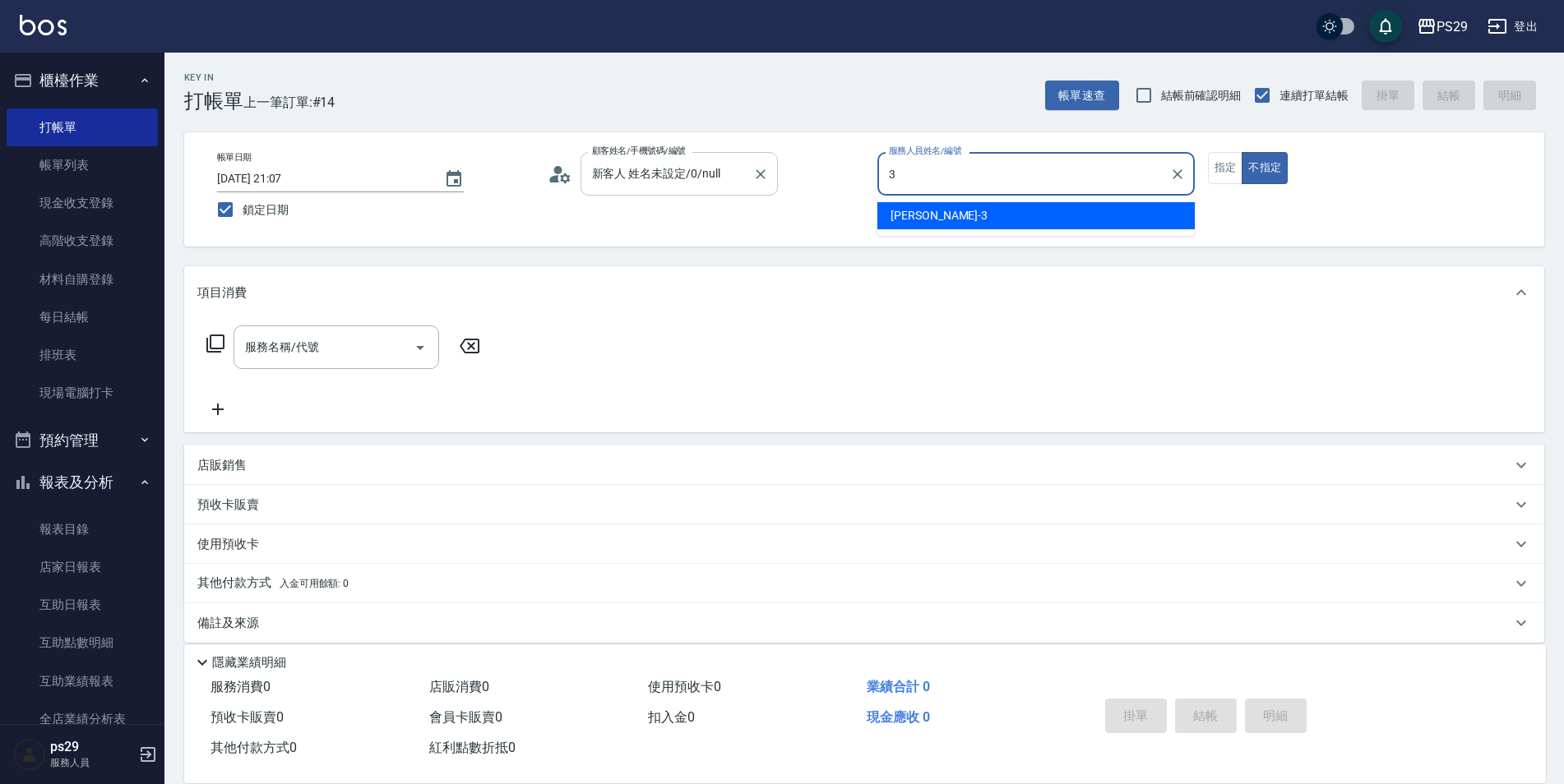
type input "[PERSON_NAME]-3"
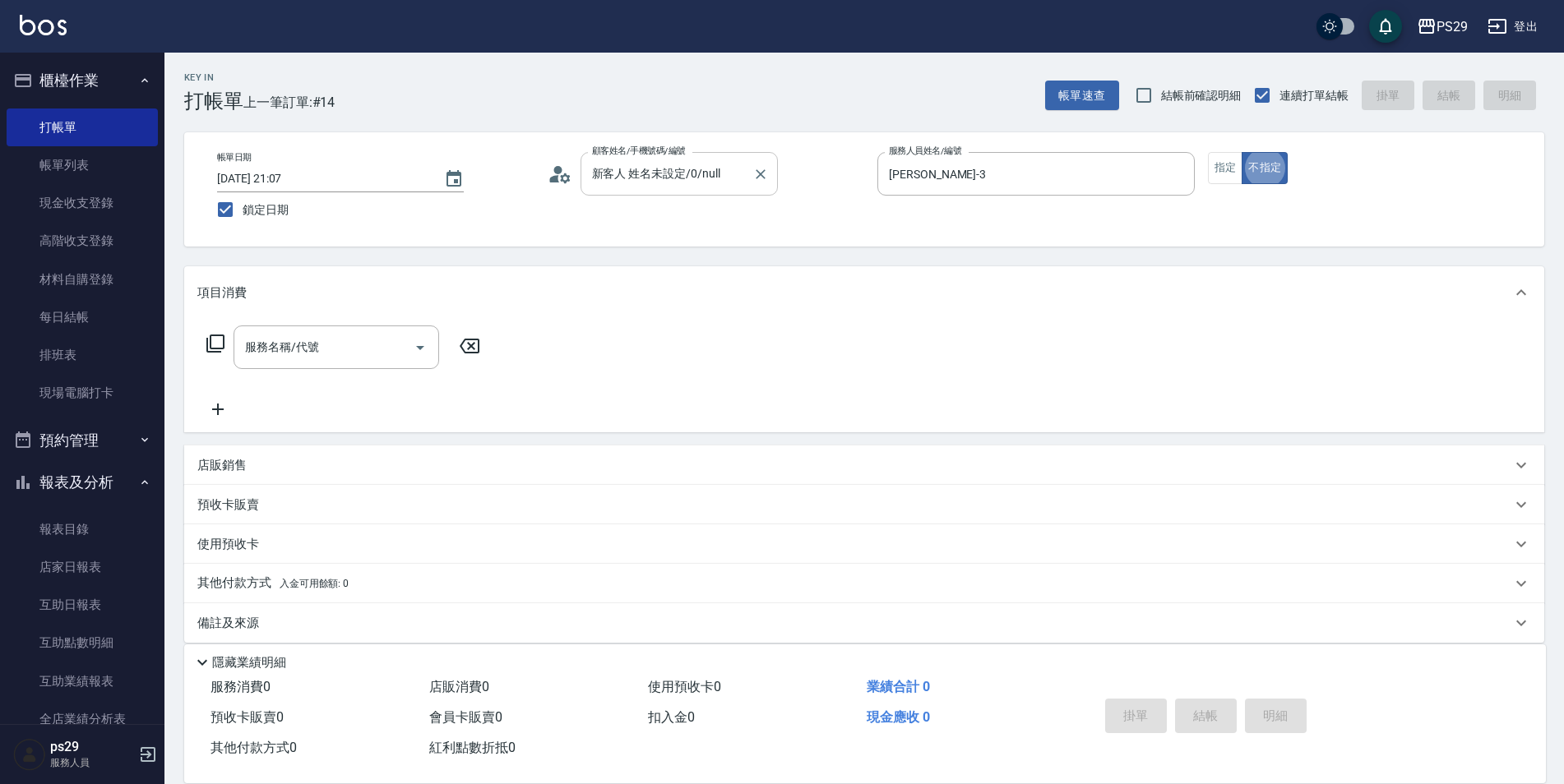
scroll to position [16, 0]
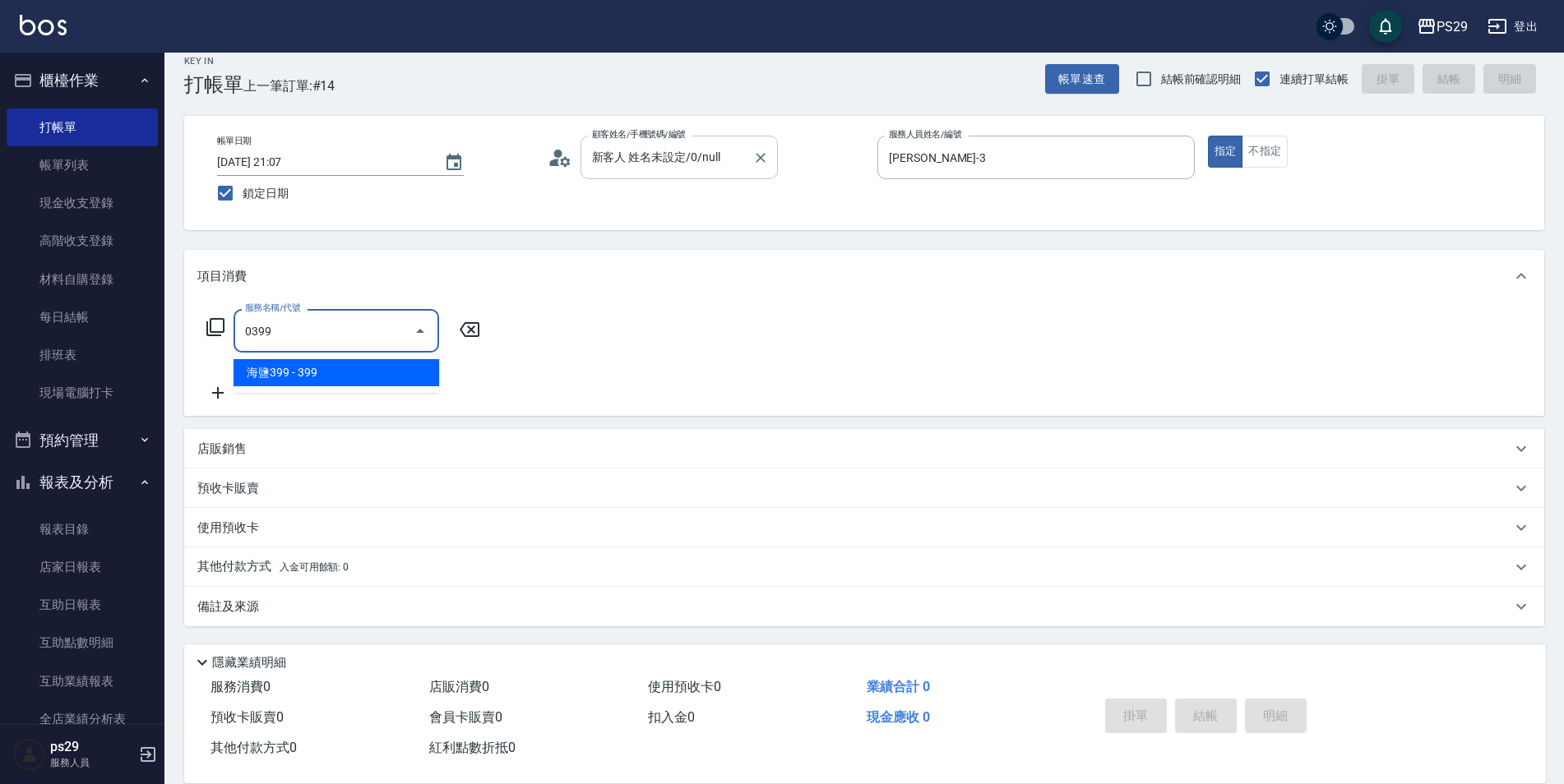
type input "海鹽399(0399)"
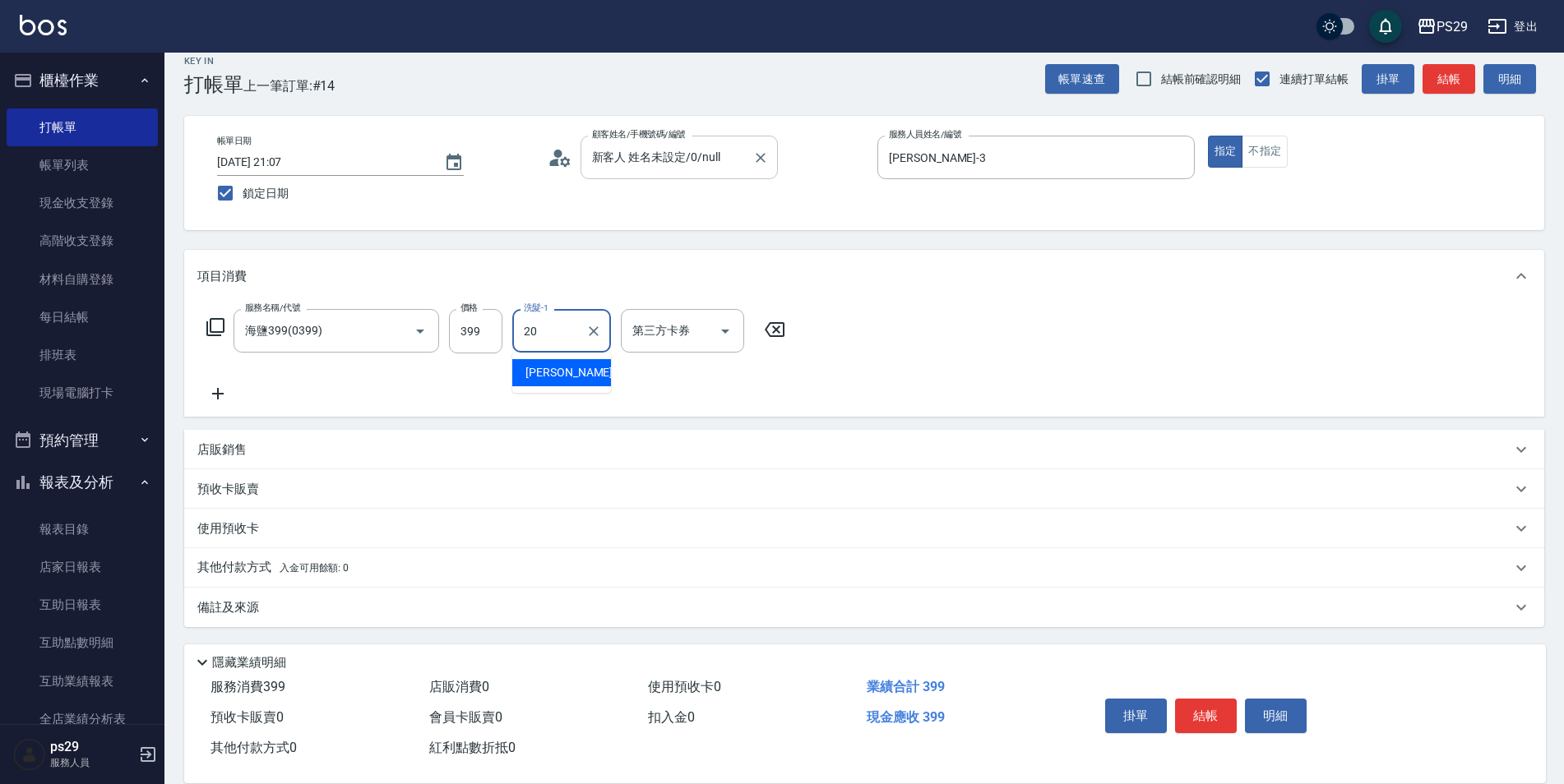
type input "[PERSON_NAME]-20"
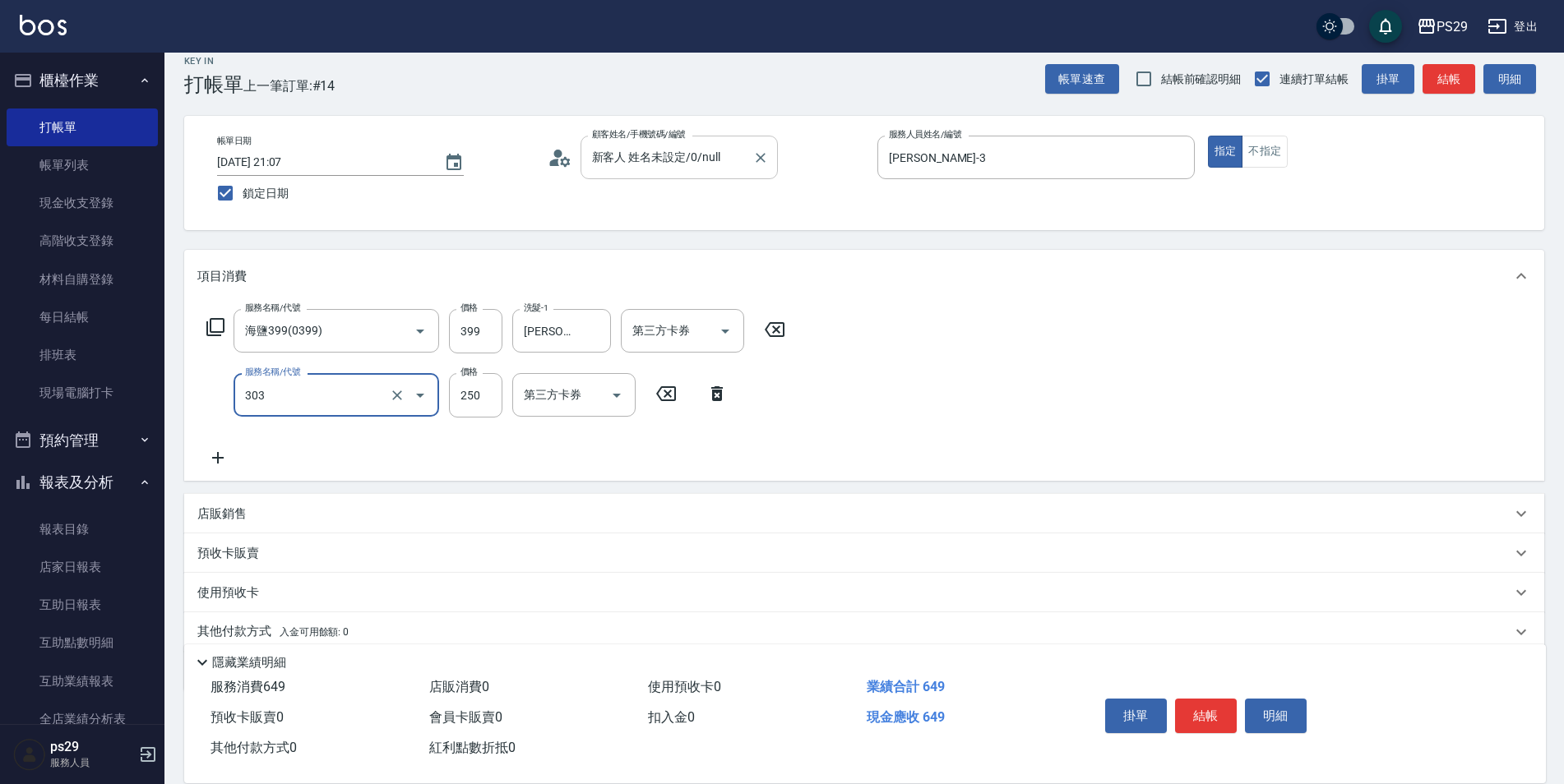
type input "剪髮(303)"
click at [611, 409] on div at bounding box center [616, 395] width 24 height 43
click at [626, 397] on icon "Open" at bounding box center [617, 396] width 20 height 20
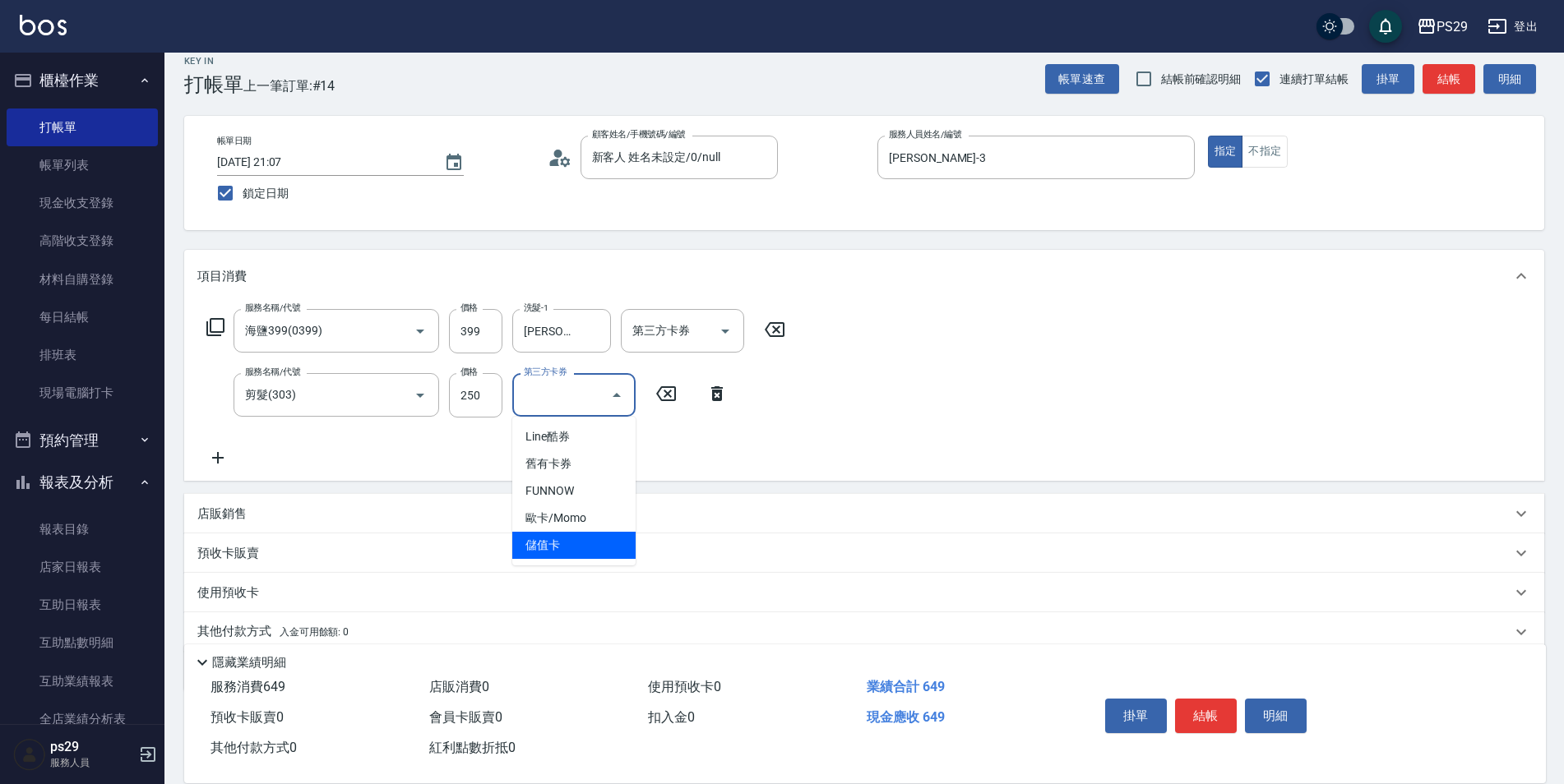
click at [572, 548] on span "儲值卡" at bounding box center [573, 545] width 123 height 27
type input "儲值卡"
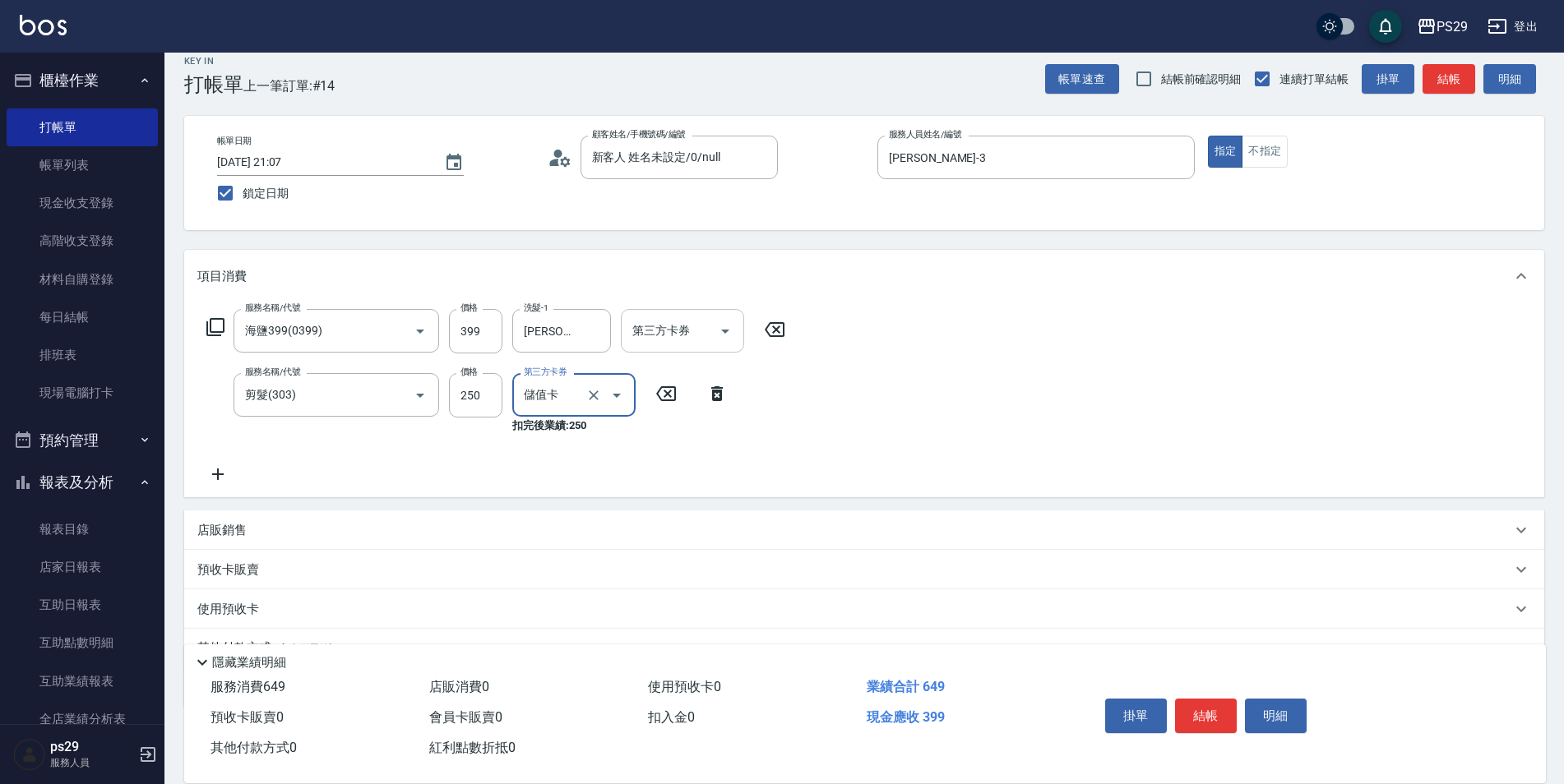
click at [726, 337] on icon "Open" at bounding box center [726, 332] width 20 height 20
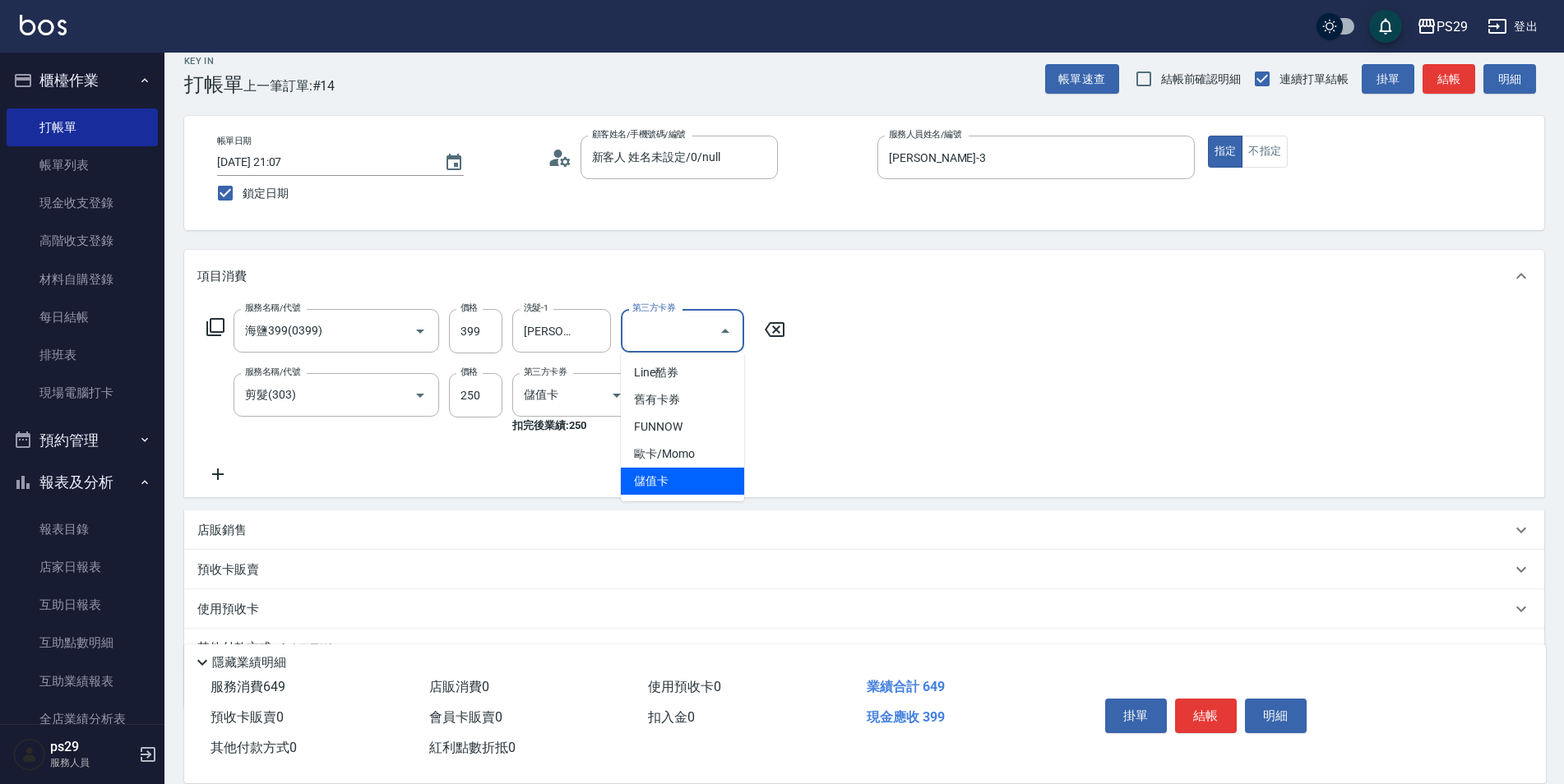
click at [659, 488] on span "儲值卡" at bounding box center [682, 481] width 123 height 27
type input "儲值卡"
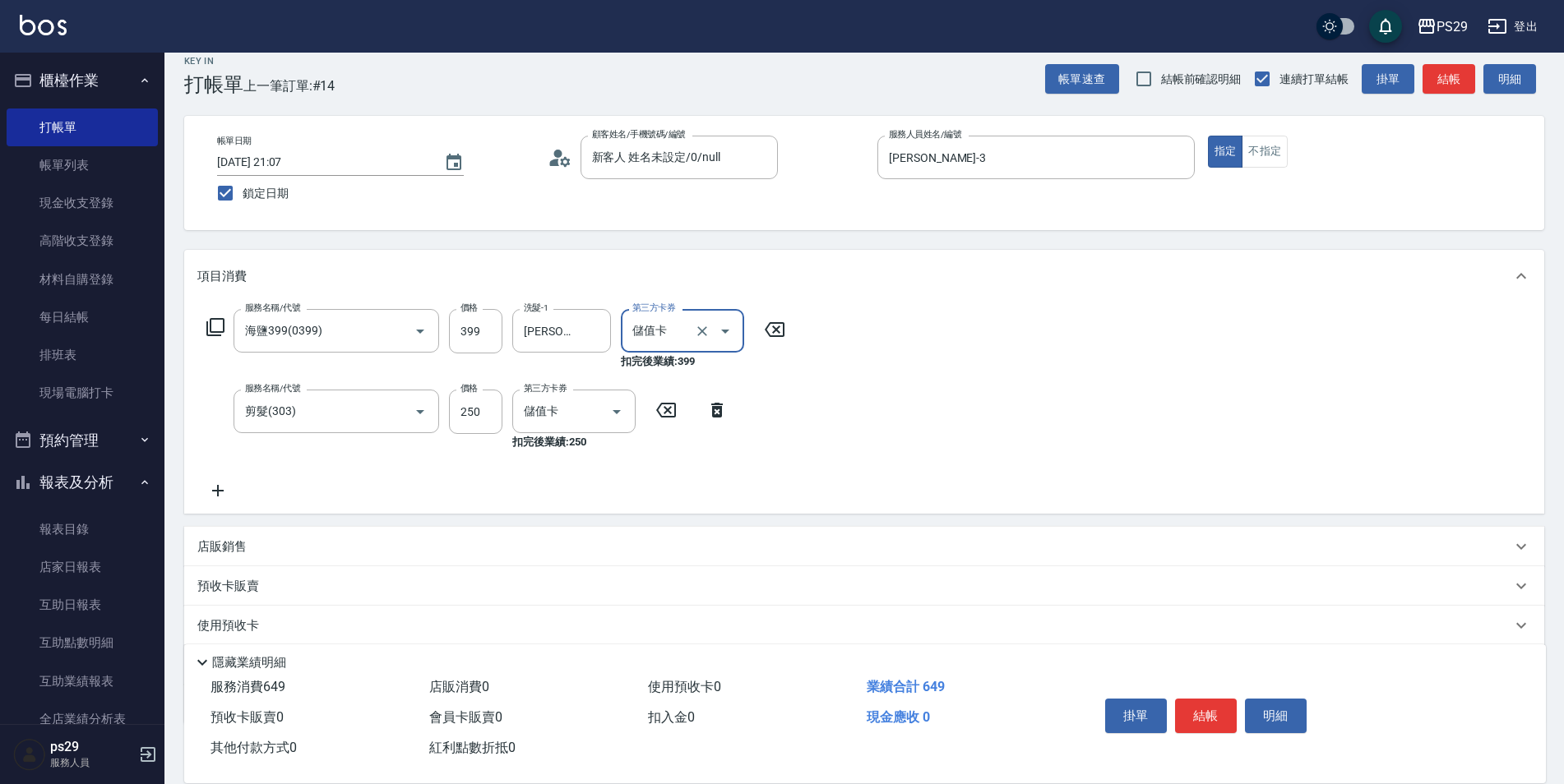
click at [993, 417] on div "服務名稱/代號 海鹽399(0399) 服務名稱/代號 價格 399 價格 洗髮-1 [PERSON_NAME]-20 洗髮-1 第三方卡券 儲值卡 第三方卡…" at bounding box center [864, 408] width 1360 height 211
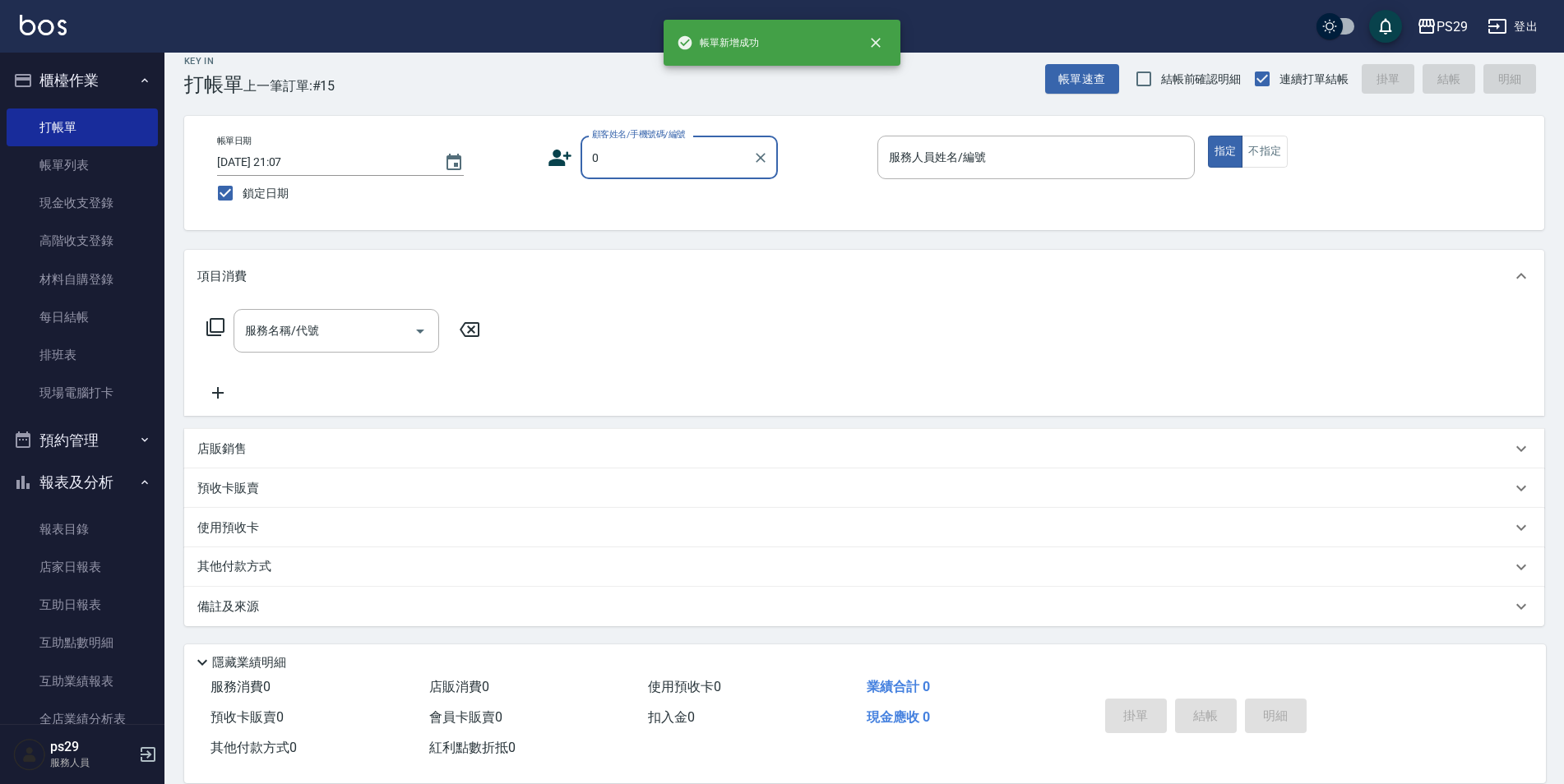
type input "新客人 姓名未設定/0/null"
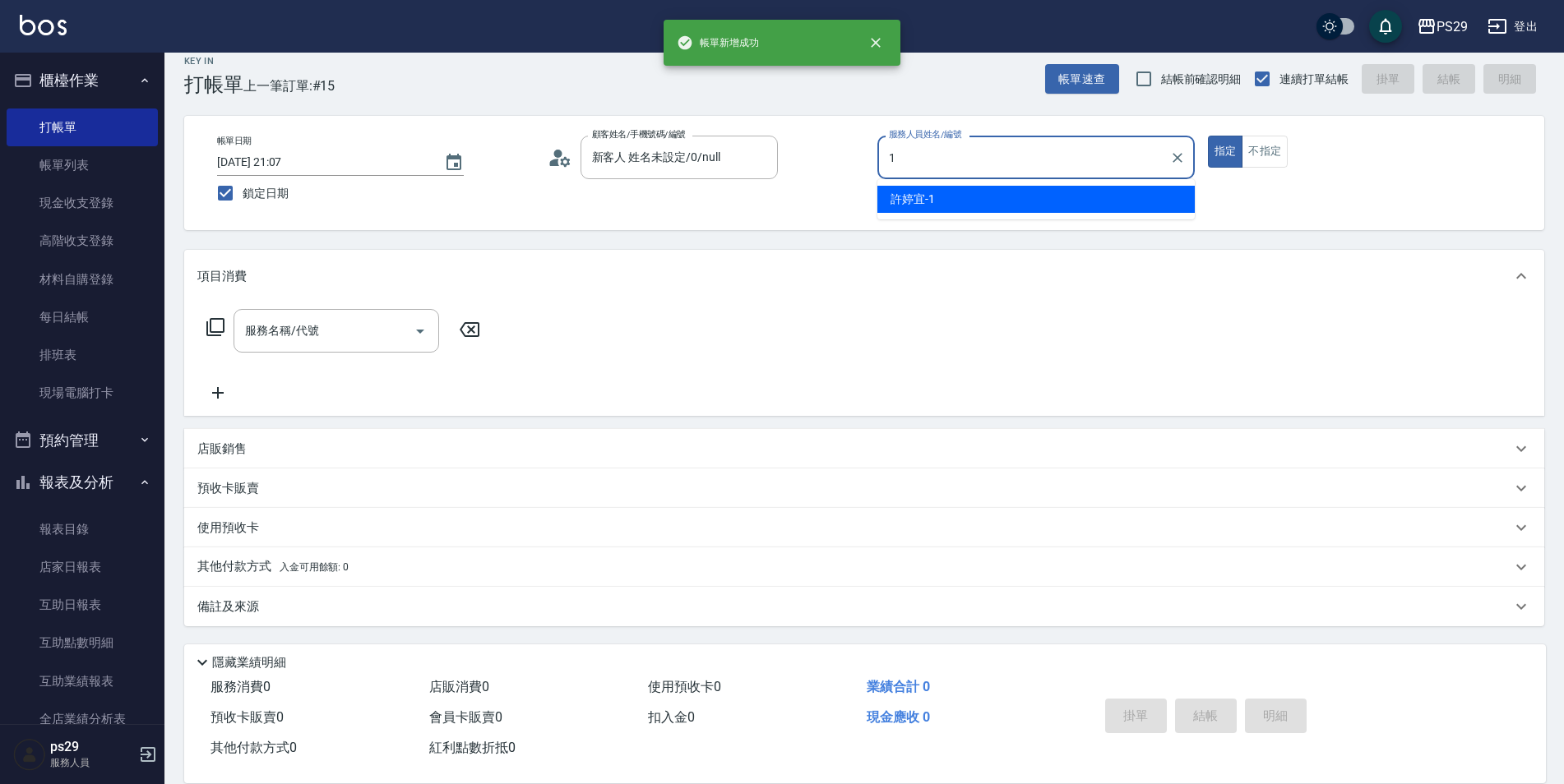
type input "[PERSON_NAME]-1"
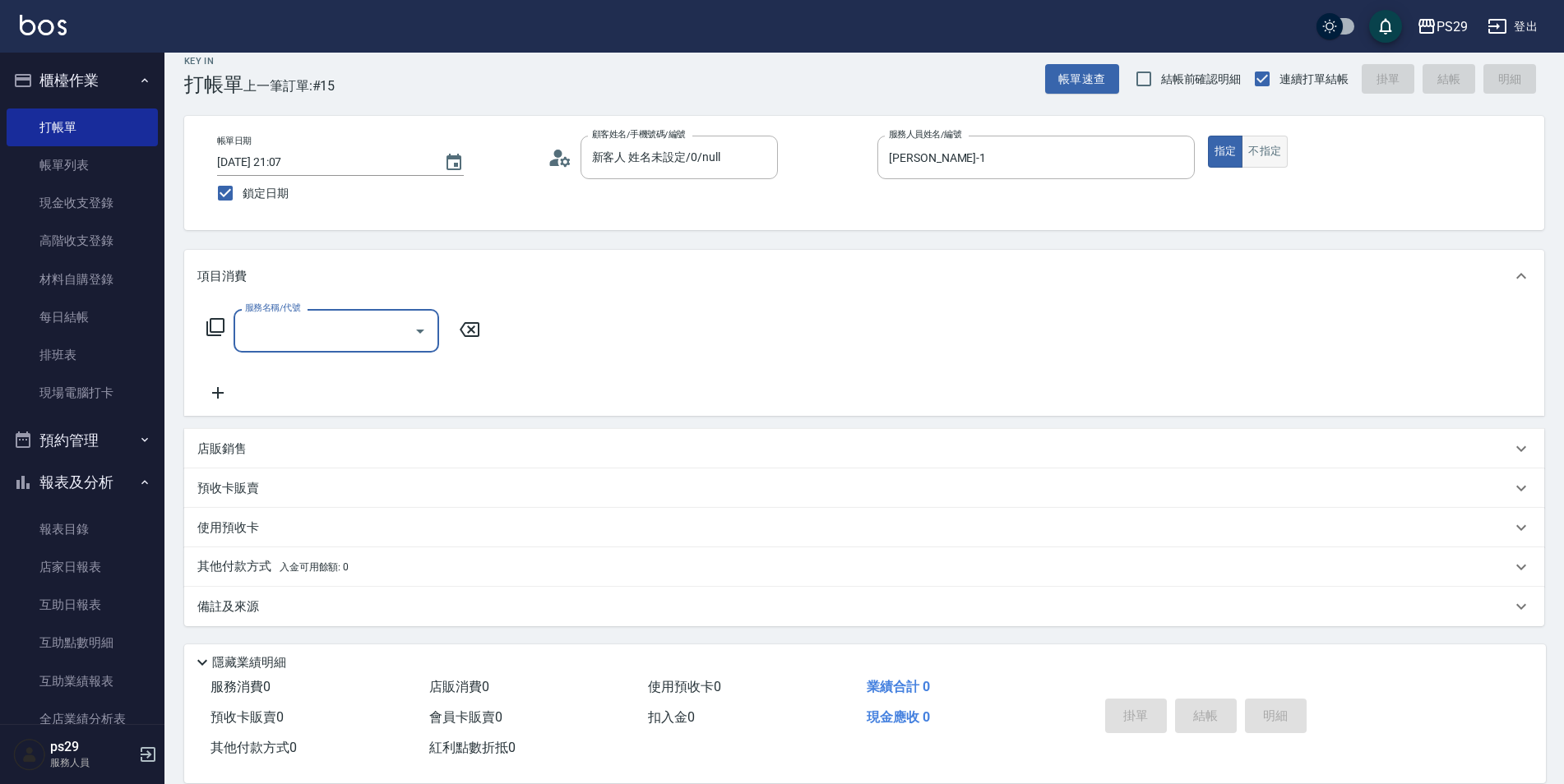
click at [1260, 149] on button "不指定" at bounding box center [1265, 152] width 46 height 32
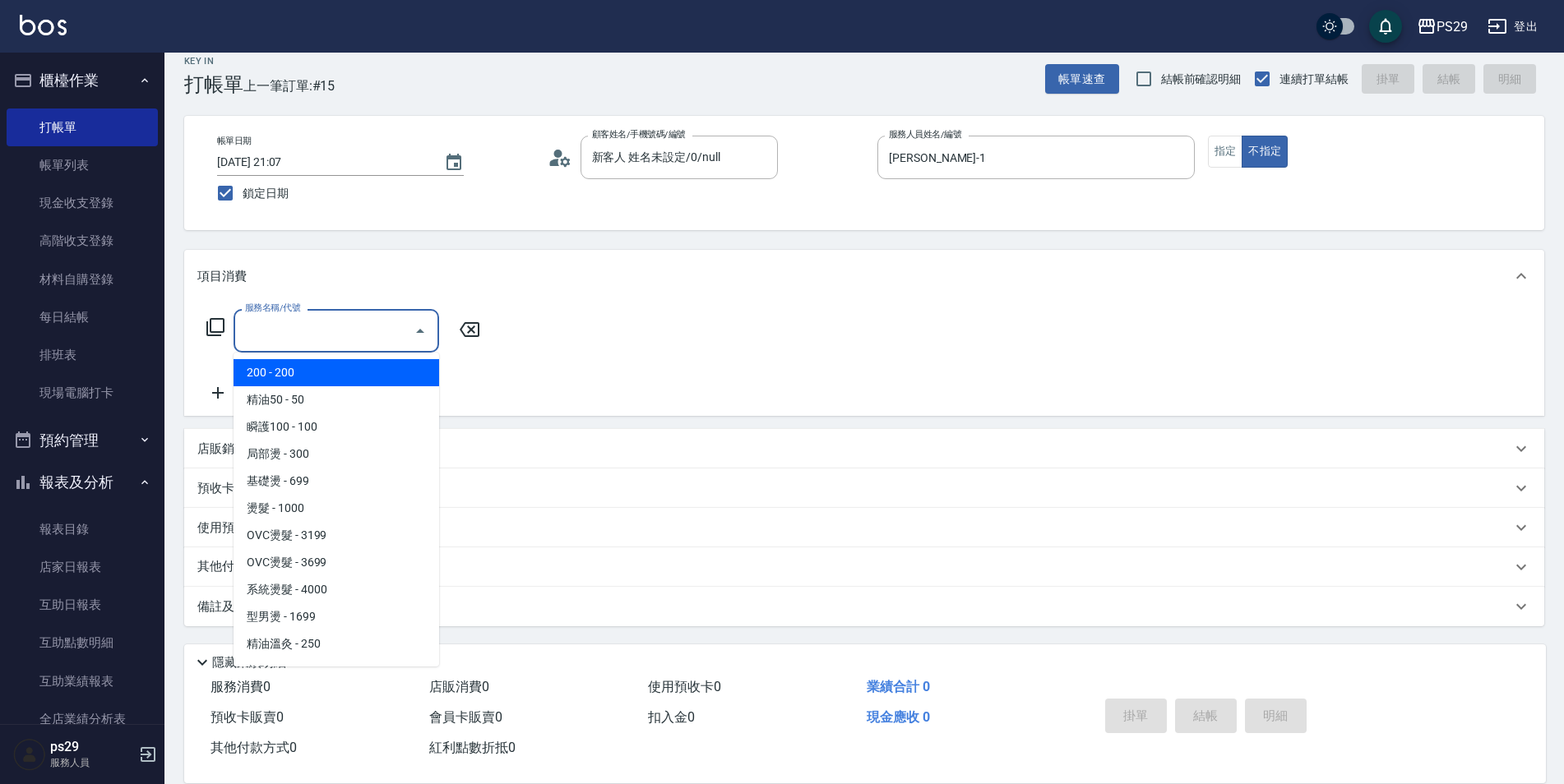
click at [335, 328] on input "服務名稱/代號" at bounding box center [324, 331] width 166 height 29
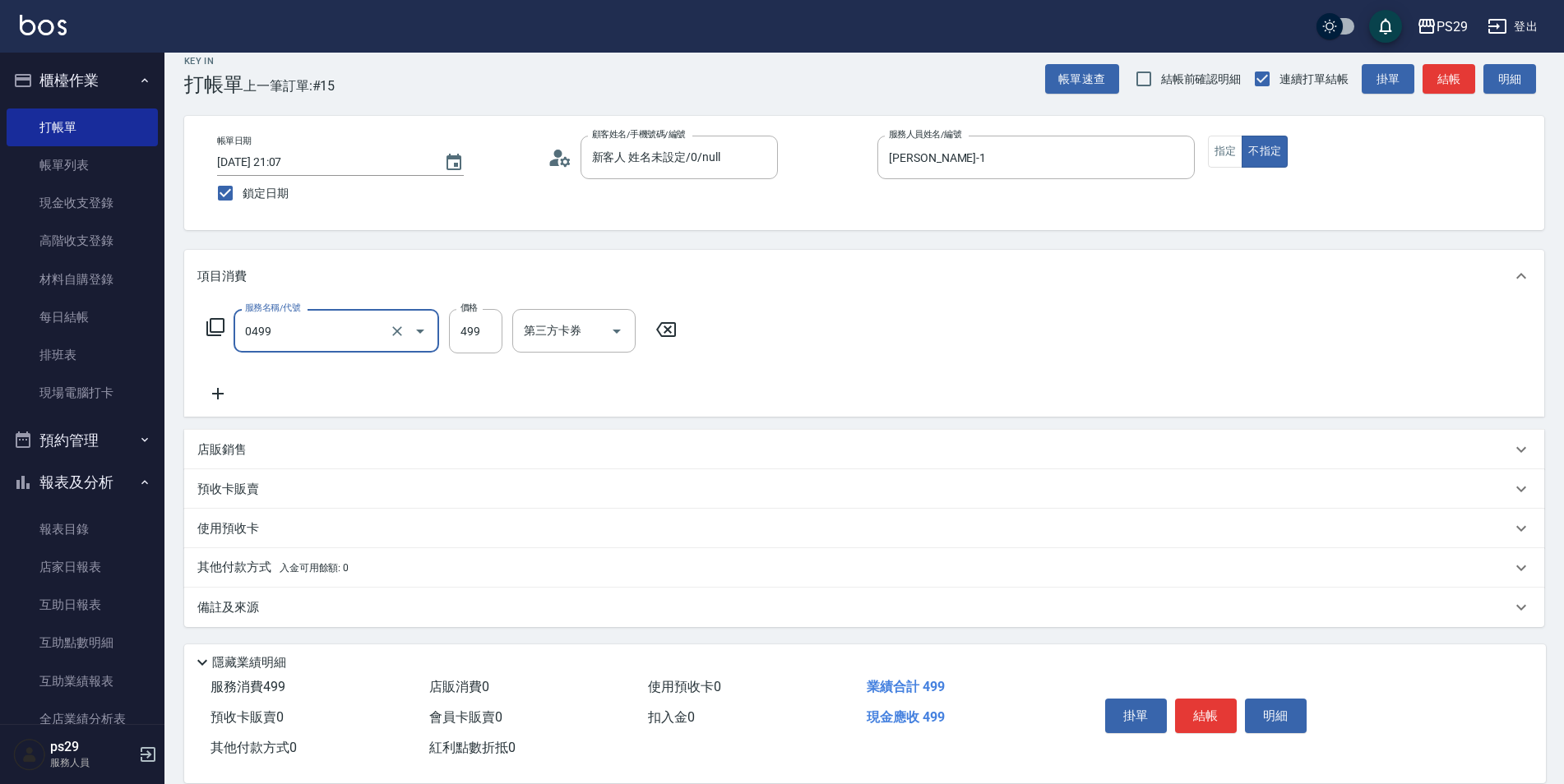
type input "[PERSON_NAME]499(0499)"
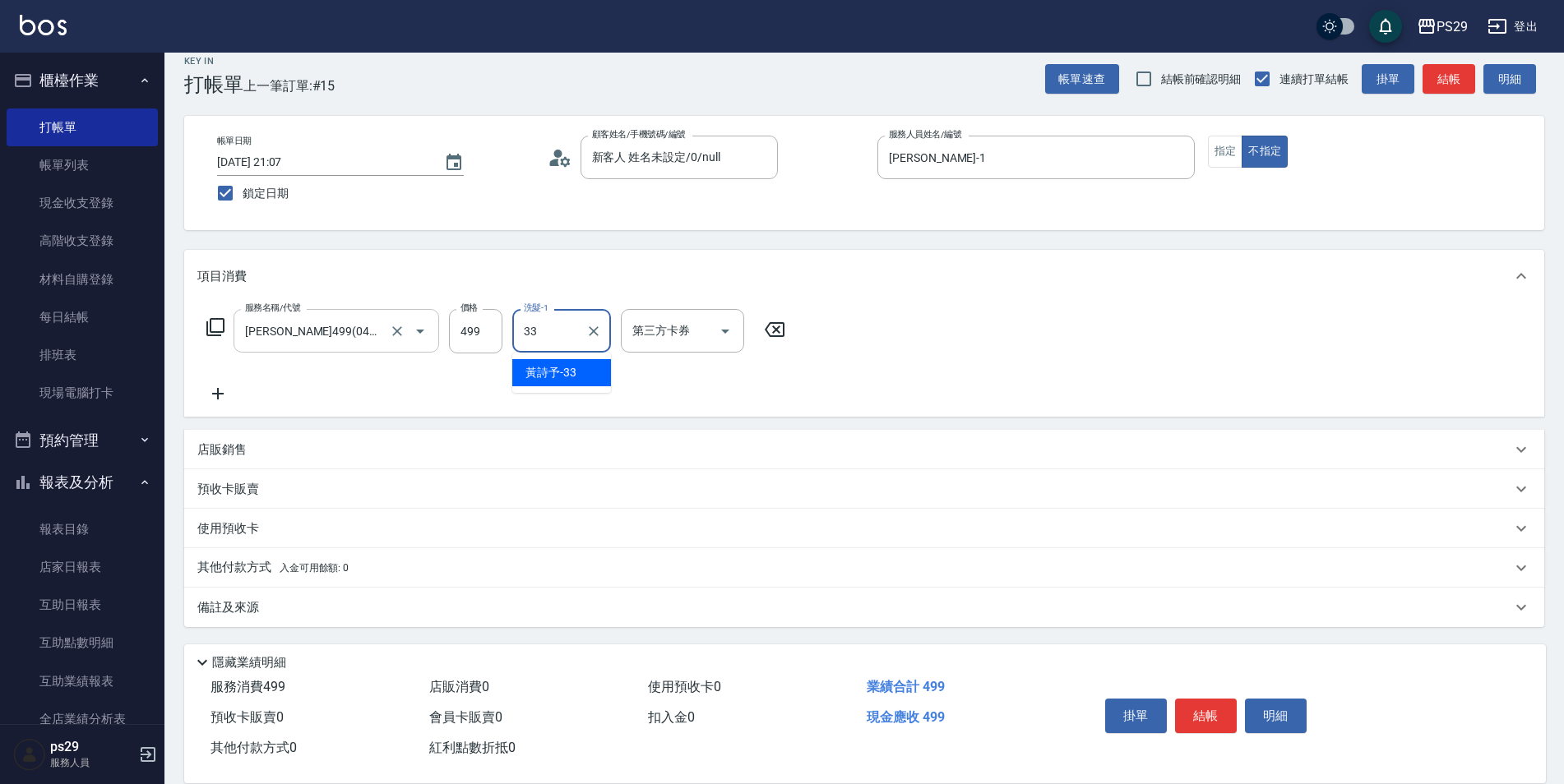
type input "黃詩予-33"
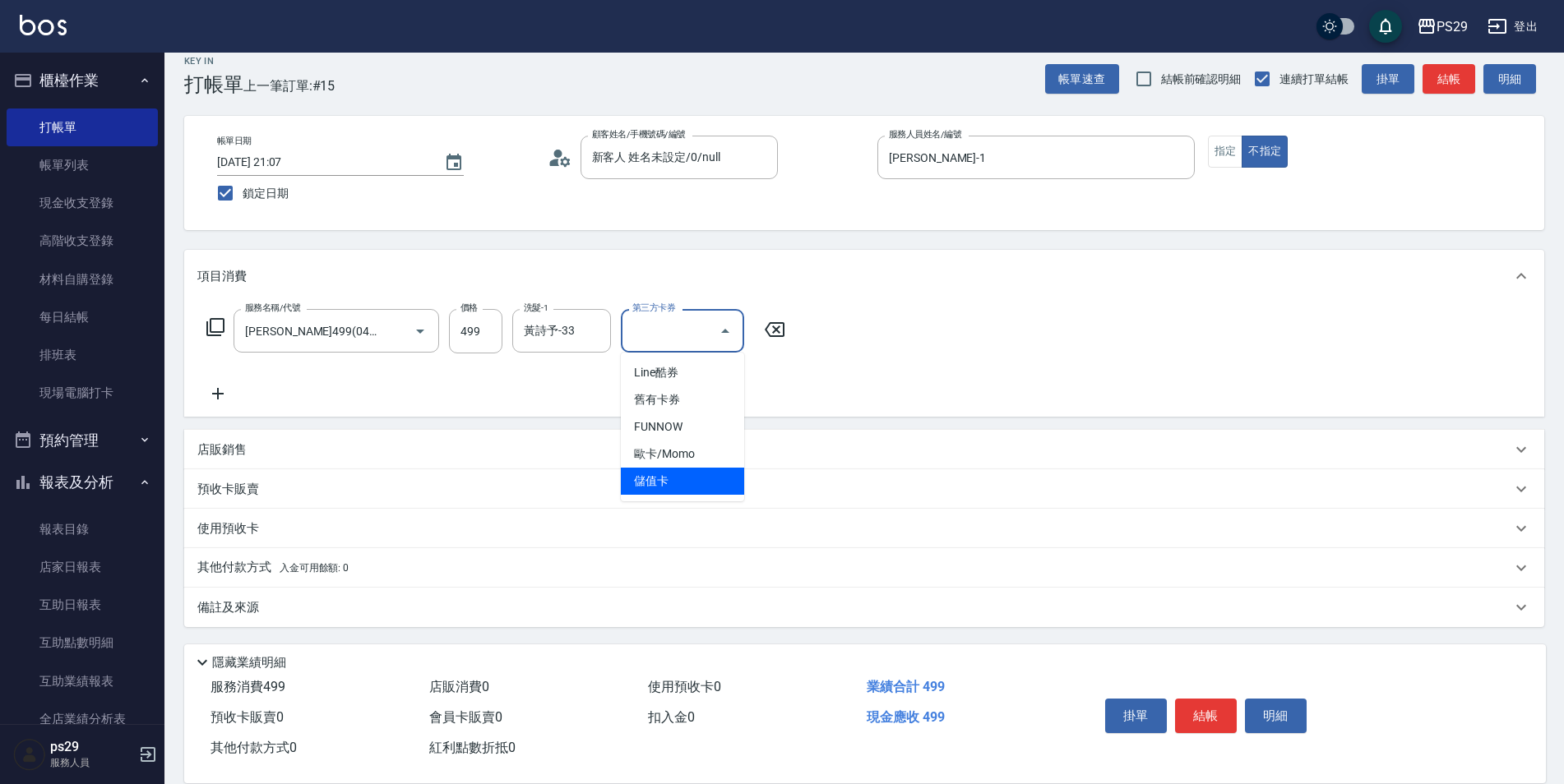
type input "儲值卡"
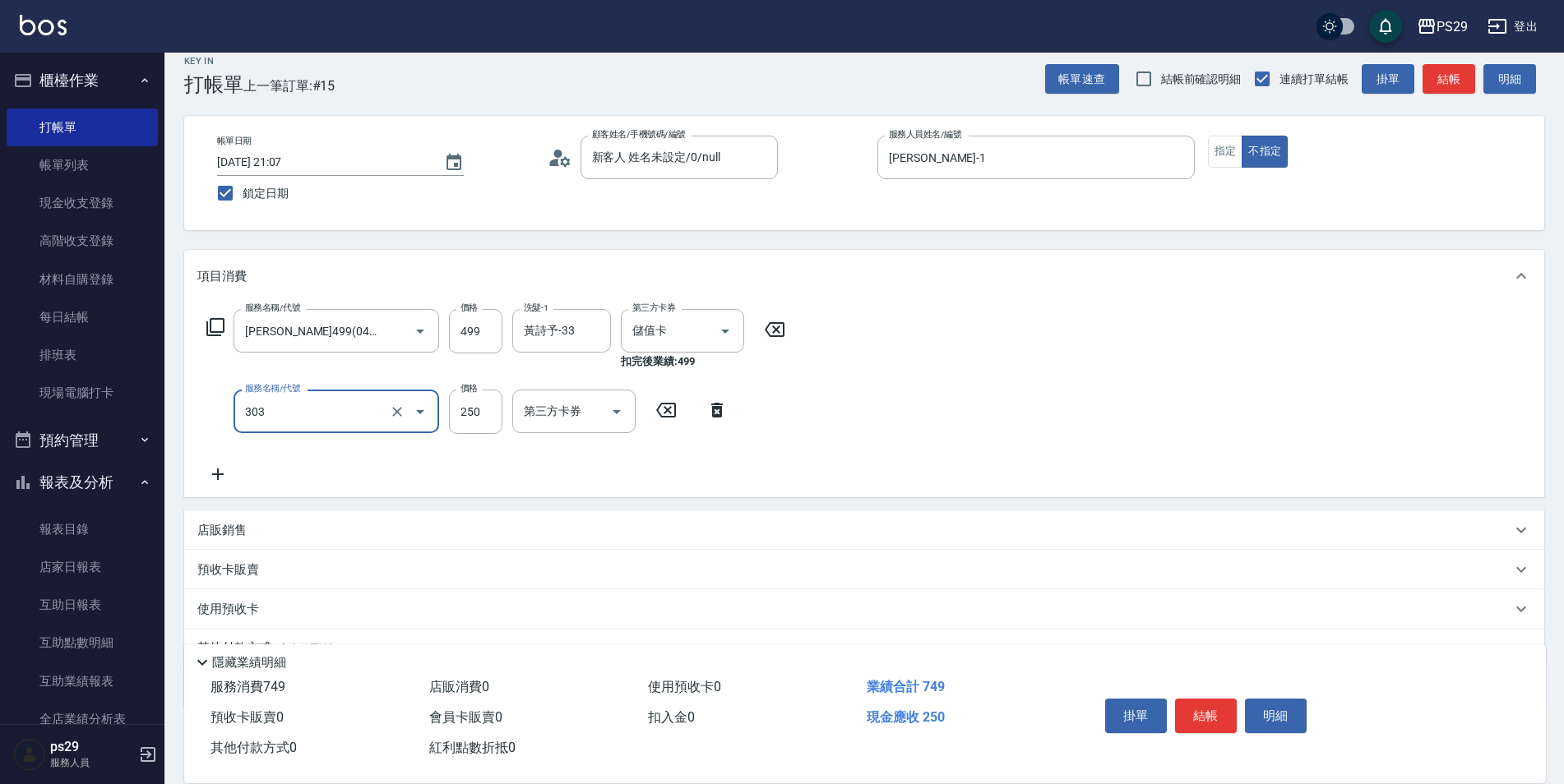
type input "剪髮(303)"
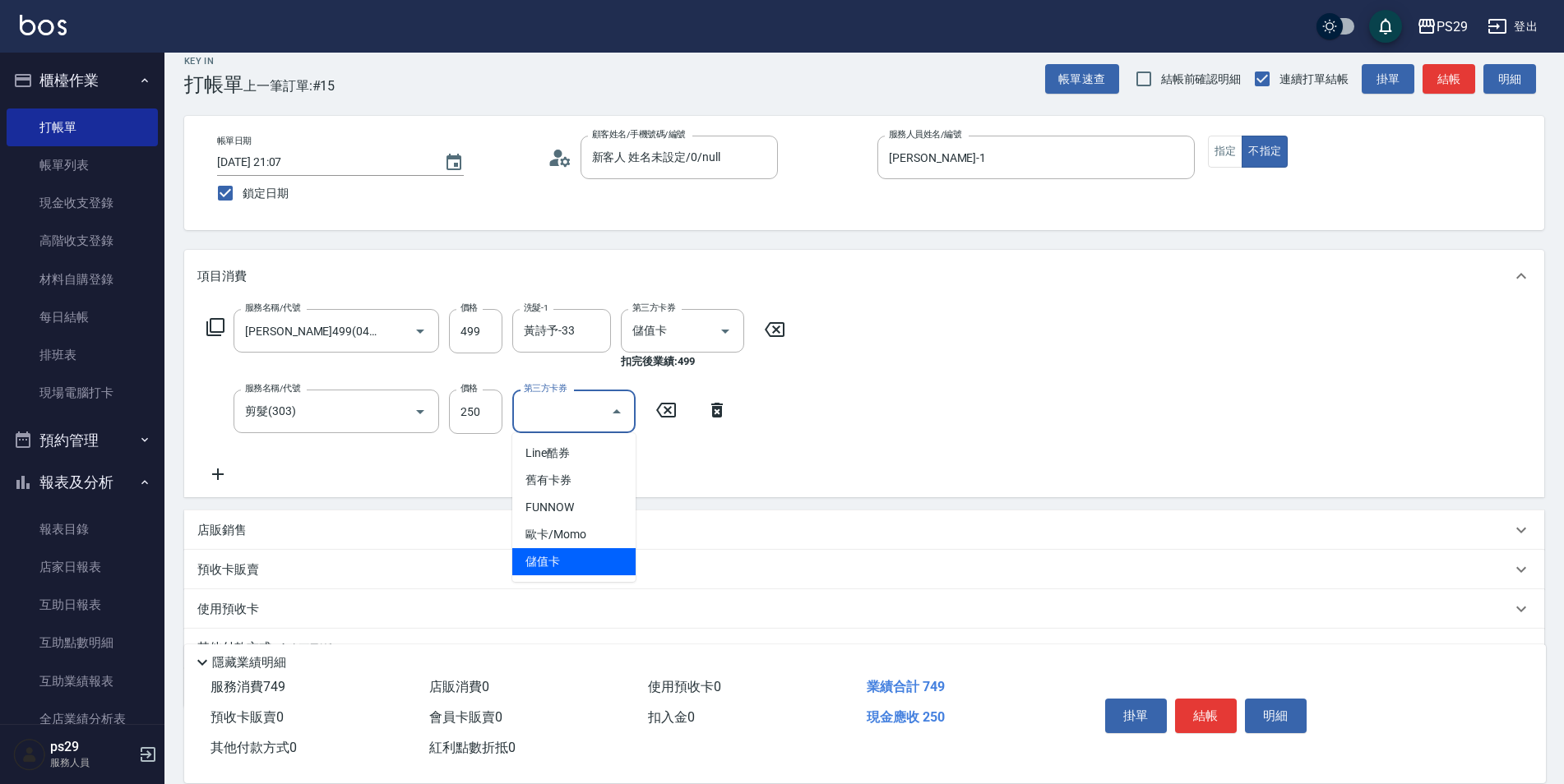
type input "儲值卡"
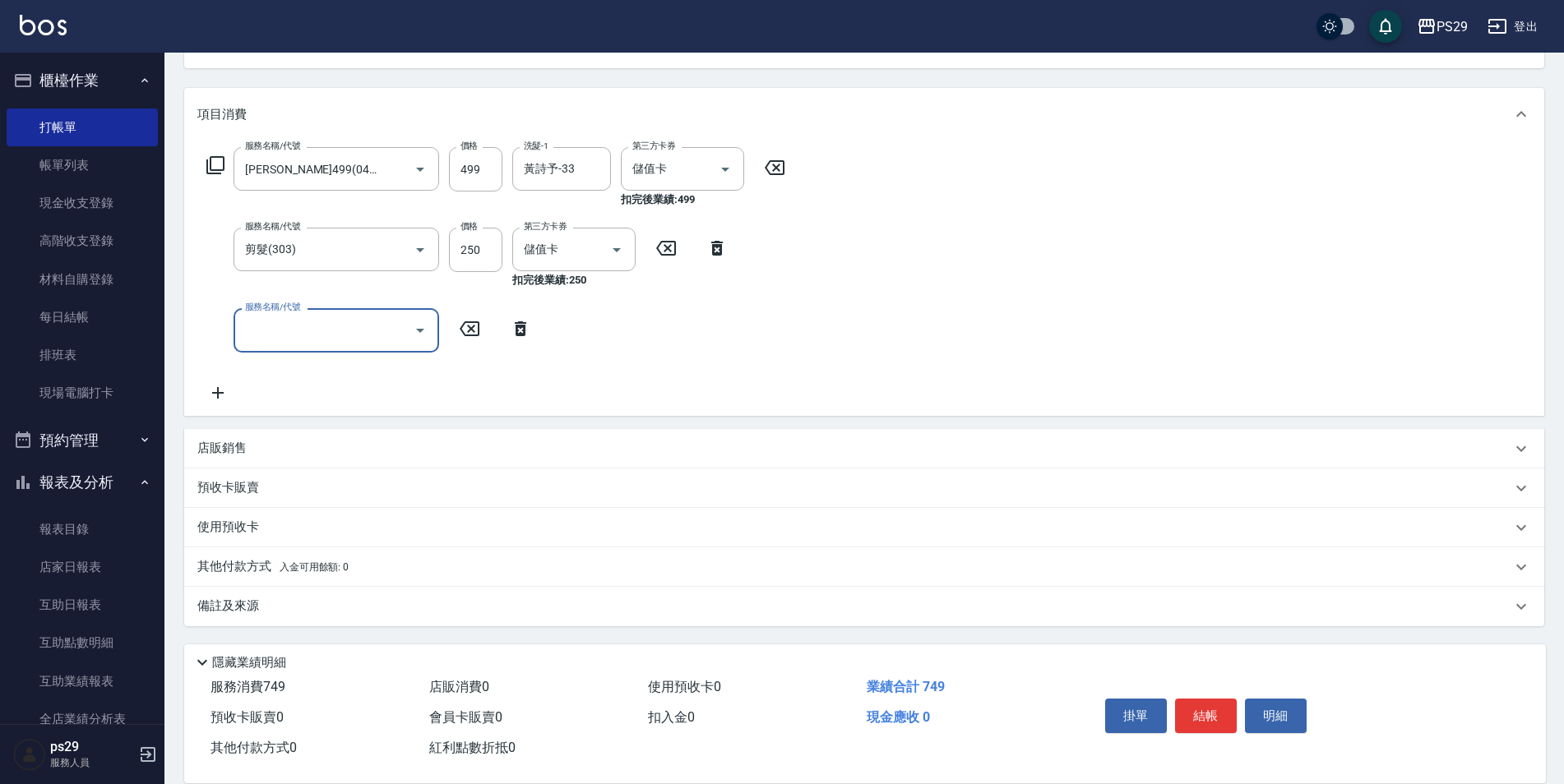
scroll to position [164, 0]
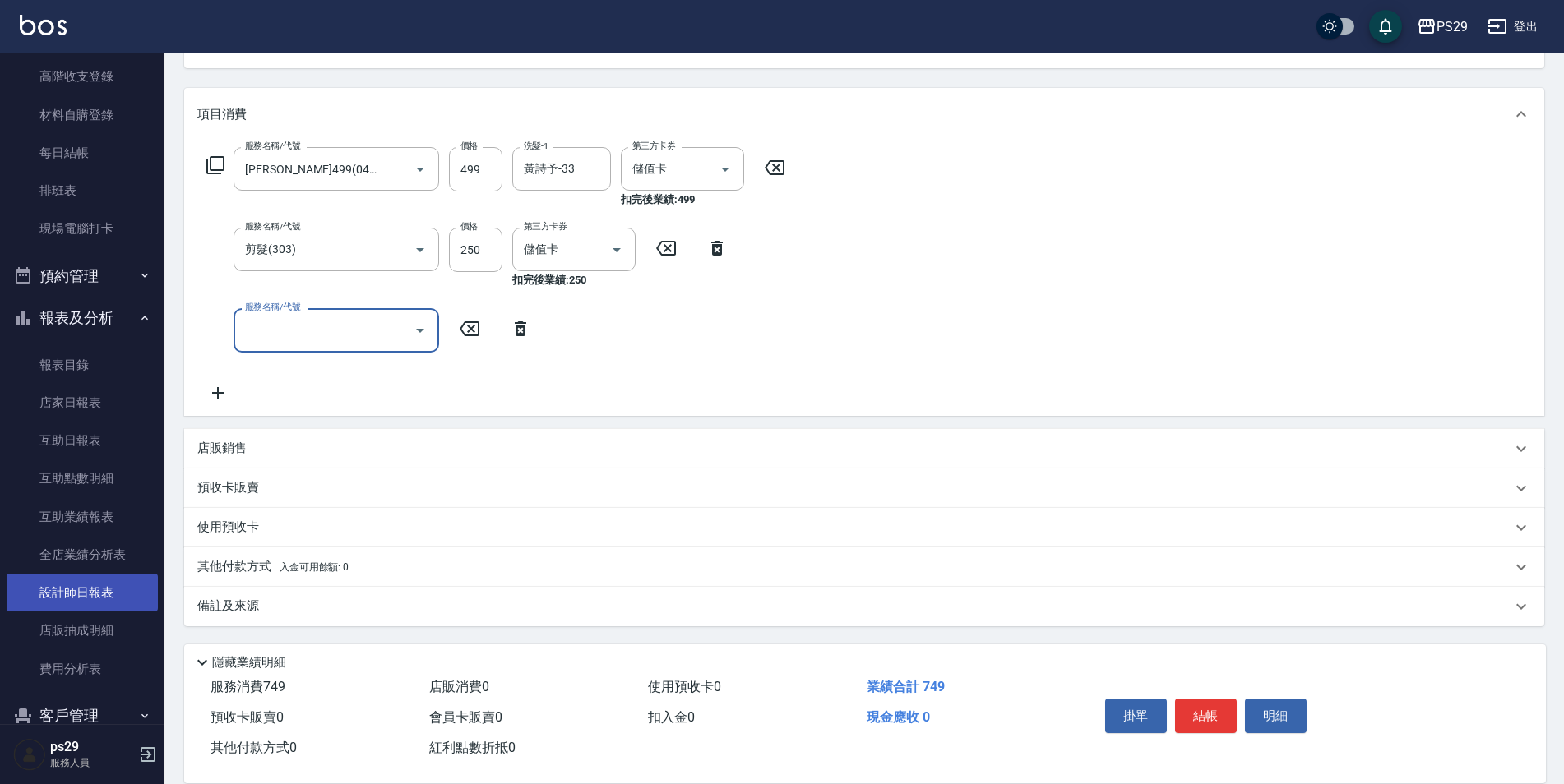
click at [88, 581] on link "設計師日報表" at bounding box center [82, 593] width 151 height 38
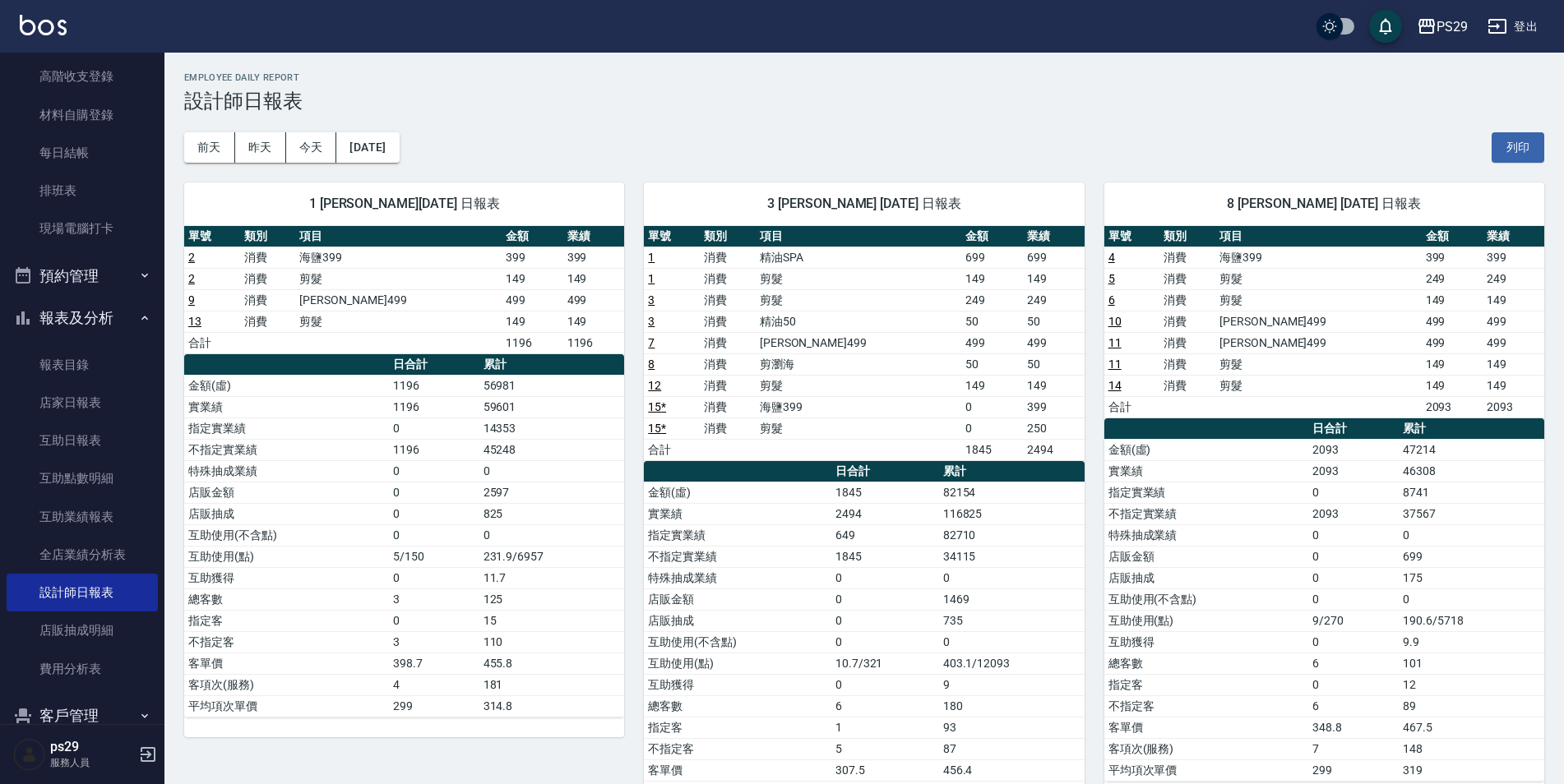
scroll to position [79, 0]
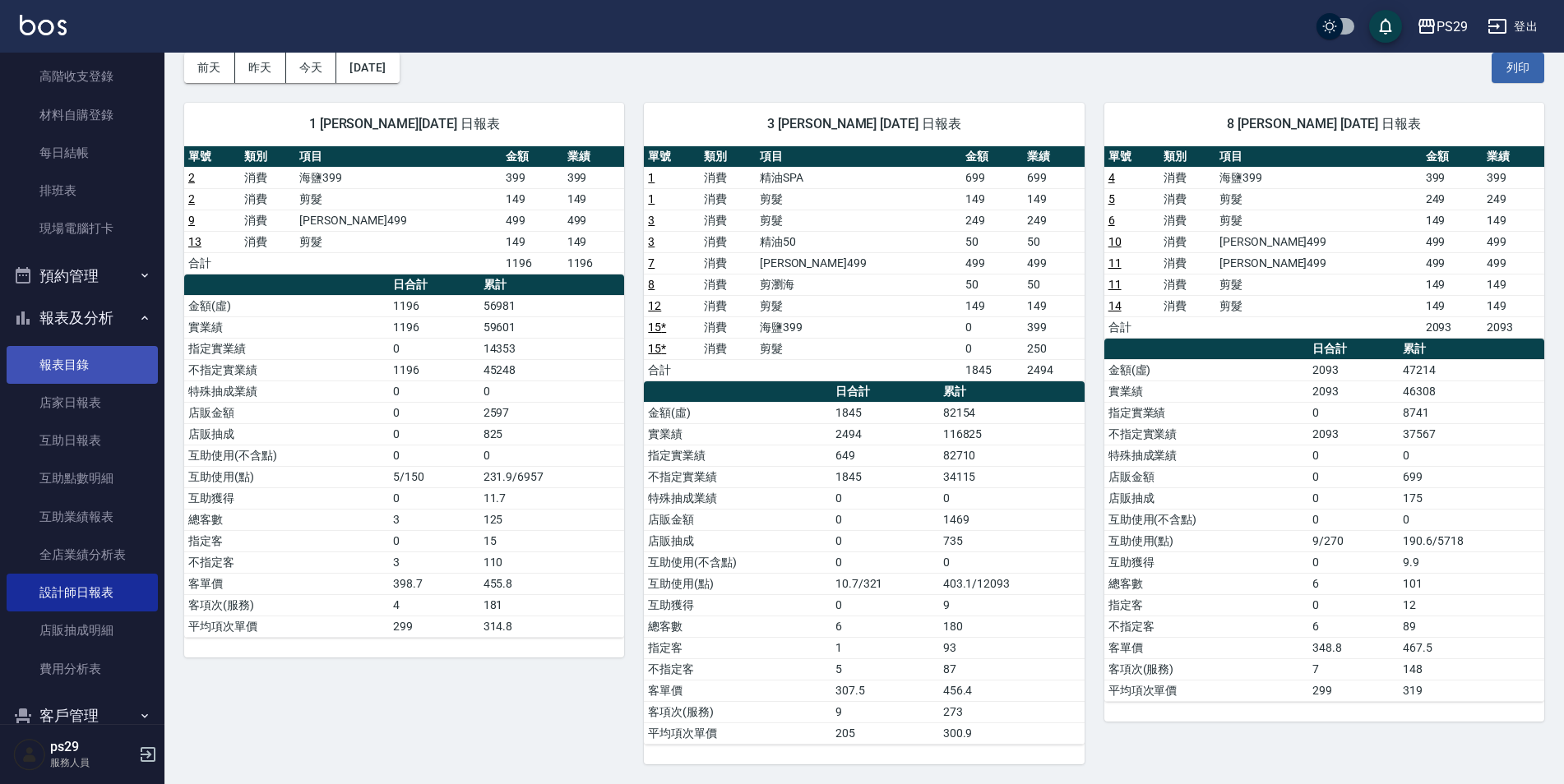
click at [59, 354] on link "報表目錄" at bounding box center [82, 365] width 151 height 38
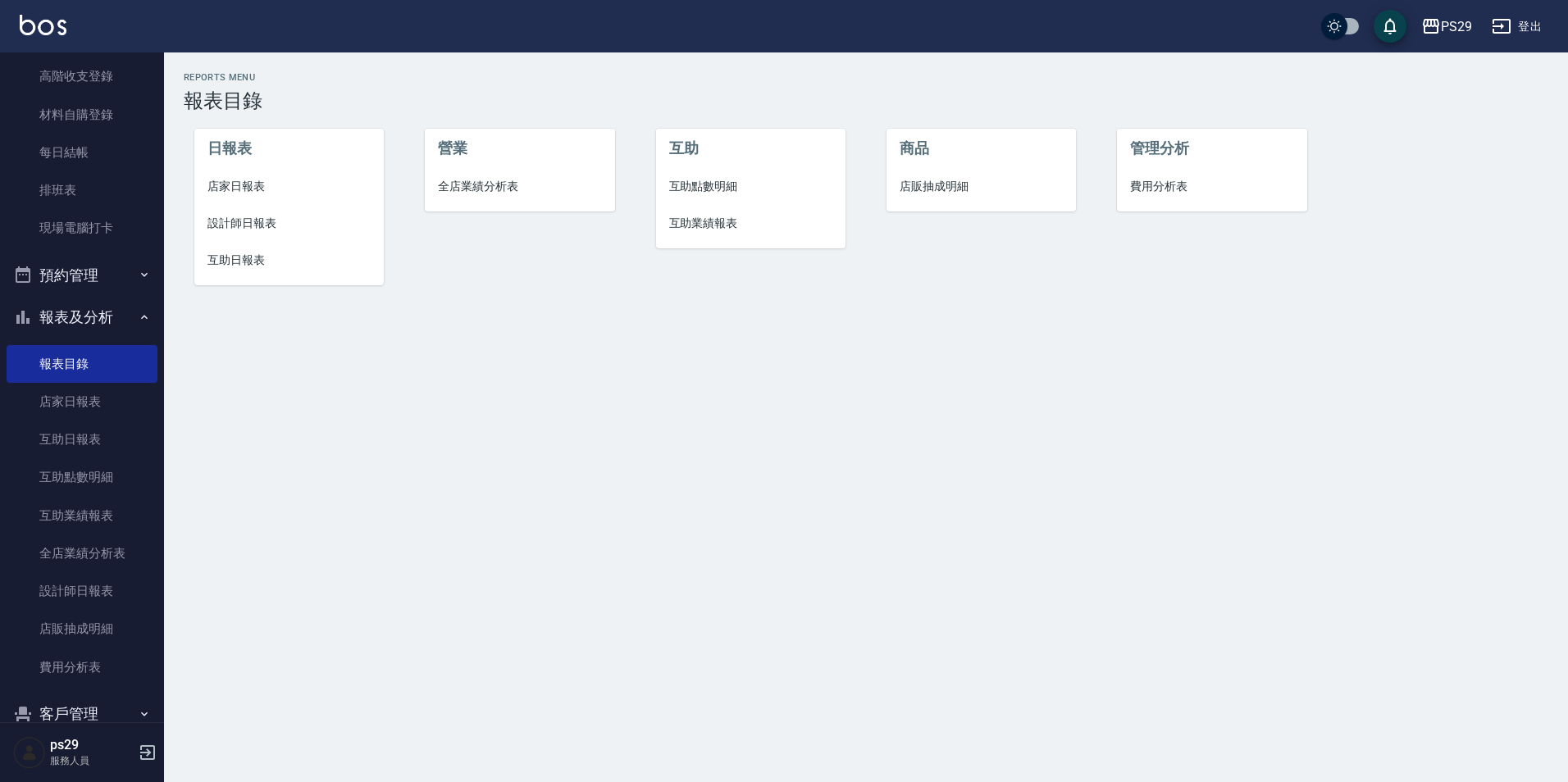
click at [237, 188] on span "店家日報表" at bounding box center [290, 186] width 164 height 17
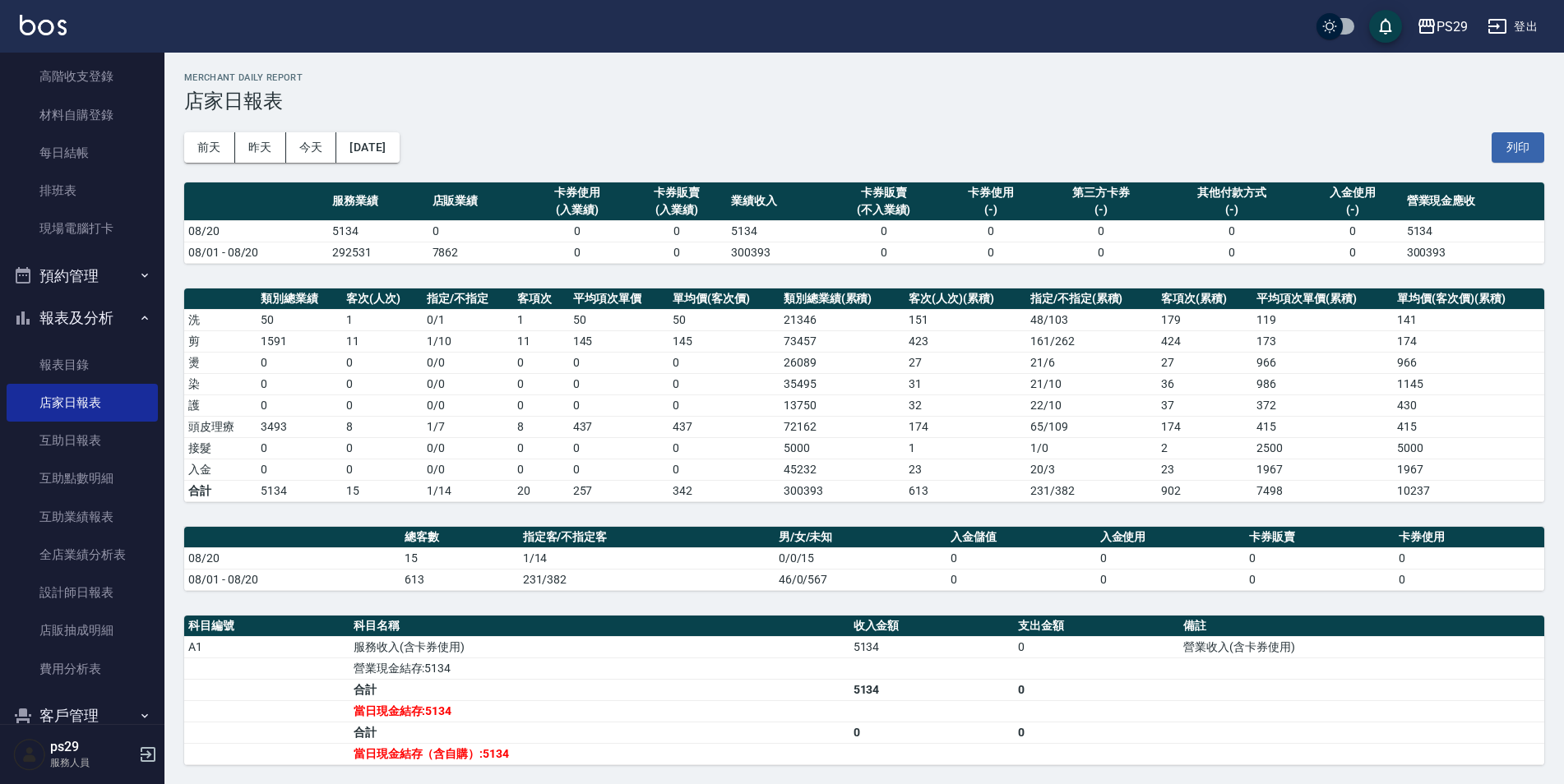
scroll to position [82, 0]
